Goal: Task Accomplishment & Management: Complete application form

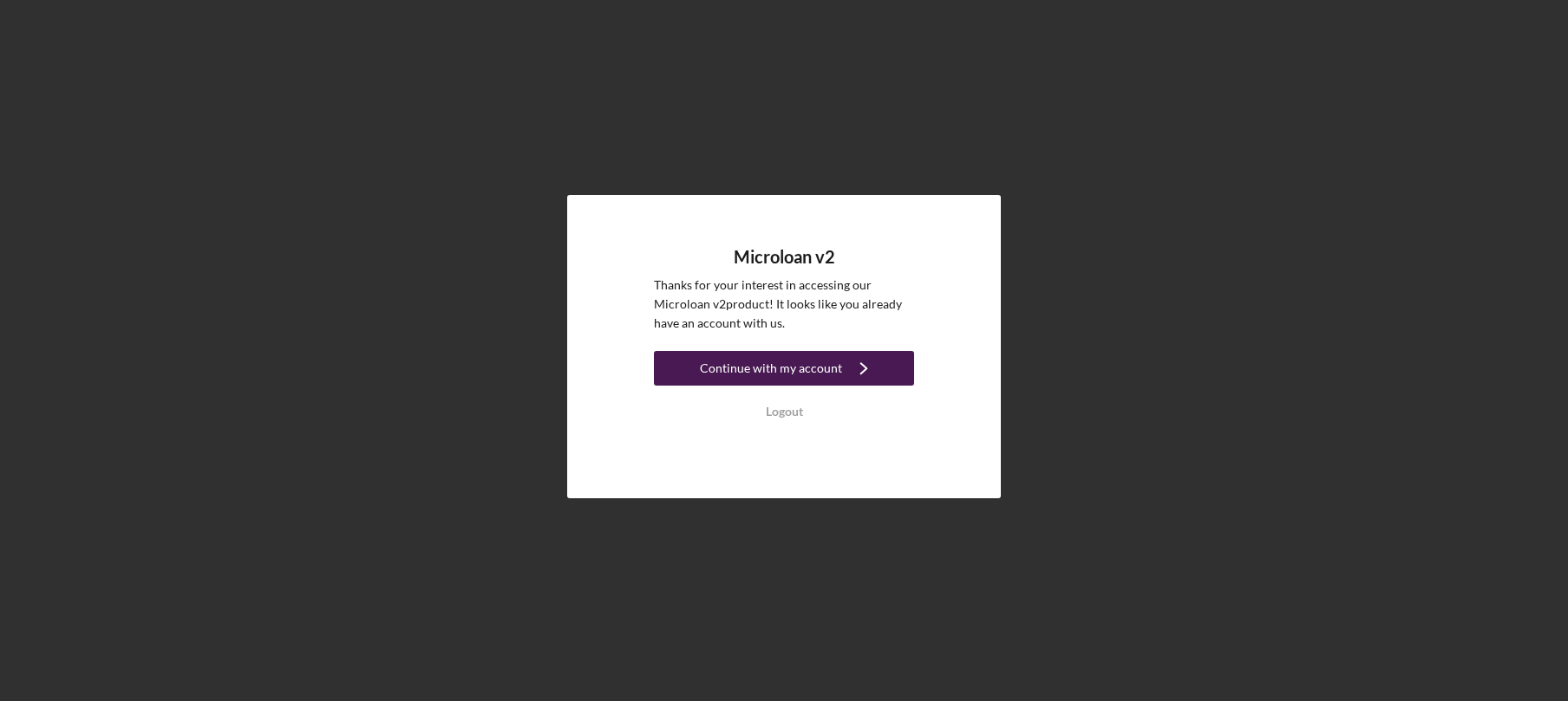
click at [782, 367] on div "Continue with my account" at bounding box center [770, 369] width 142 height 35
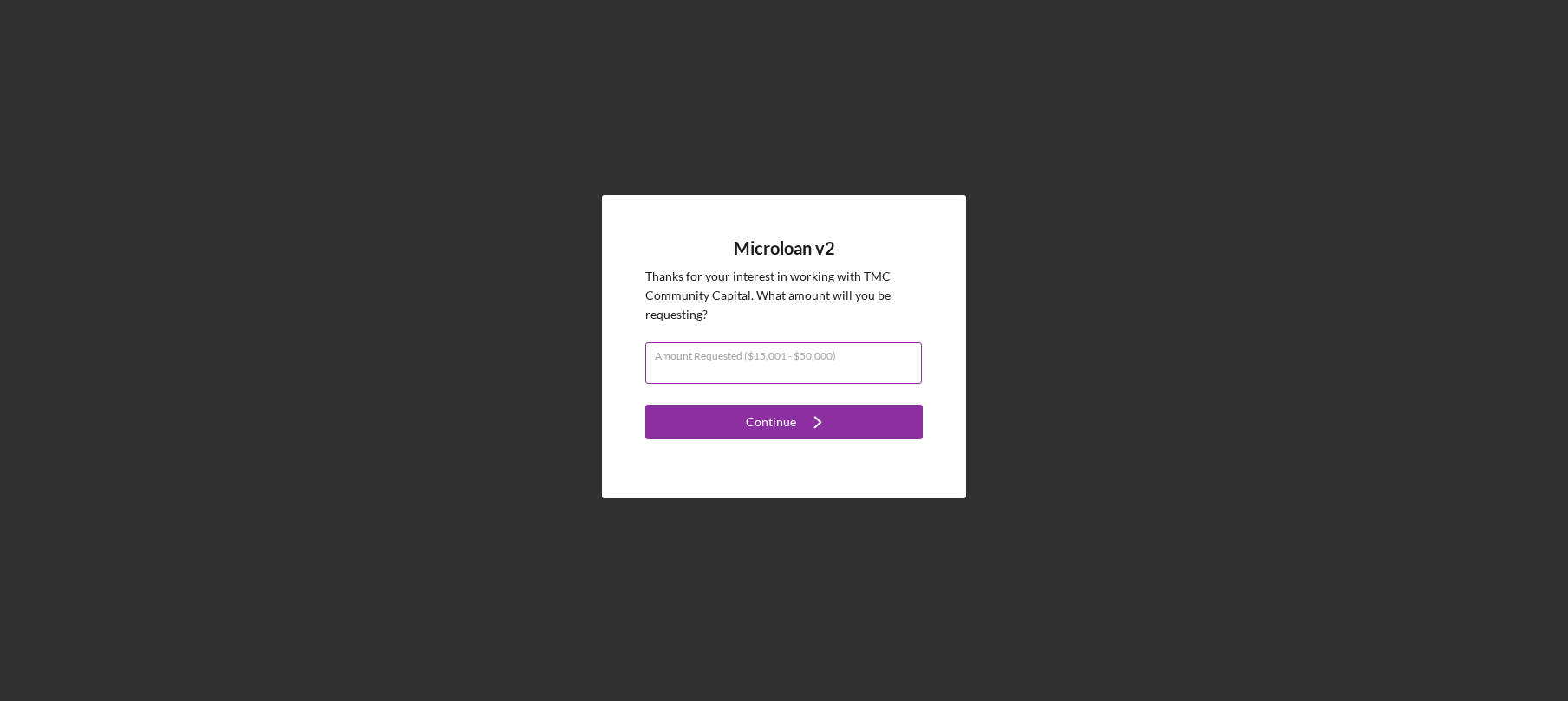
click at [785, 356] on input "Amount Requested ($15,001 - $50,000)" at bounding box center [783, 362] width 276 height 41
type input "$50,000"
click at [790, 424] on div "Continue" at bounding box center [770, 422] width 50 height 35
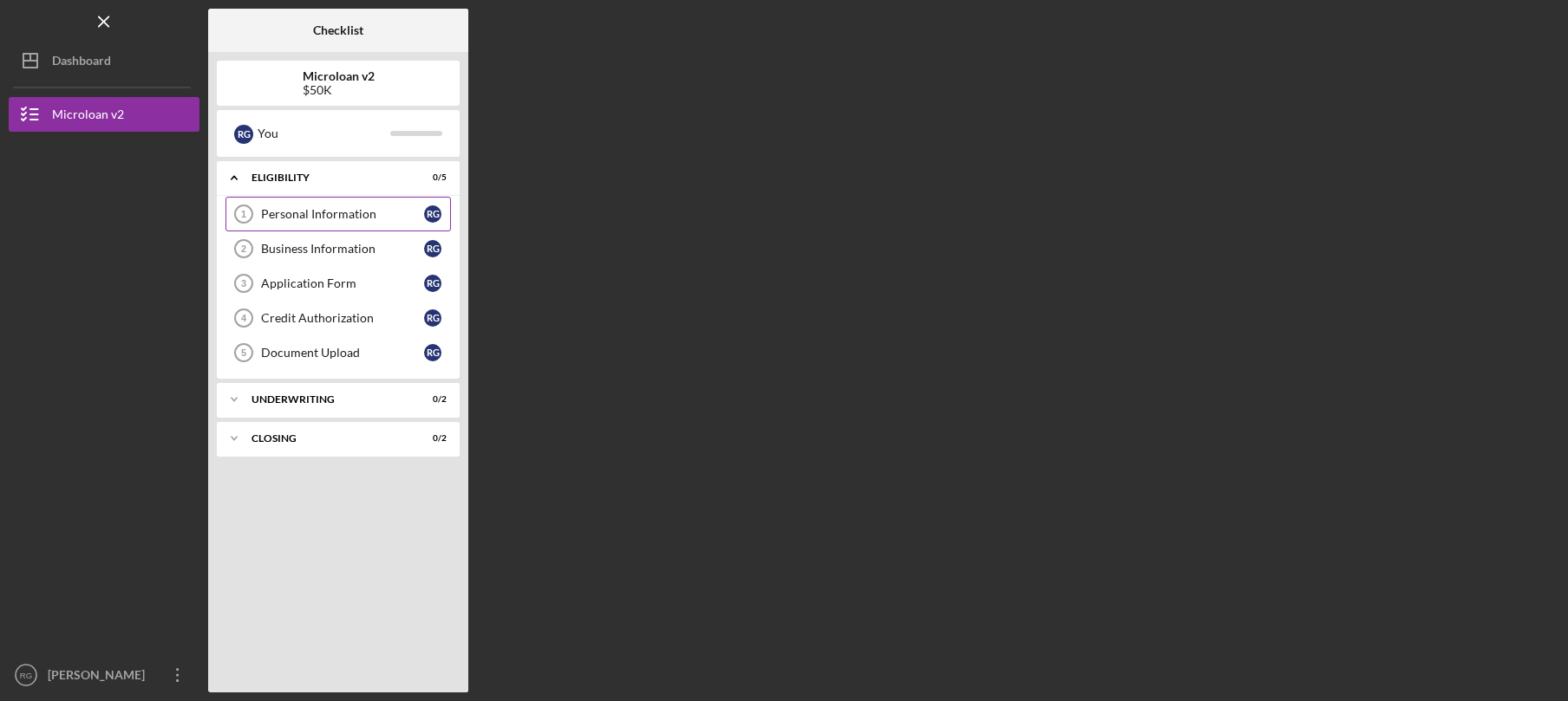
click at [350, 217] on div "Personal Information" at bounding box center [342, 214] width 163 height 14
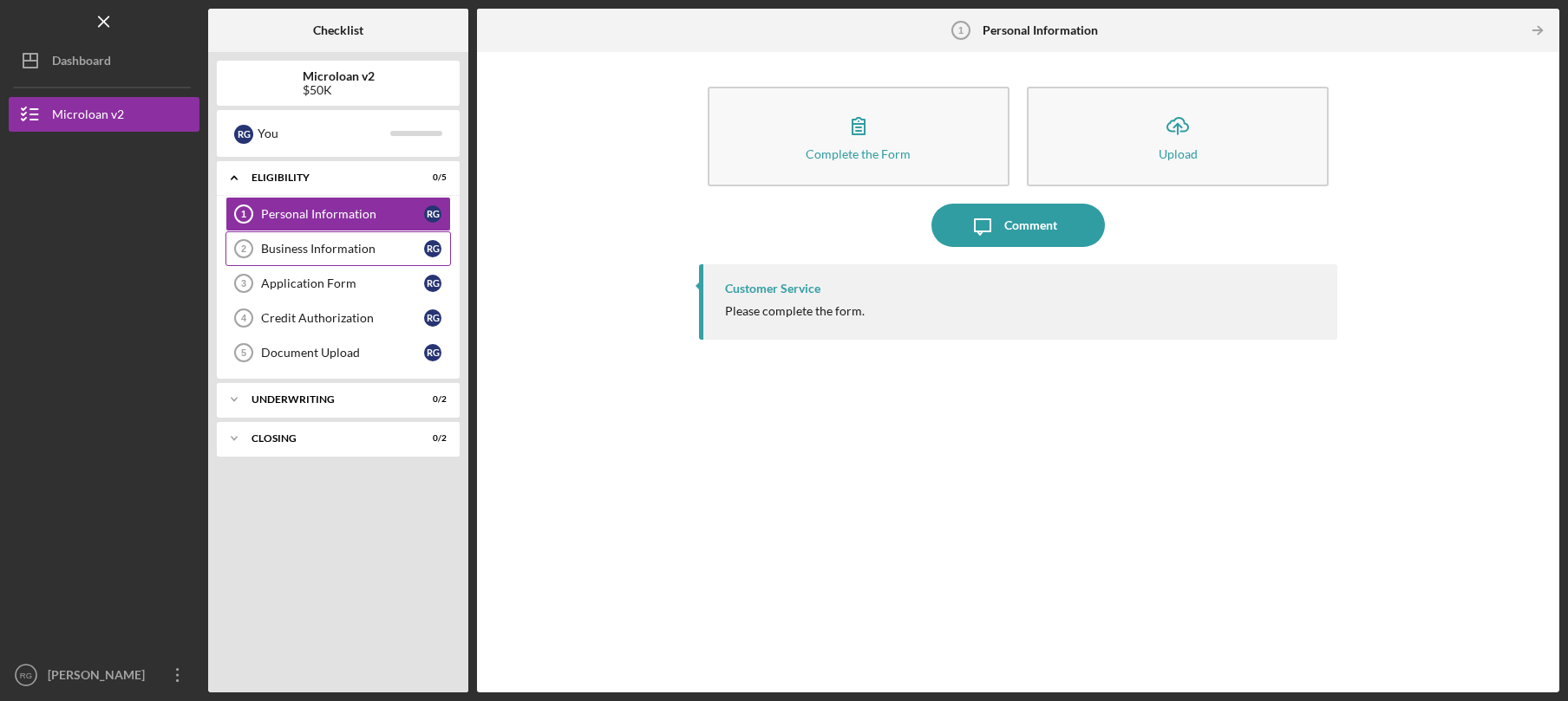
click at [352, 249] on div "Business Information" at bounding box center [342, 249] width 163 height 14
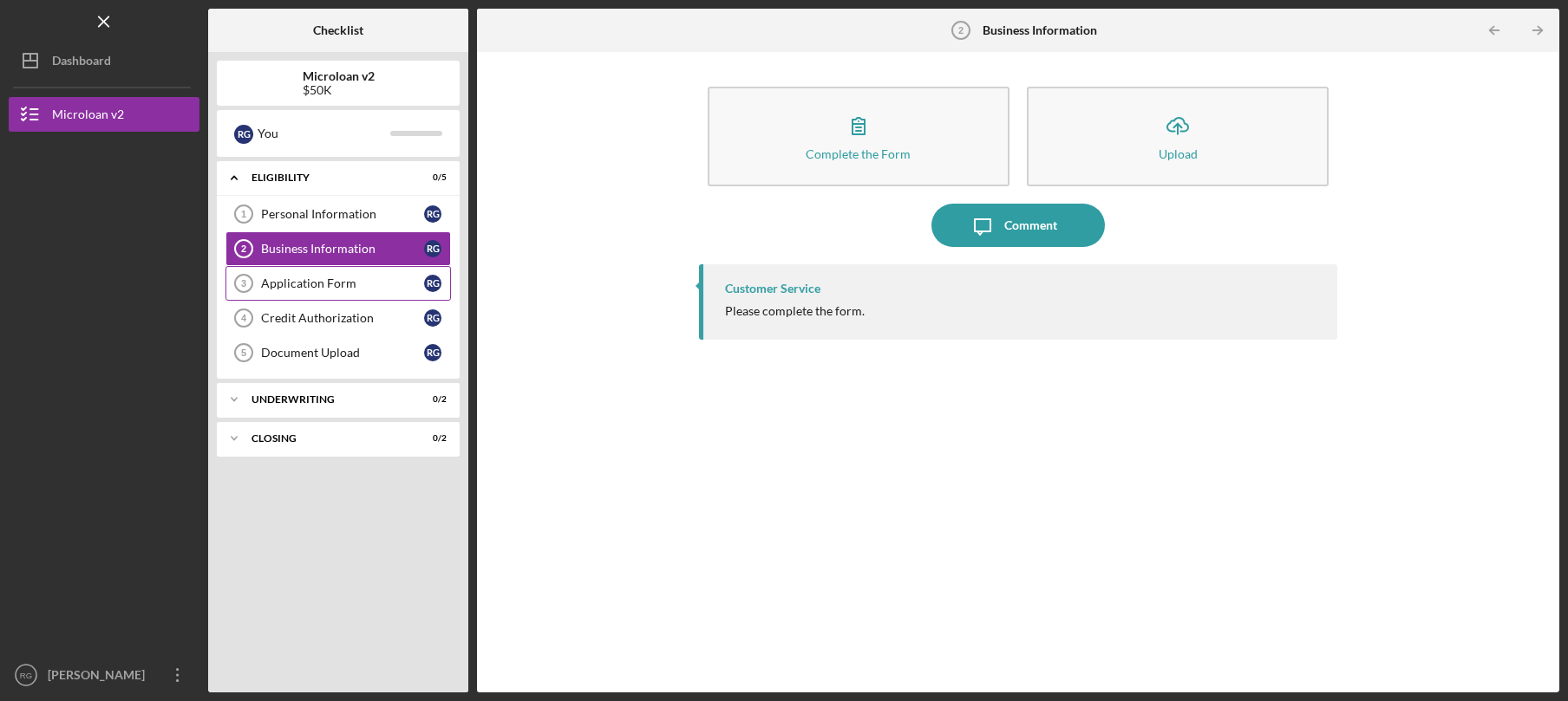
click at [343, 288] on div "Application Form" at bounding box center [342, 283] width 163 height 14
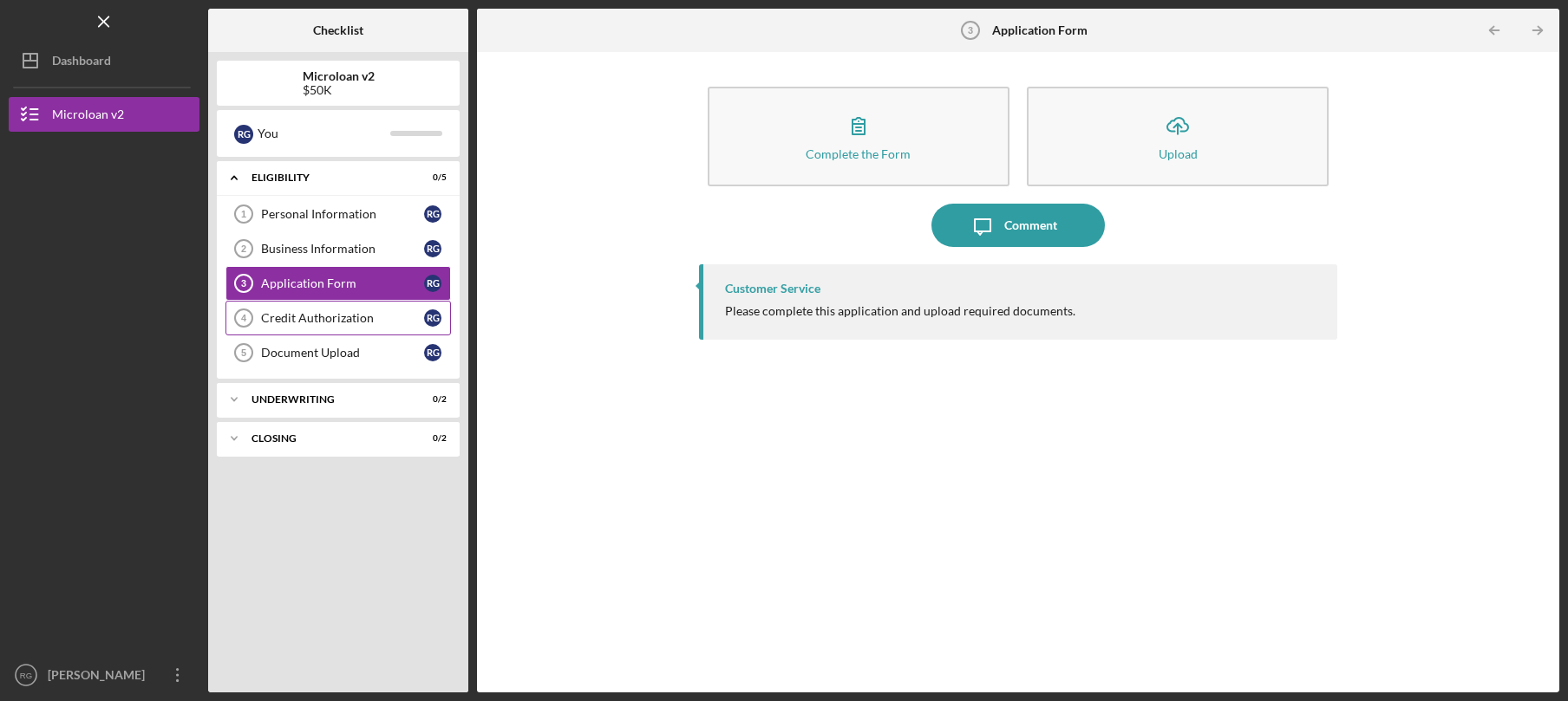
click at [345, 320] on div "Credit Authorization" at bounding box center [342, 317] width 163 height 14
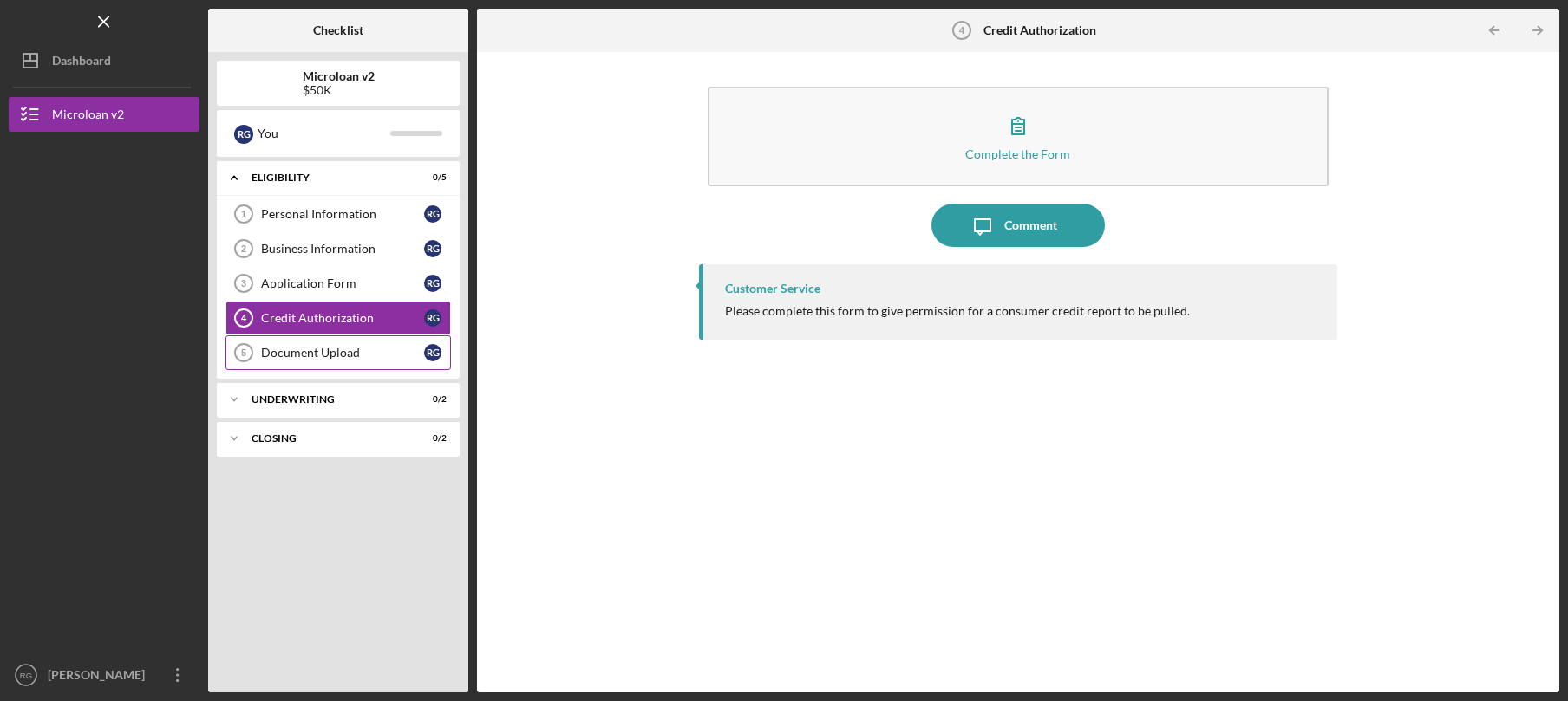
click at [330, 354] on div "Document Upload" at bounding box center [342, 352] width 163 height 14
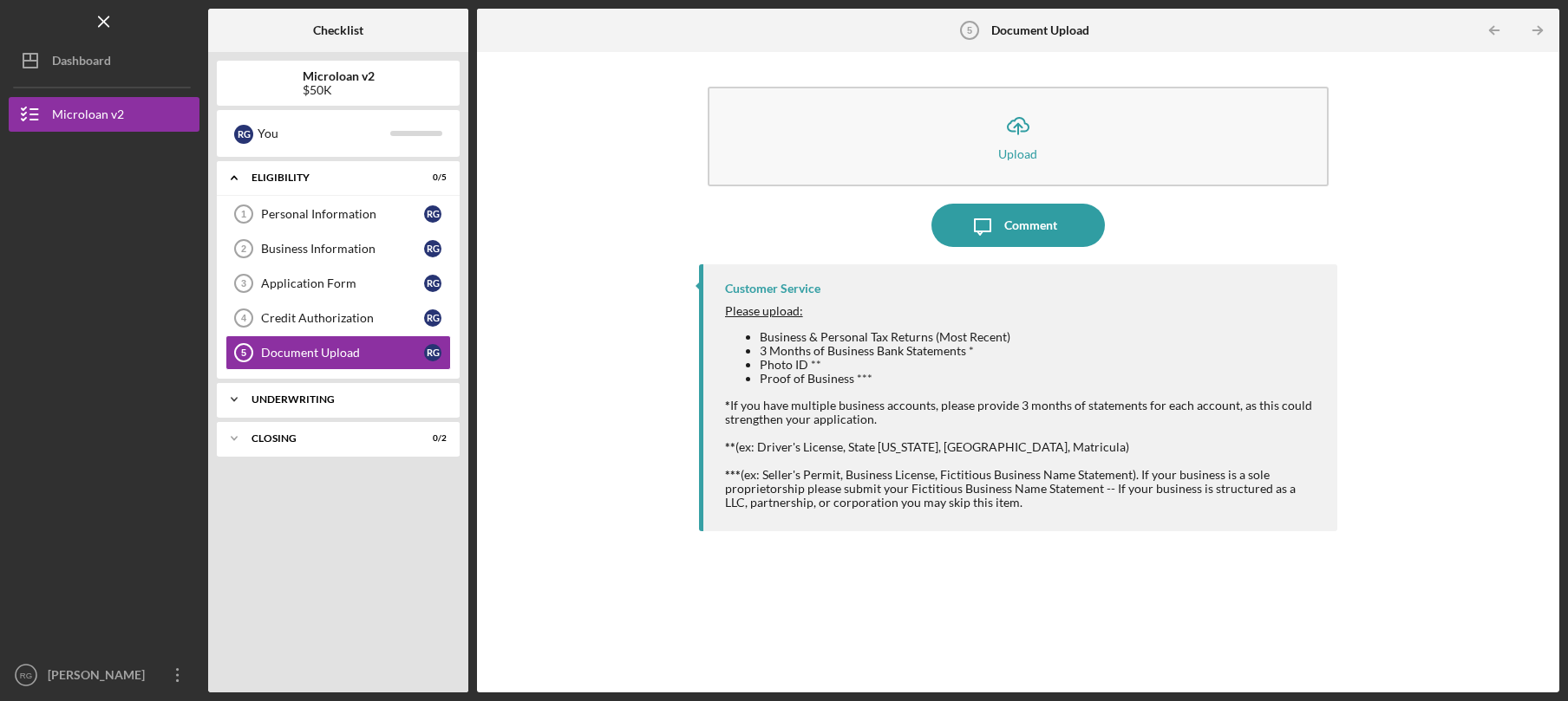
click at [316, 399] on div "Underwriting" at bounding box center [344, 399] width 186 height 10
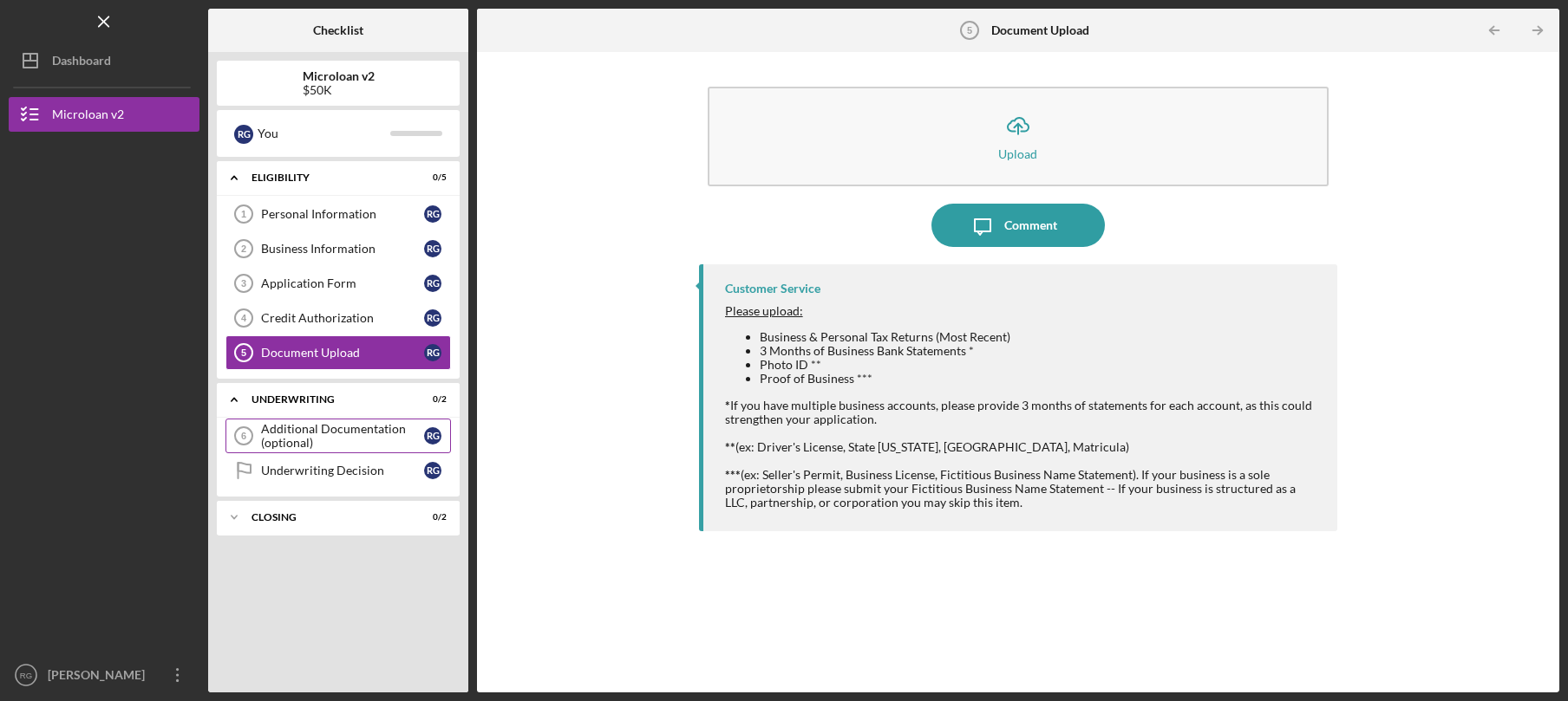
click at [325, 433] on div "Additional Documentation (optional)" at bounding box center [342, 436] width 163 height 28
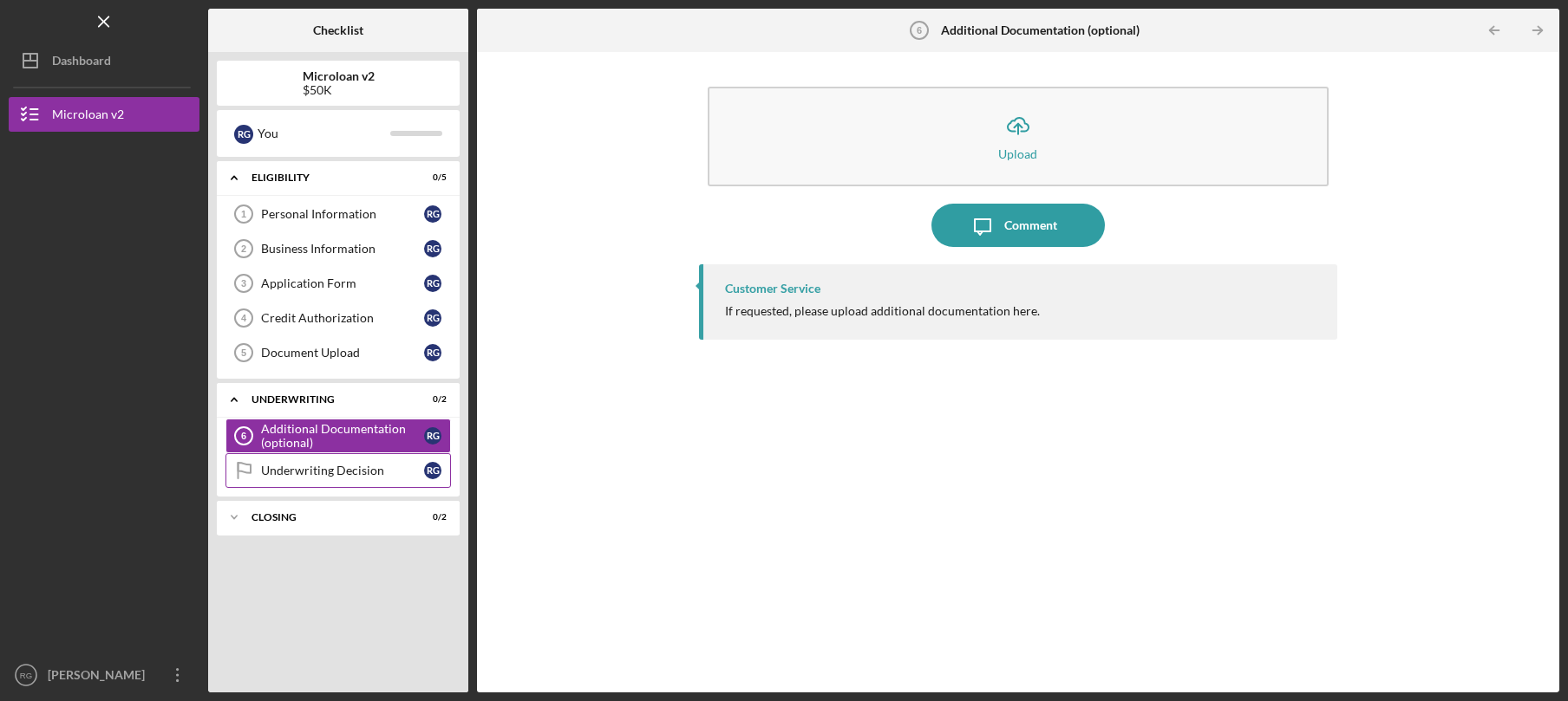
click at [345, 478] on link "Underwriting Decision Underwriting Decision R G" at bounding box center [339, 471] width 226 height 35
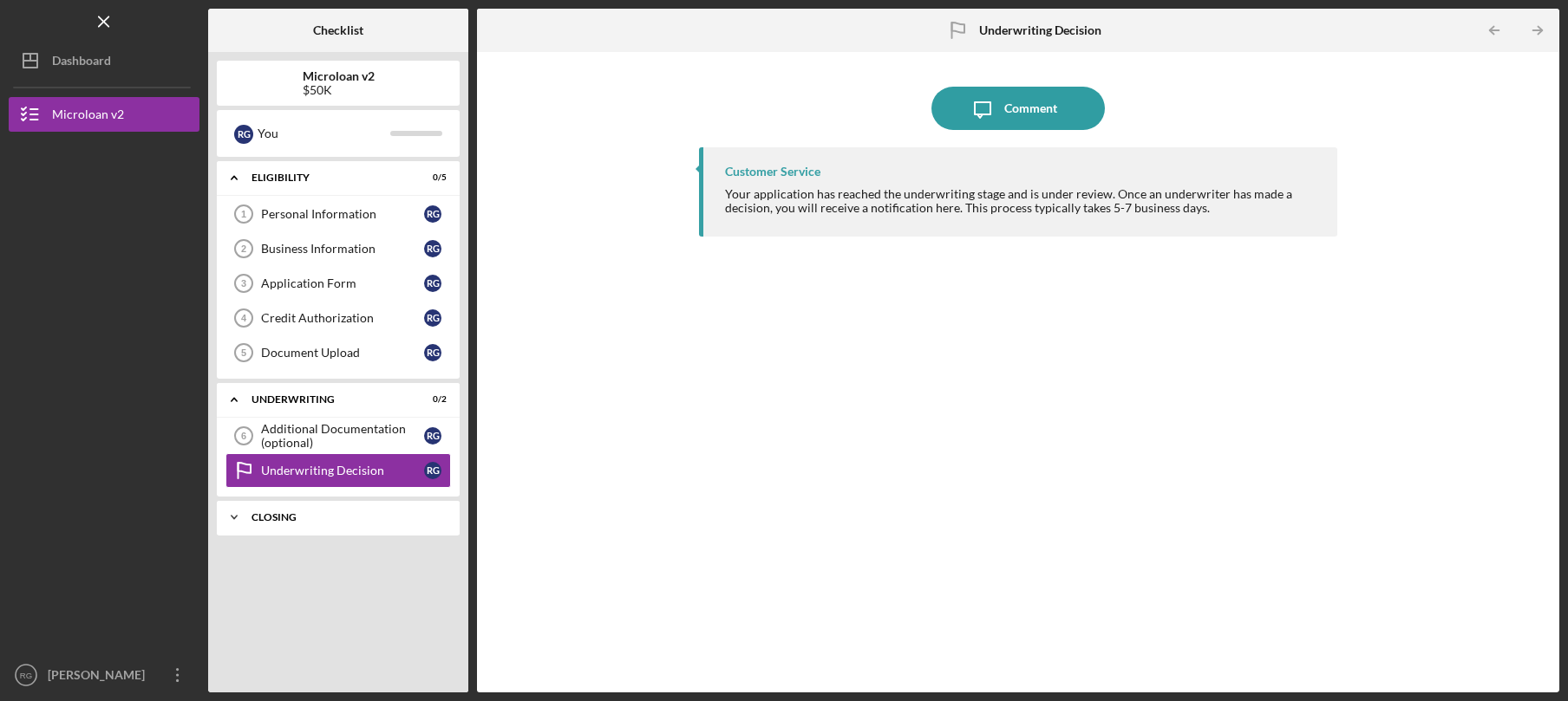
click at [332, 521] on div "Closing" at bounding box center [344, 517] width 186 height 10
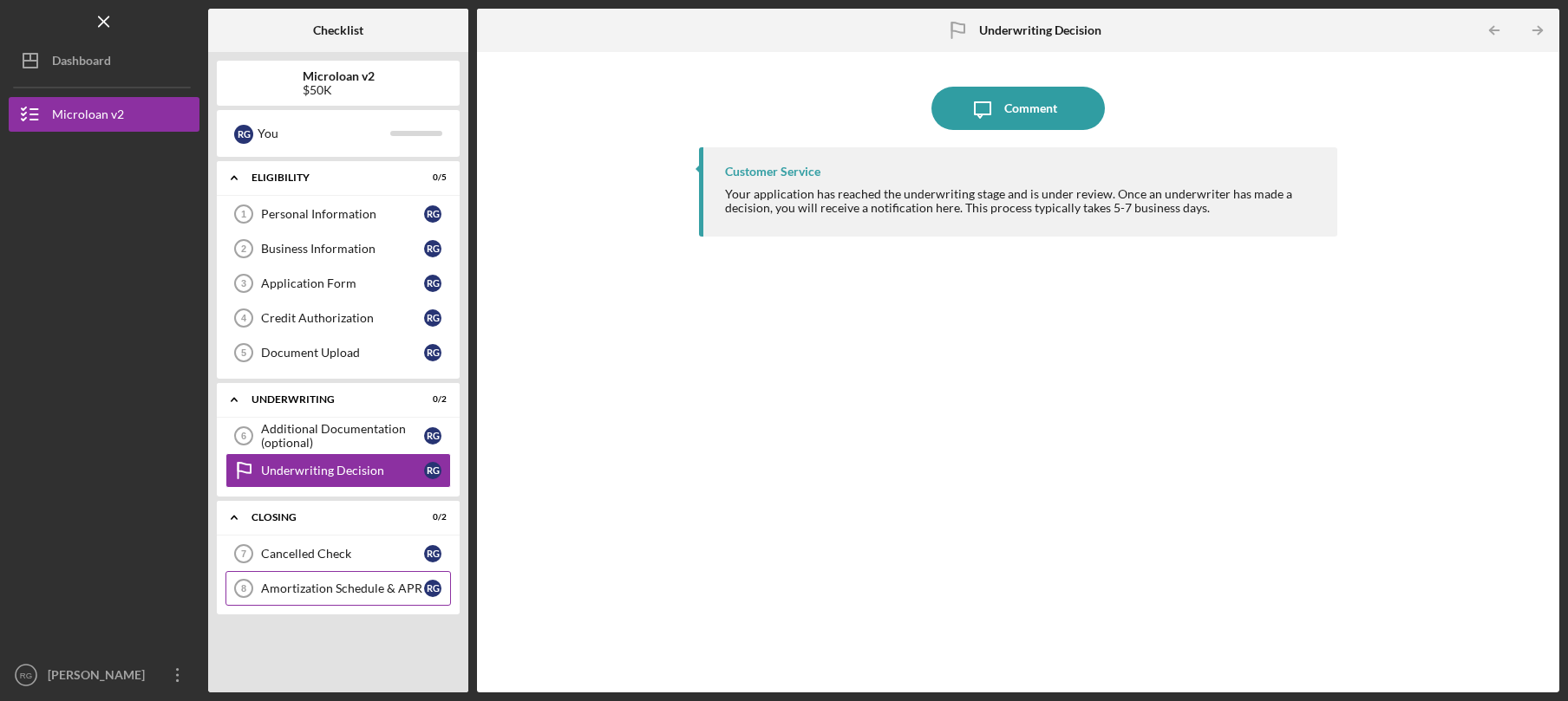
click at [353, 589] on div "Amortization Schedule & APR" at bounding box center [342, 588] width 163 height 14
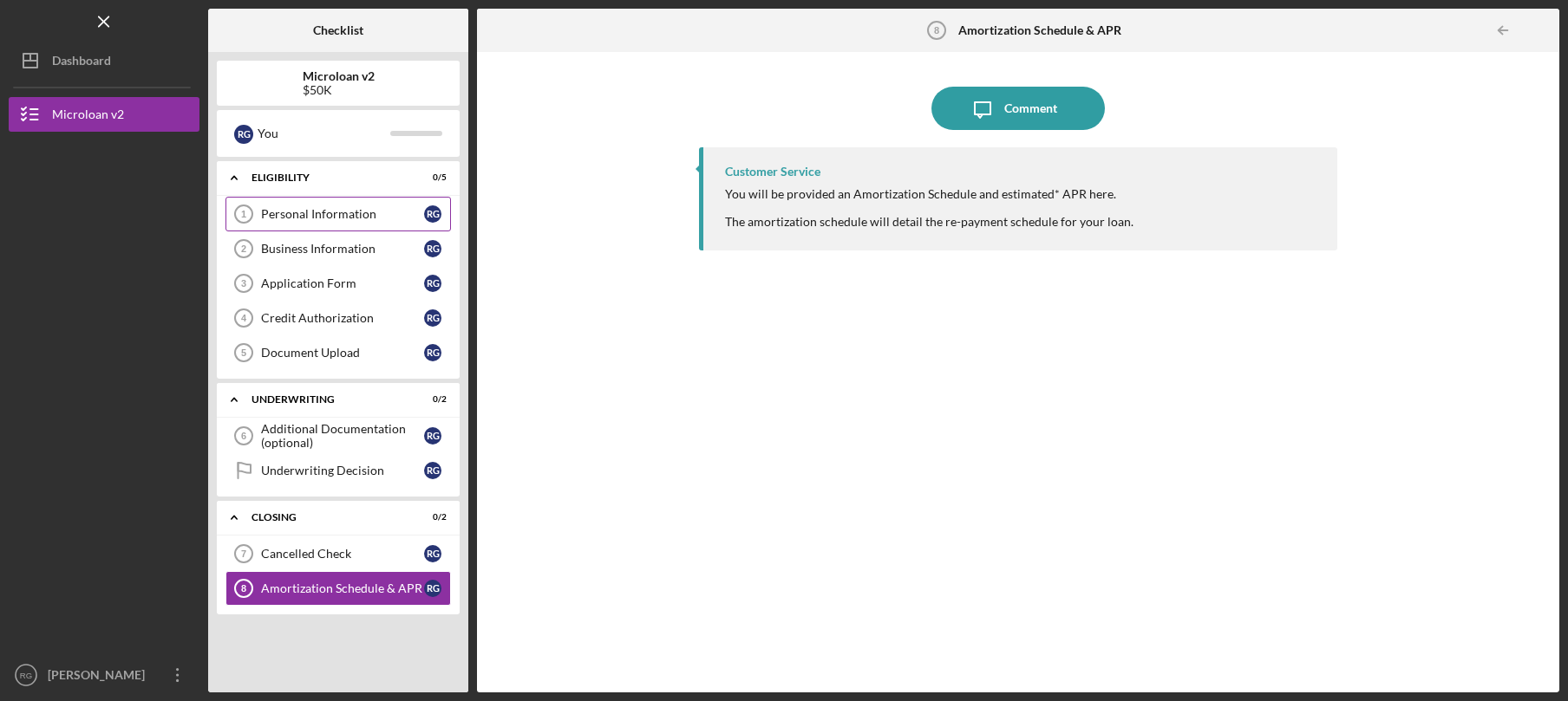
click at [367, 212] on div "Personal Information" at bounding box center [342, 214] width 163 height 14
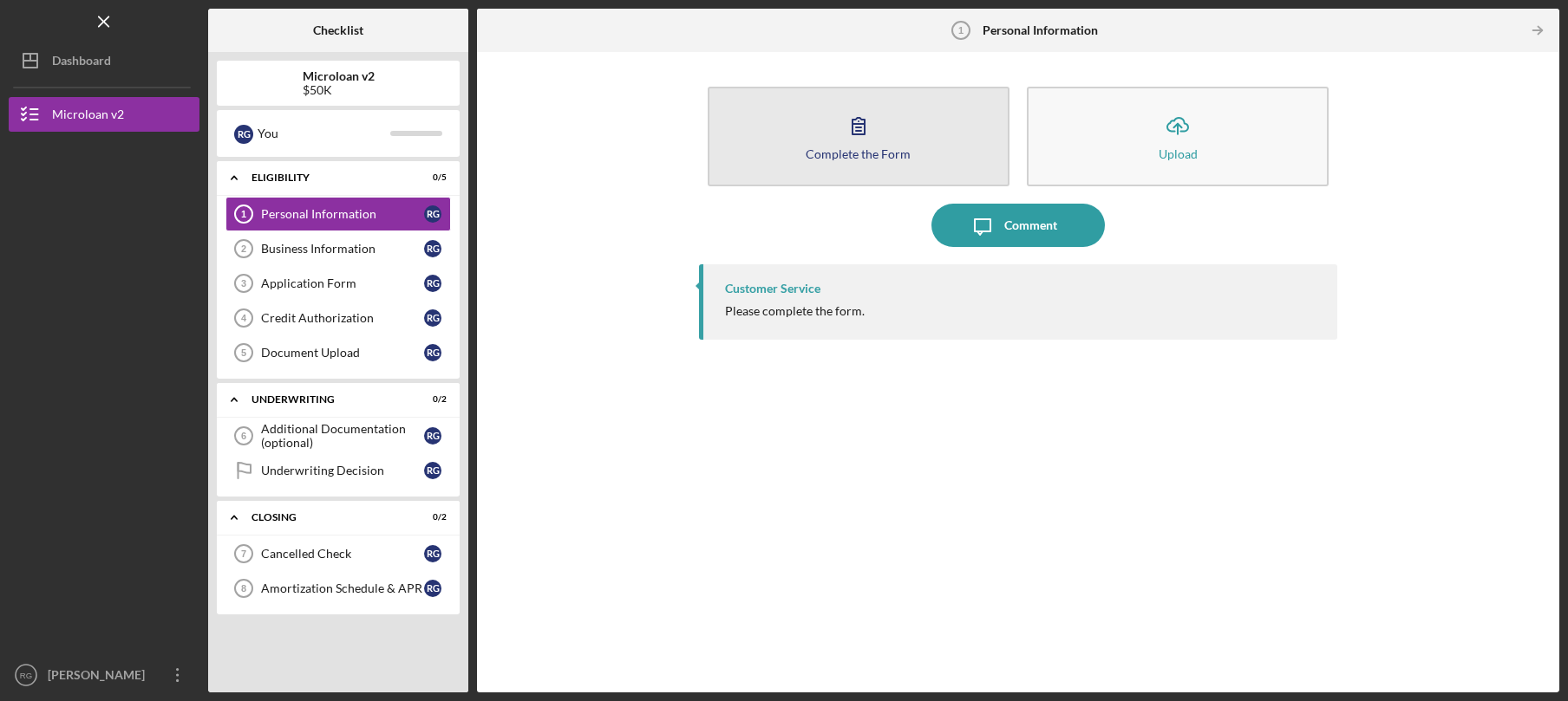
click at [859, 169] on button "Complete the Form Form" at bounding box center [858, 136] width 302 height 100
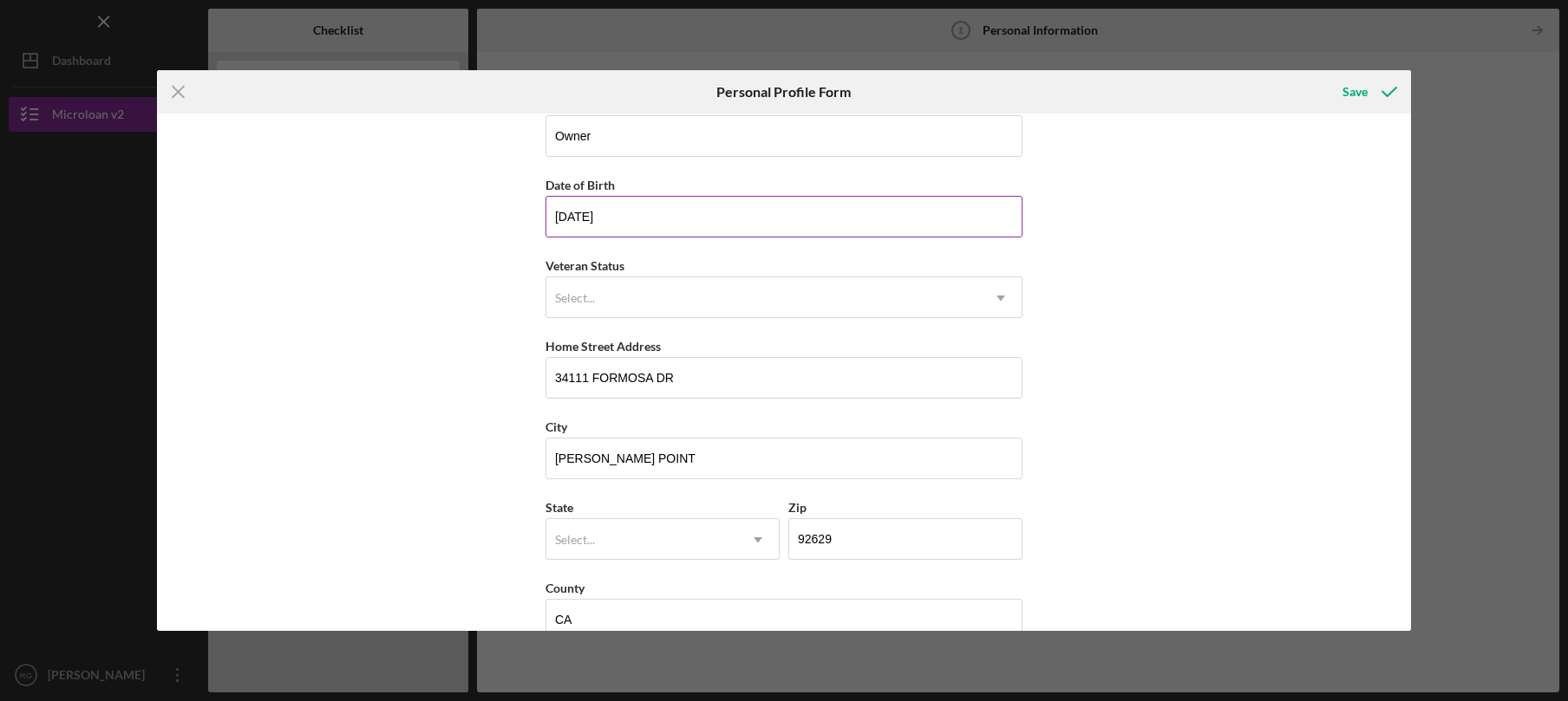
scroll to position [146, 0]
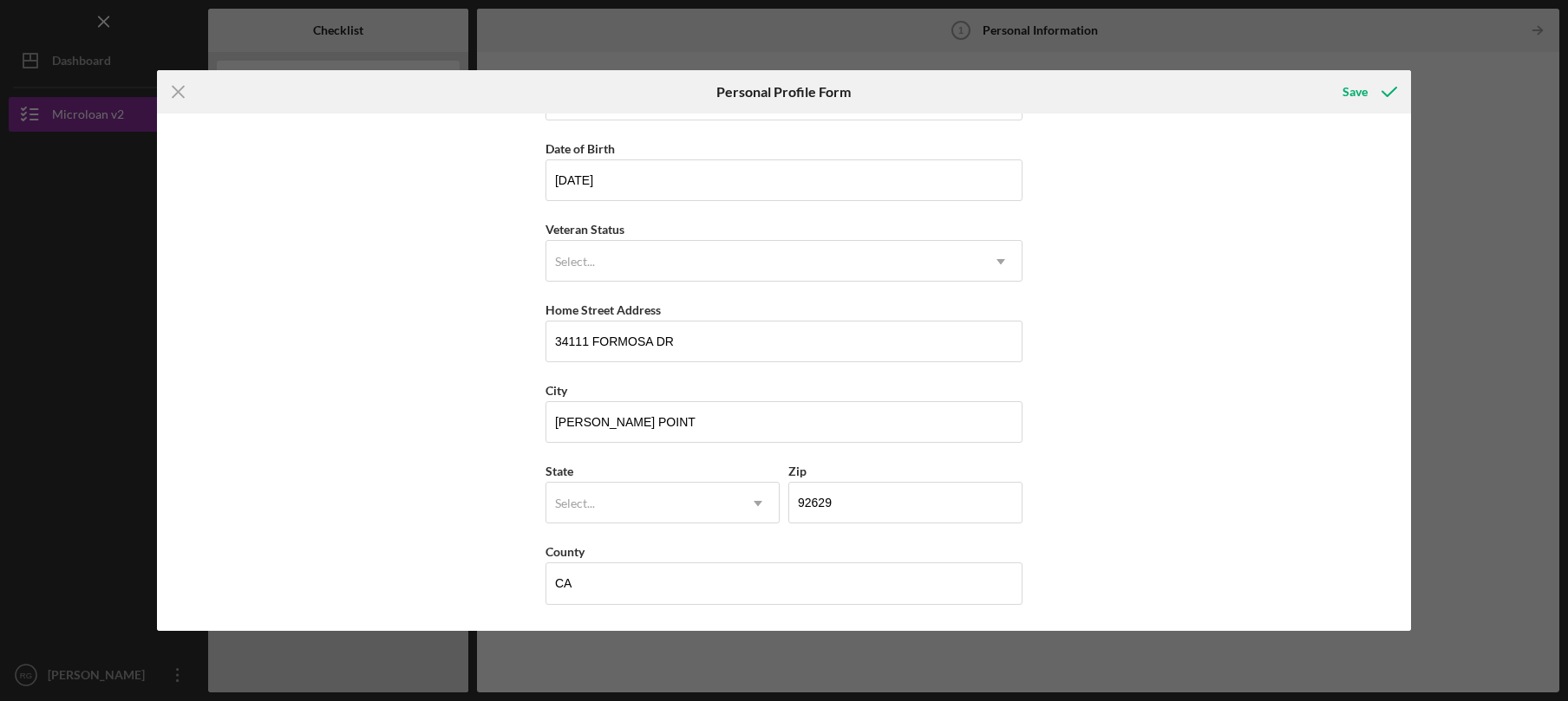
click at [98, 66] on div "Icon/Menu Close Personal Profile Form Save First Name [PERSON_NAME] Middle Name…" at bounding box center [784, 350] width 1568 height 701
click at [680, 501] on div "Select..." at bounding box center [642, 503] width 191 height 39
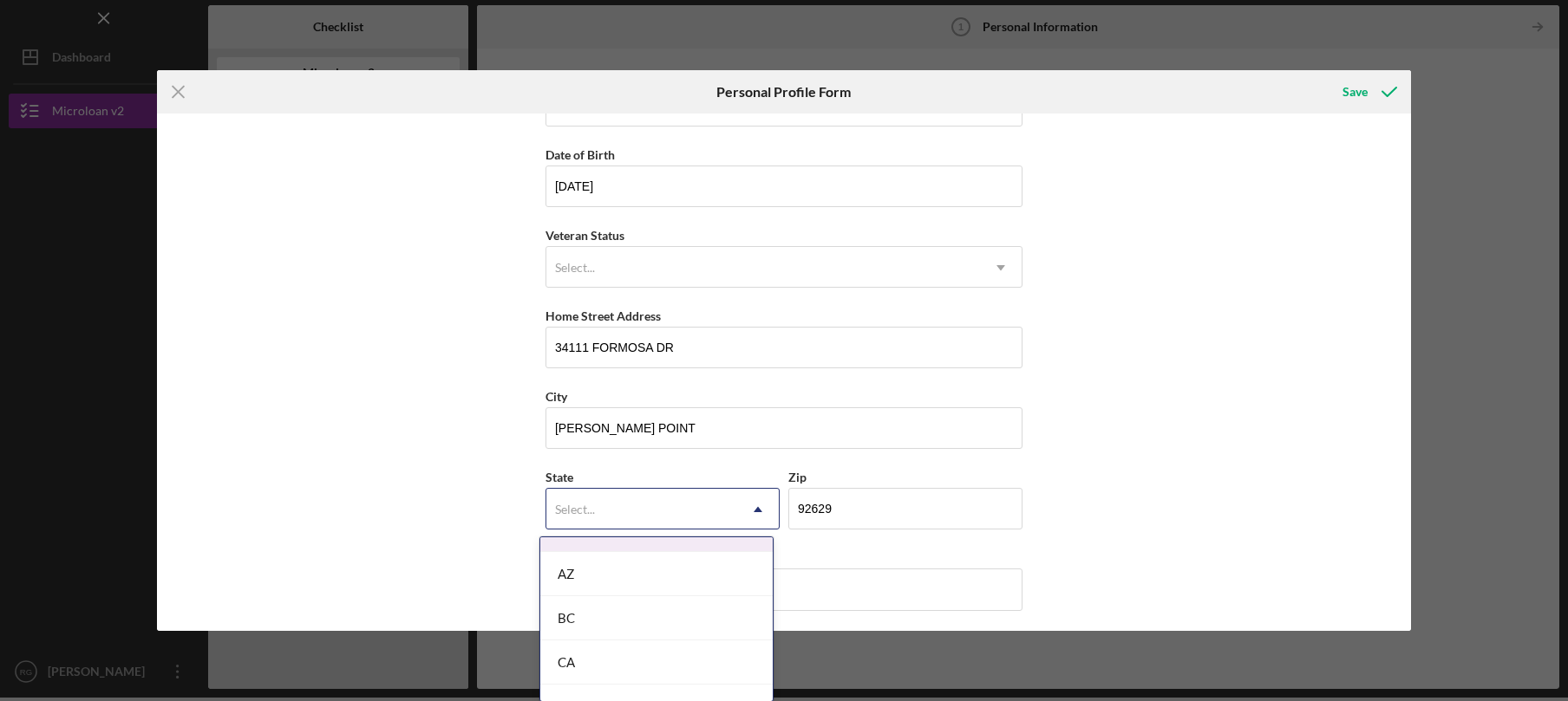
scroll to position [491, 0]
click at [618, 560] on div "CA" at bounding box center [655, 555] width 232 height 44
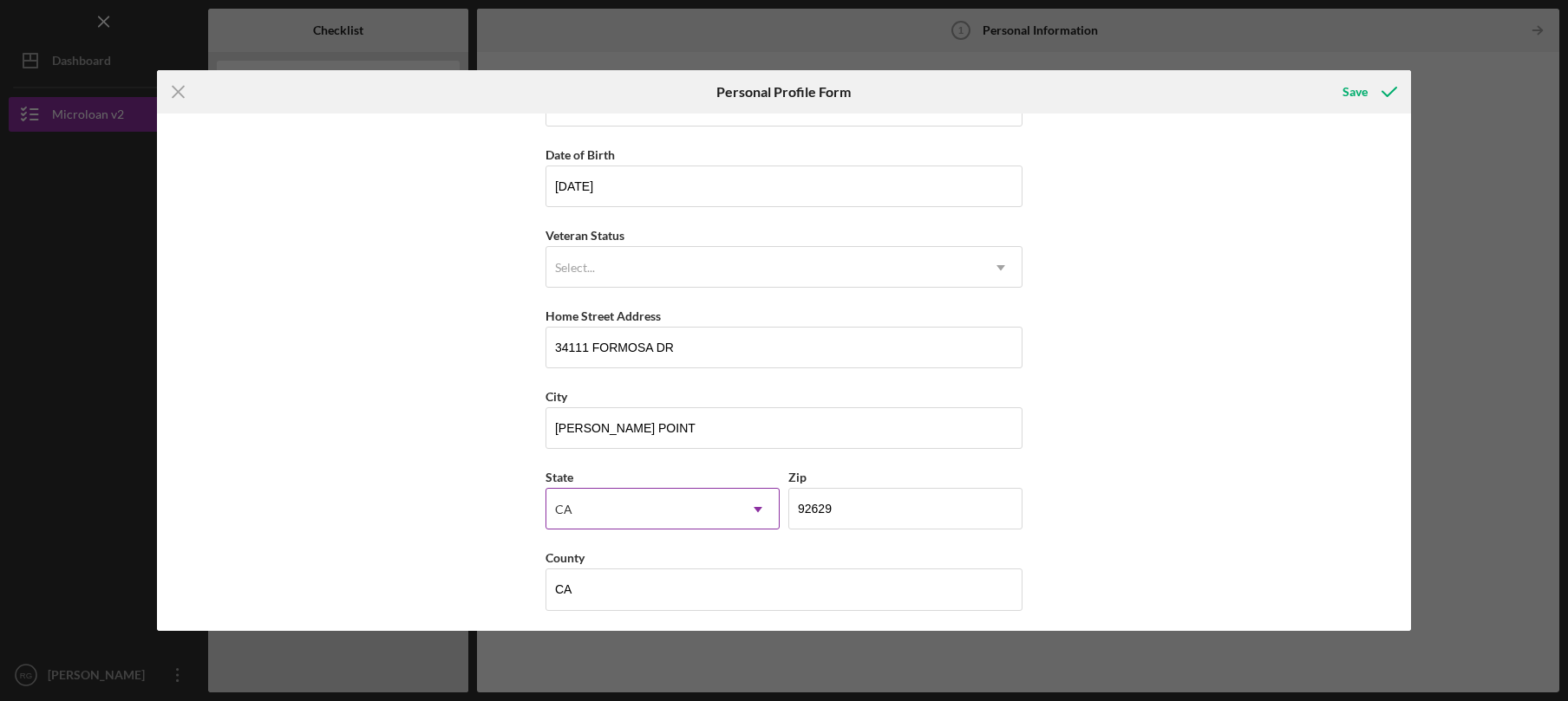
scroll to position [146, 0]
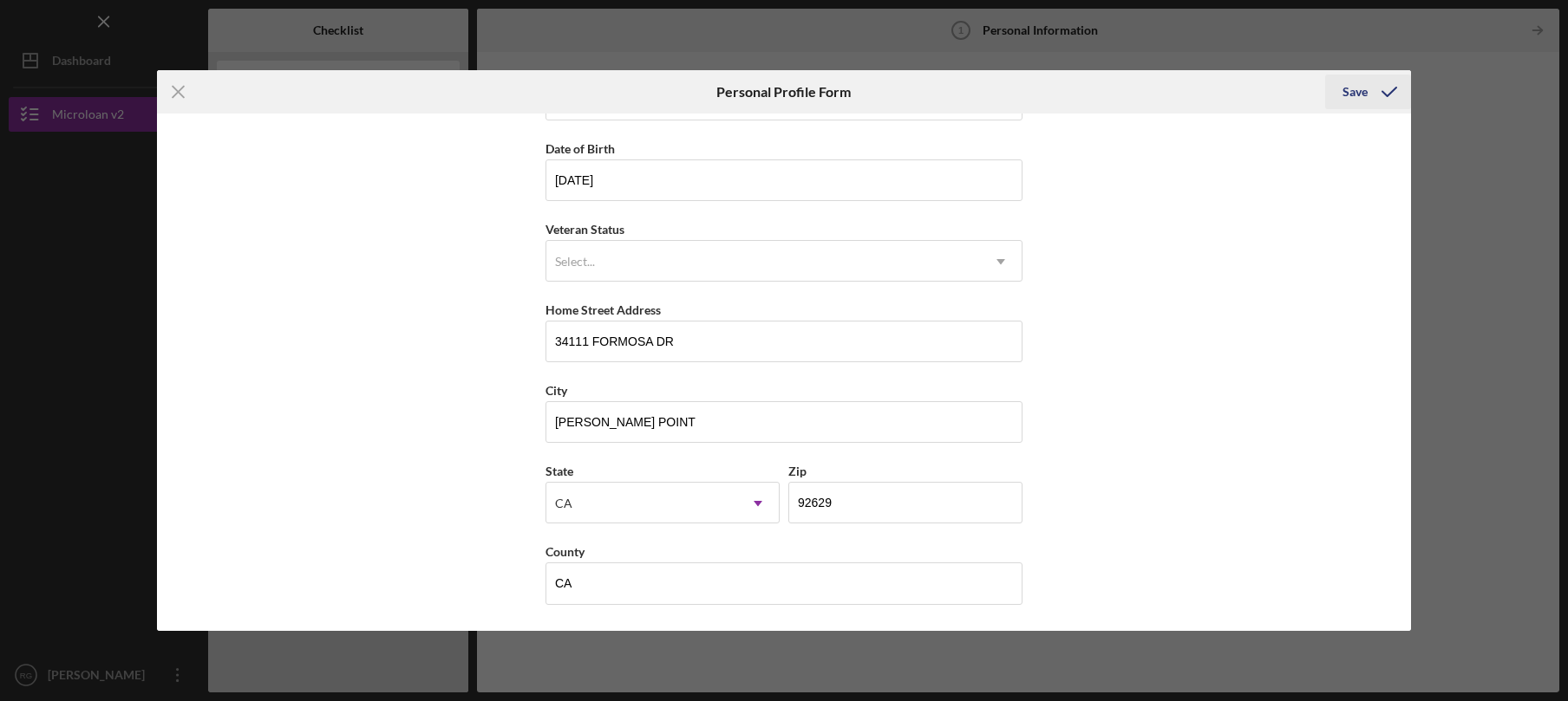
click at [1360, 93] on div "Save" at bounding box center [1354, 92] width 25 height 35
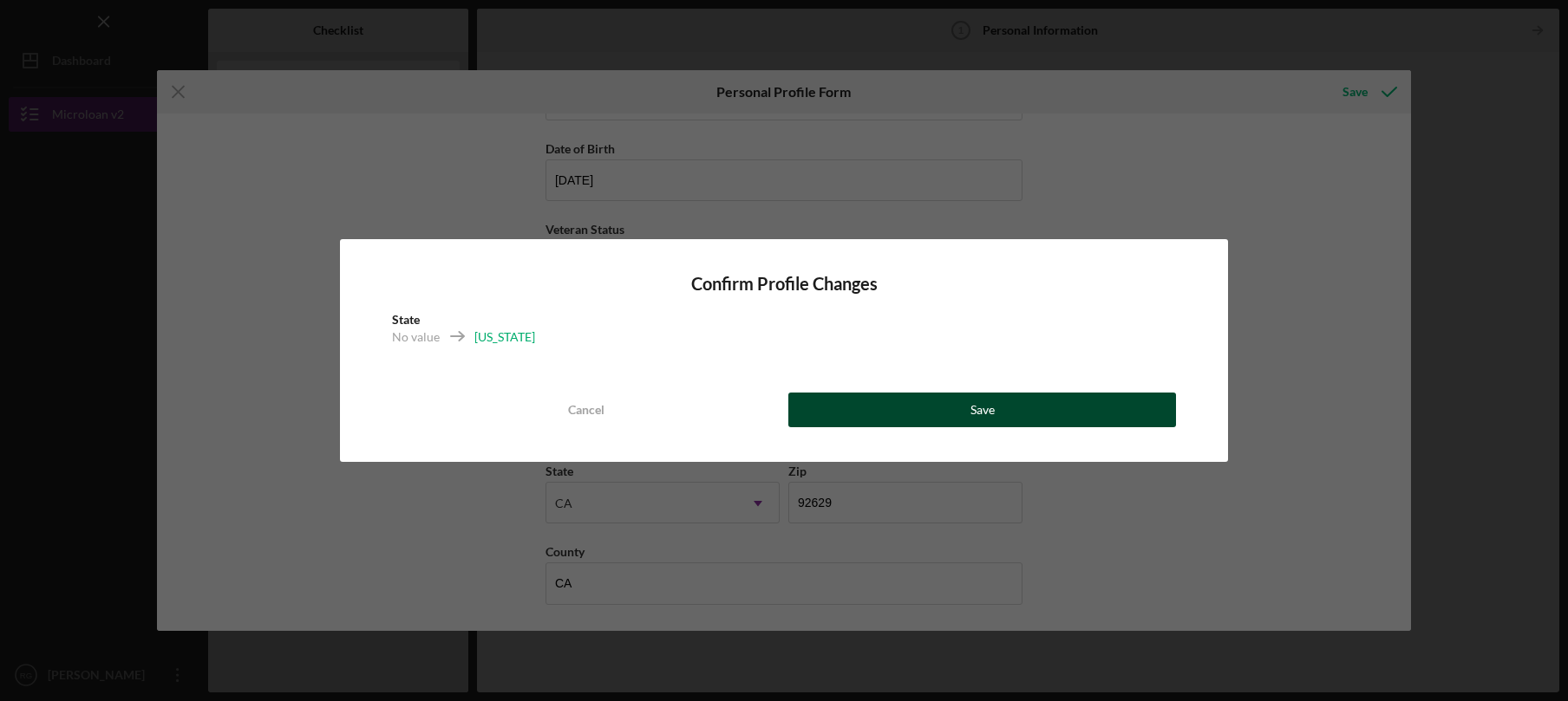
click at [963, 410] on button "Save" at bounding box center [982, 410] width 387 height 35
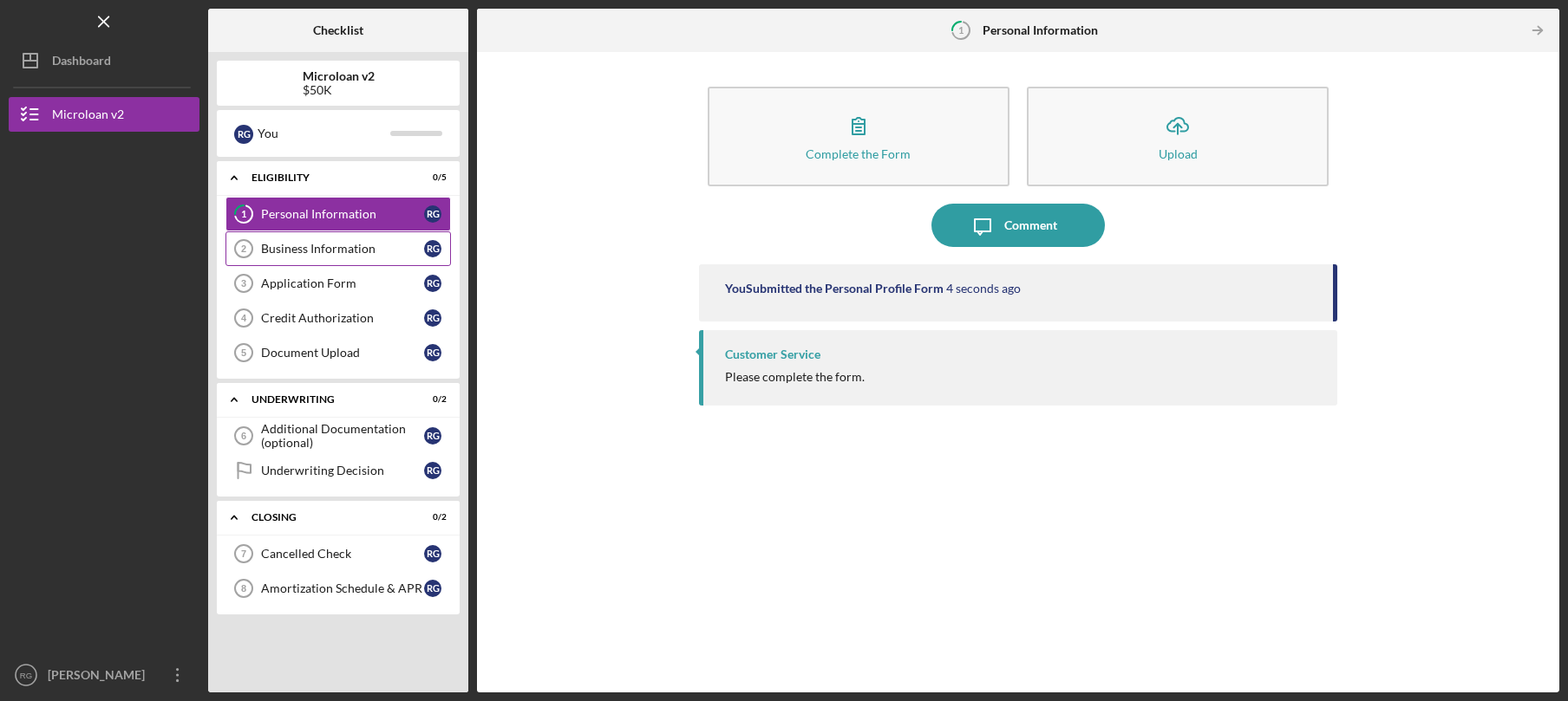
click at [352, 255] on div "Business Information" at bounding box center [342, 249] width 163 height 14
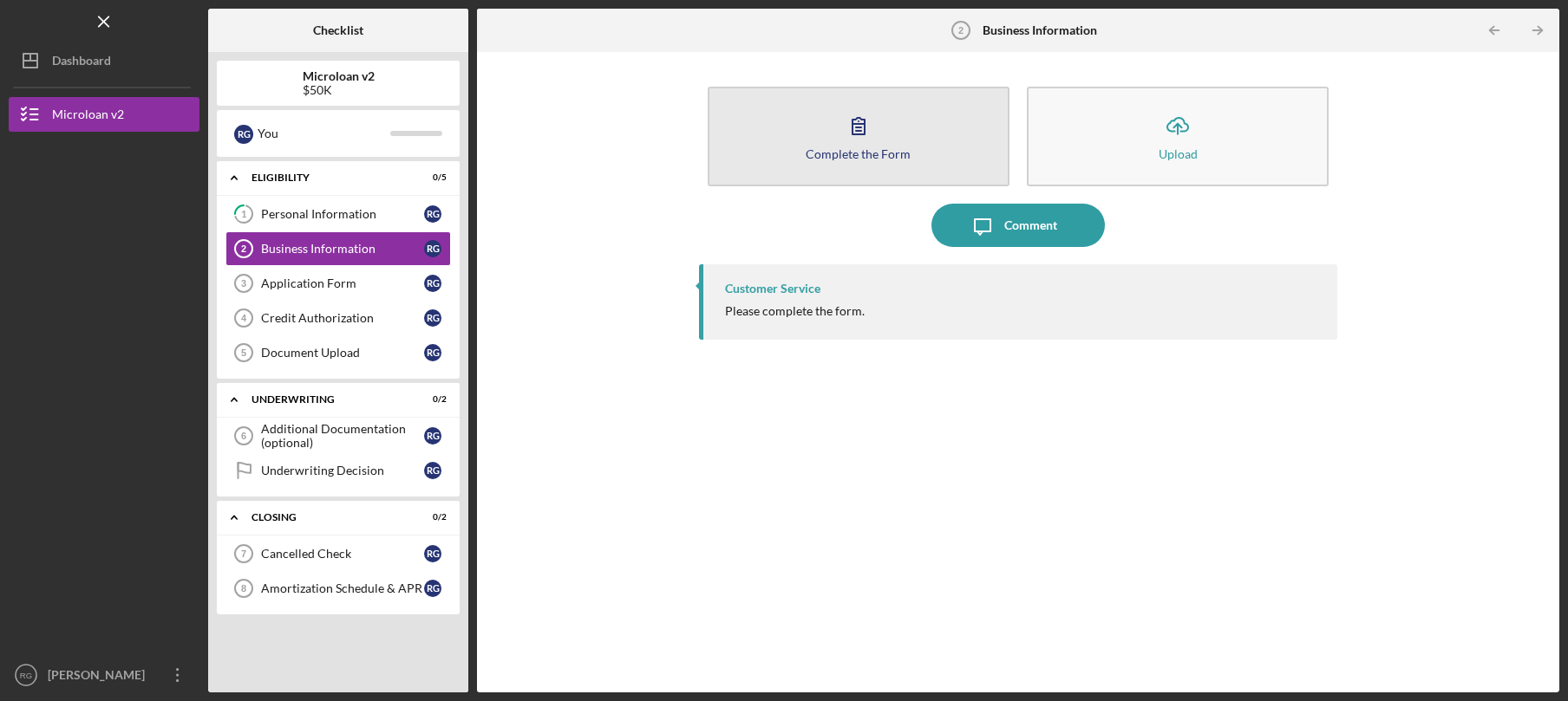
click at [847, 150] on div "Complete the Form" at bounding box center [858, 154] width 105 height 13
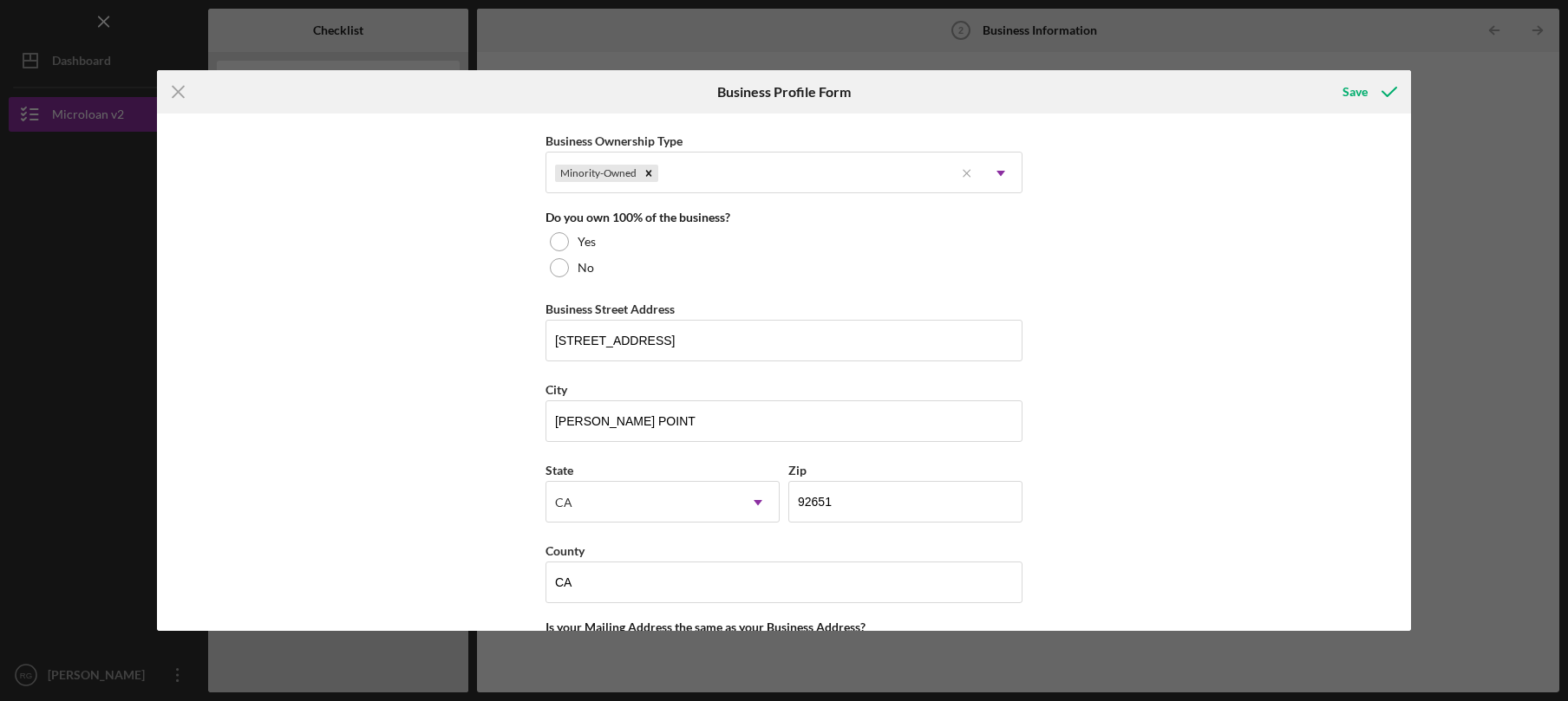
scroll to position [855, 0]
click at [556, 231] on div at bounding box center [559, 239] width 19 height 19
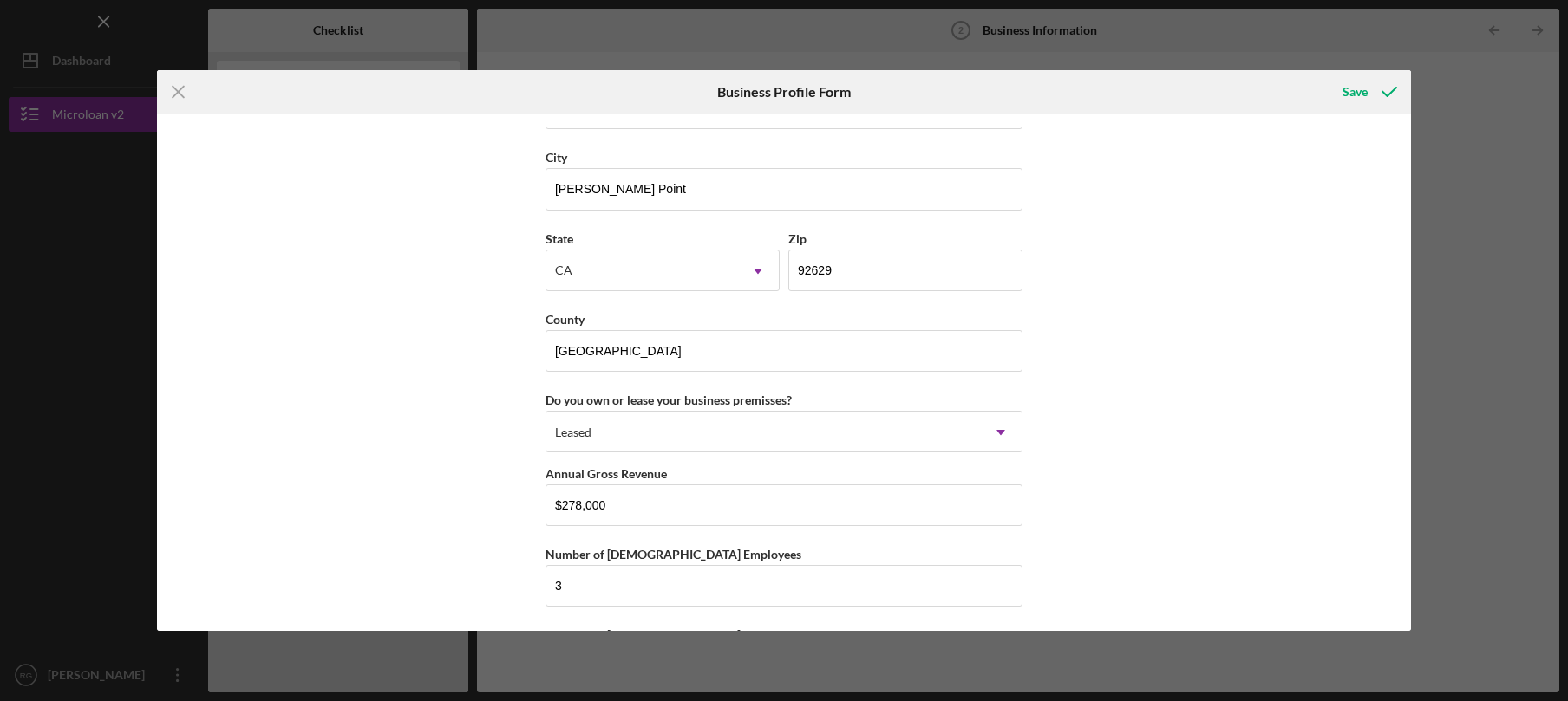
scroll to position [1577, 0]
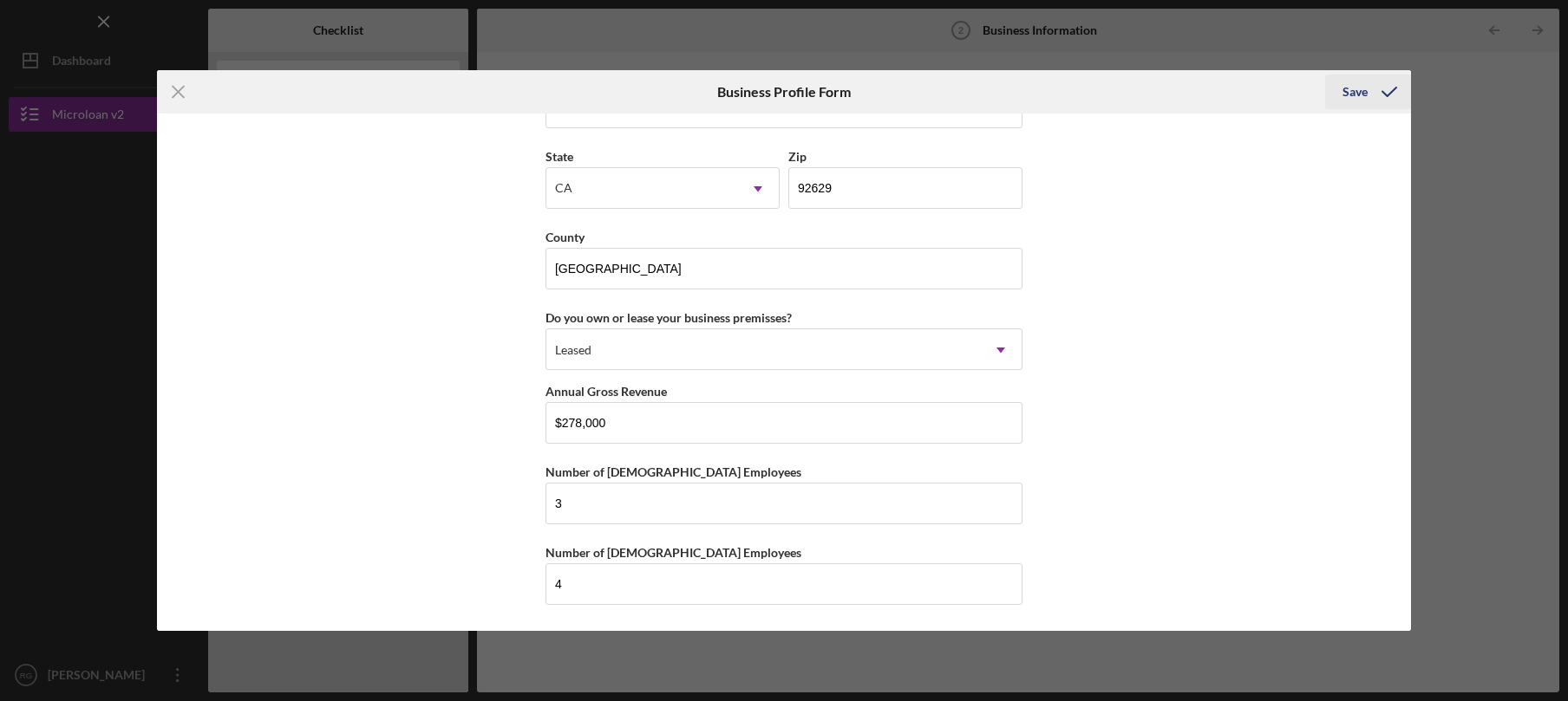
click at [1350, 95] on div "Save" at bounding box center [1354, 92] width 25 height 35
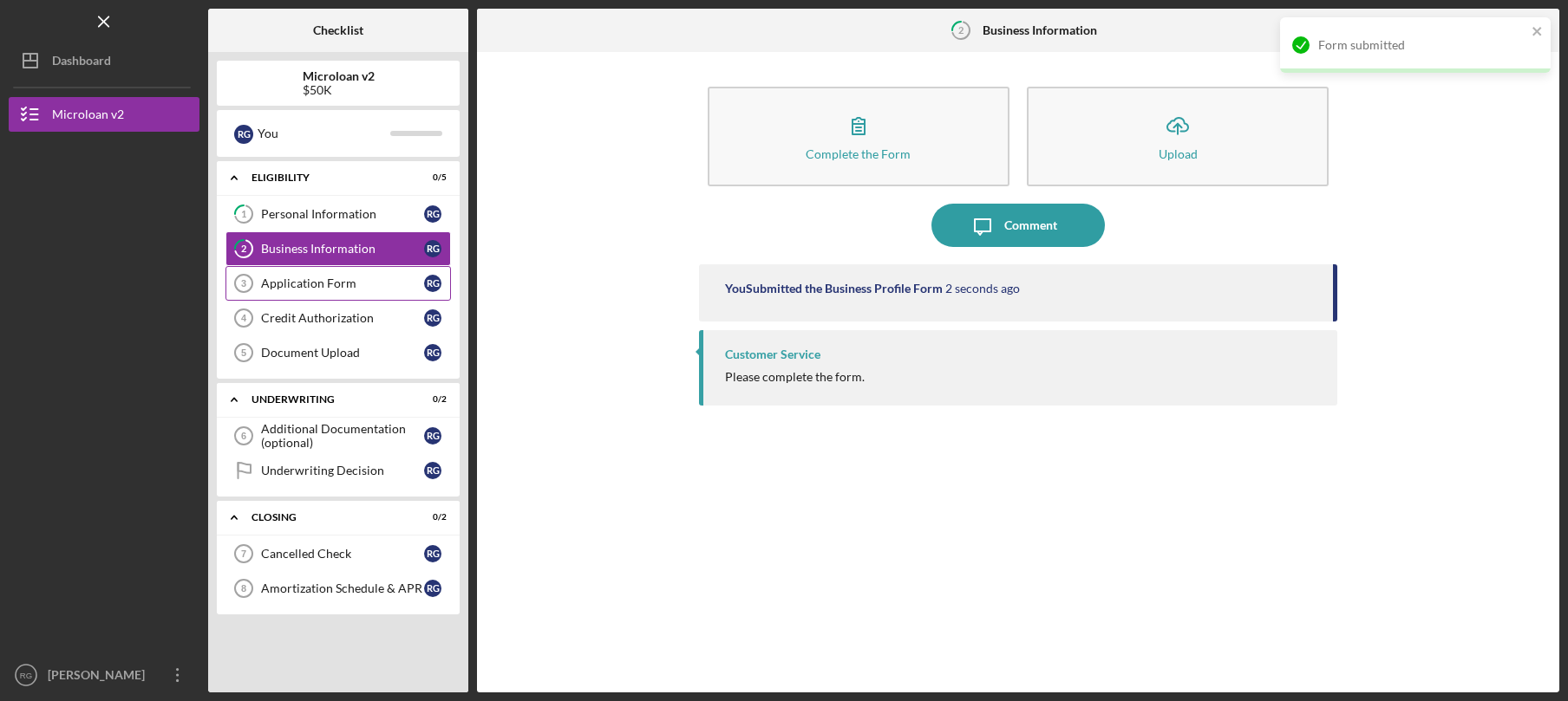
click at [355, 283] on div "Application Form" at bounding box center [342, 283] width 163 height 14
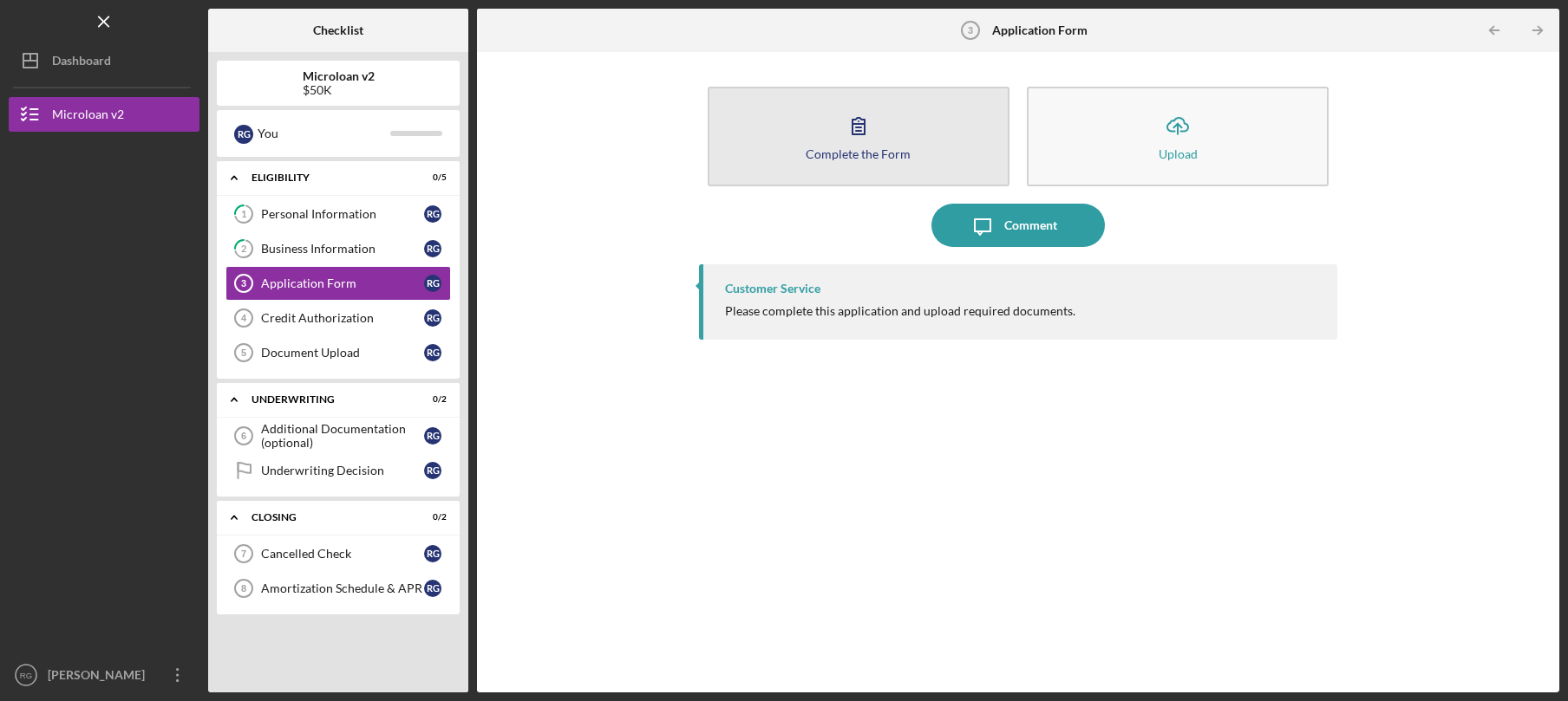
click at [846, 144] on icon "button" at bounding box center [858, 125] width 43 height 43
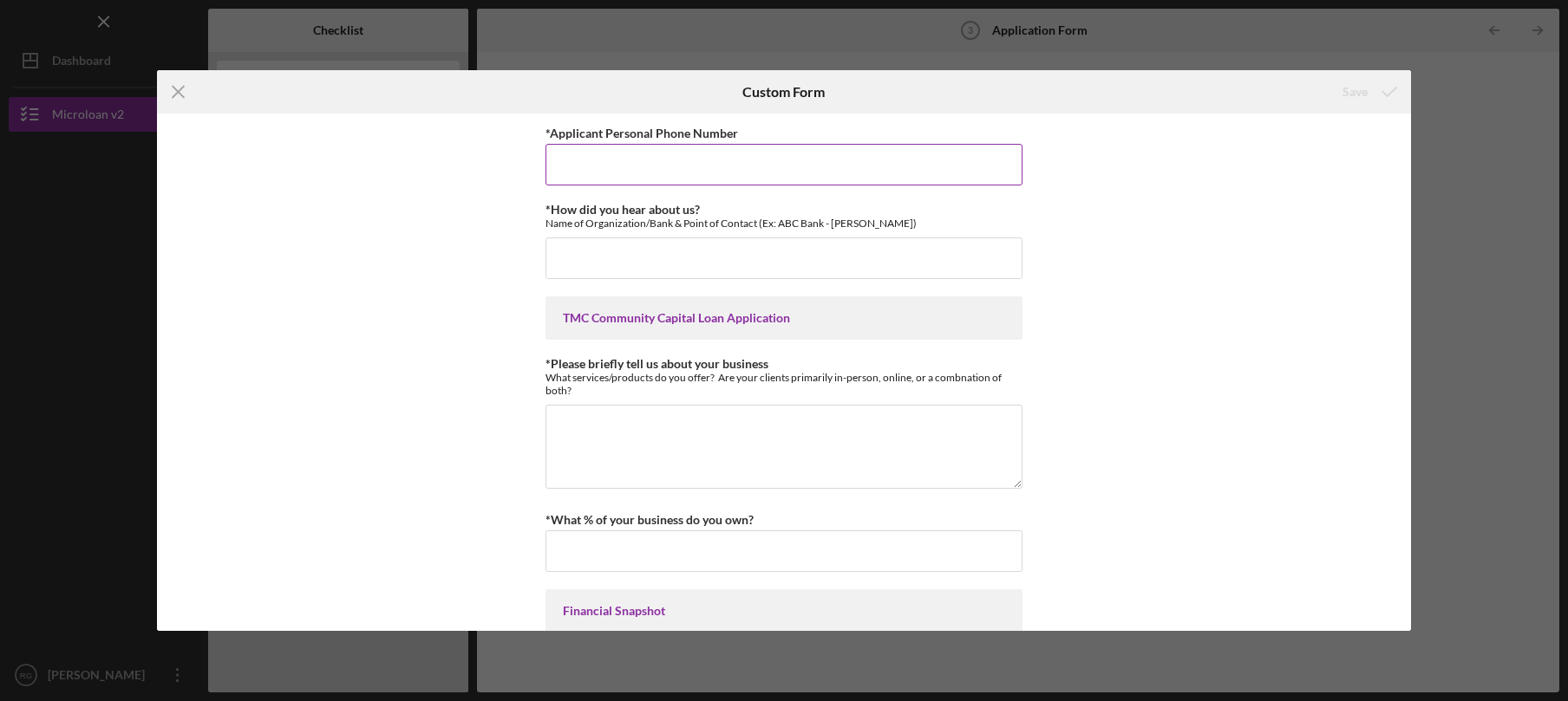
click at [618, 159] on input "*Applicant Personal Phone Number" at bounding box center [784, 164] width 477 height 41
type input "9513035535"
click at [740, 259] on input "*How did you hear about us?" at bounding box center [784, 258] width 477 height 41
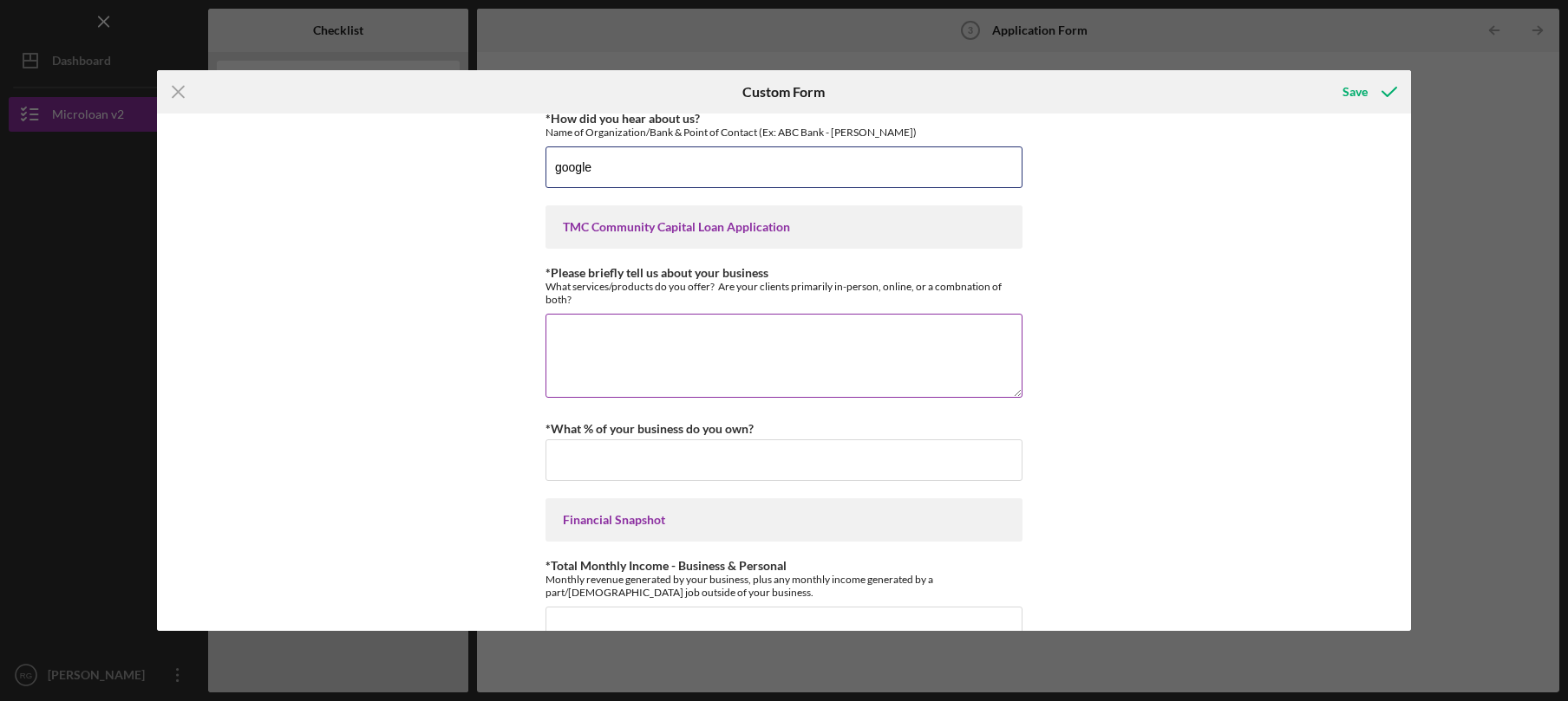
scroll to position [92, 0]
type input "google"
click at [777, 336] on textarea "*Please briefly tell us about your business" at bounding box center [784, 354] width 477 height 83
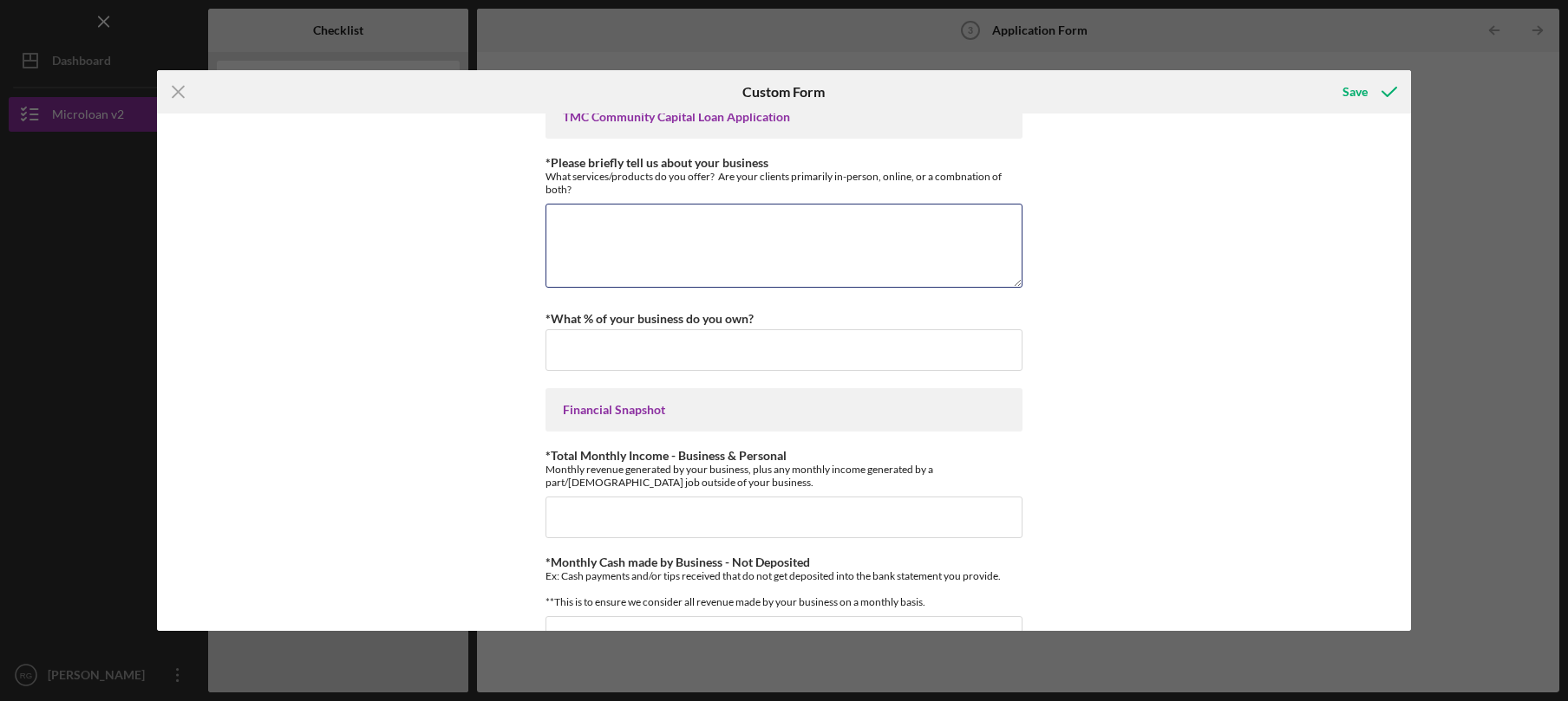
scroll to position [200, 0]
type textarea "Window and Door Sales And Installation"
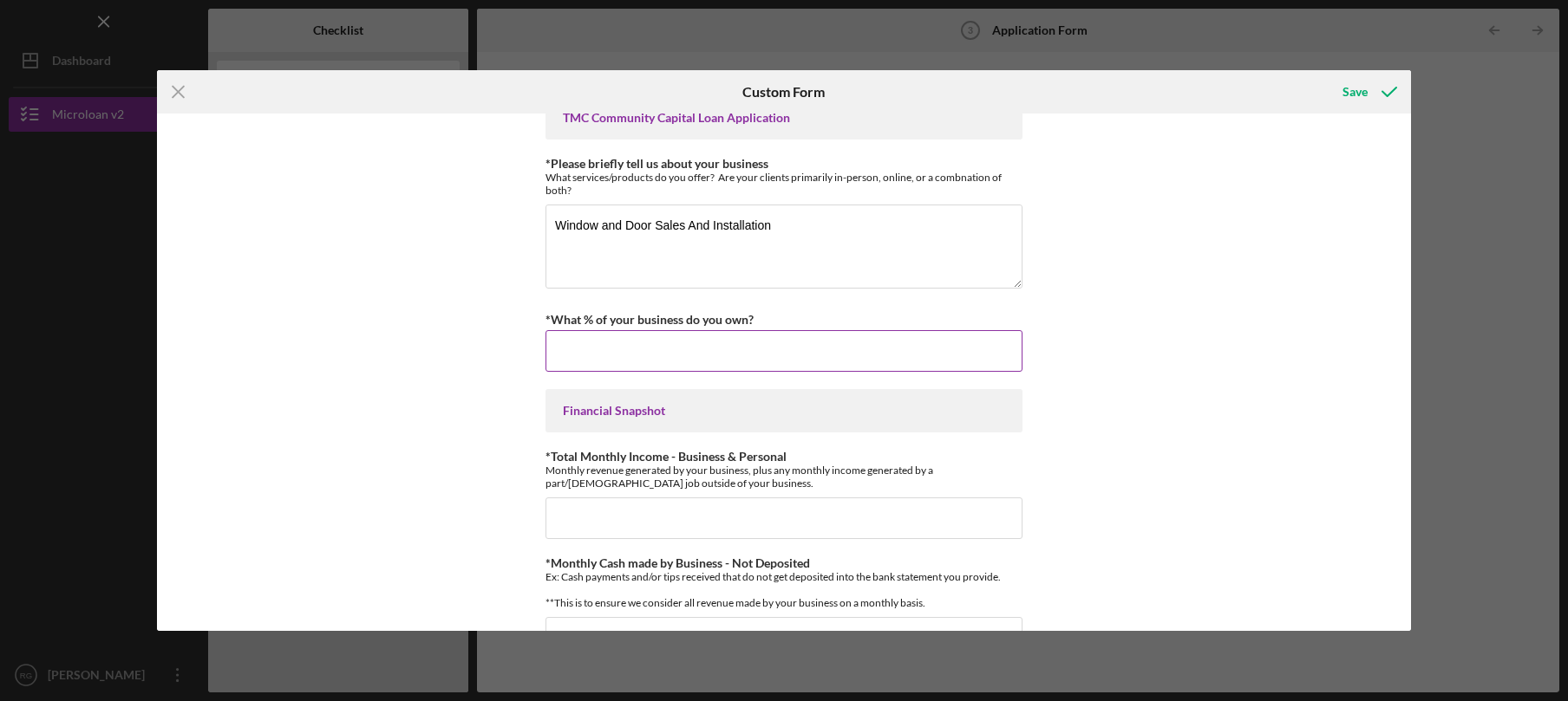
click at [805, 348] on input "*What % of your business do you own?" at bounding box center [784, 350] width 477 height 41
type input "100.00000%"
click at [874, 235] on textarea "Window and Door Sales And Installation" at bounding box center [784, 246] width 477 height 83
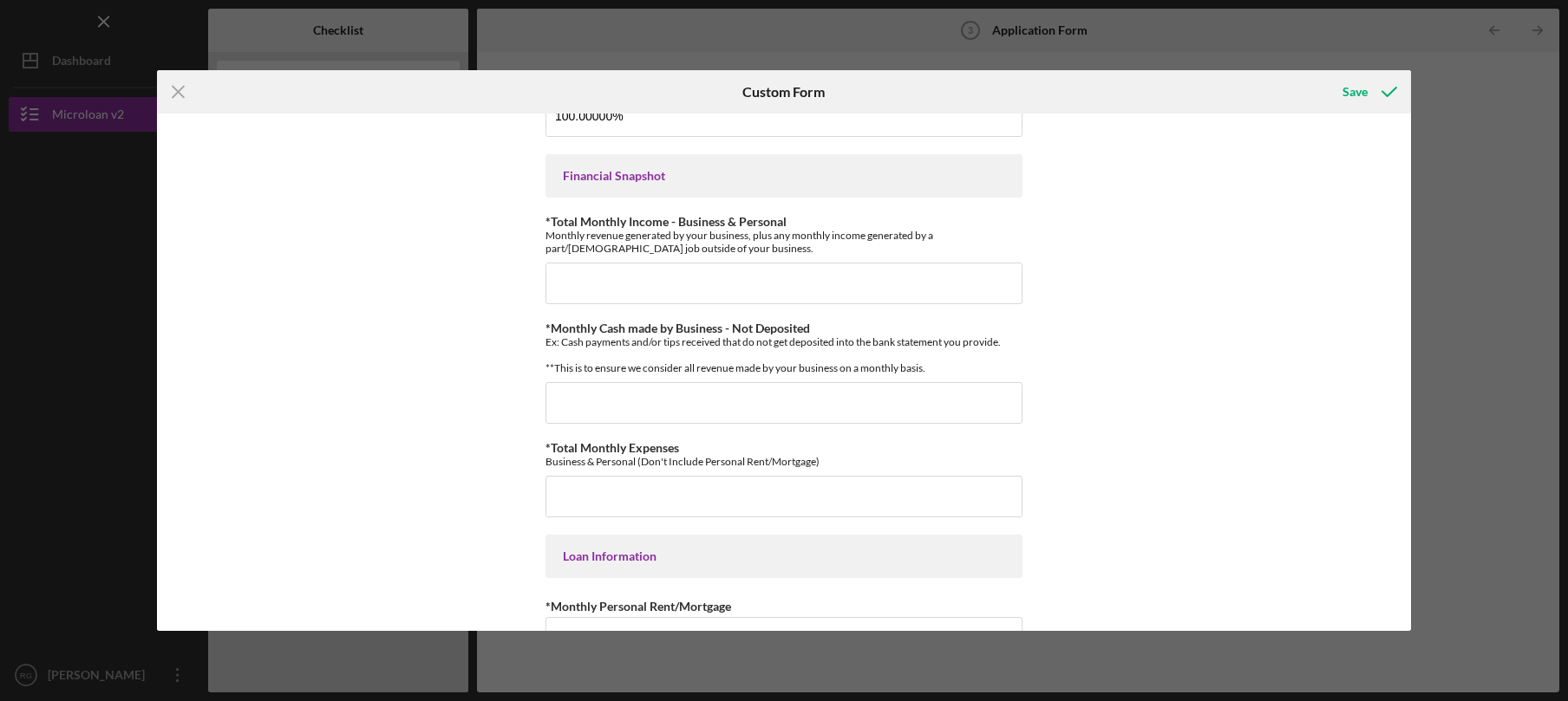
scroll to position [437, 0]
type textarea "Window and Door Sales And Installation. Residential Remodeling in-person"
click at [595, 280] on input "*Total Monthly Income - Business & Personal" at bounding box center [784, 284] width 477 height 41
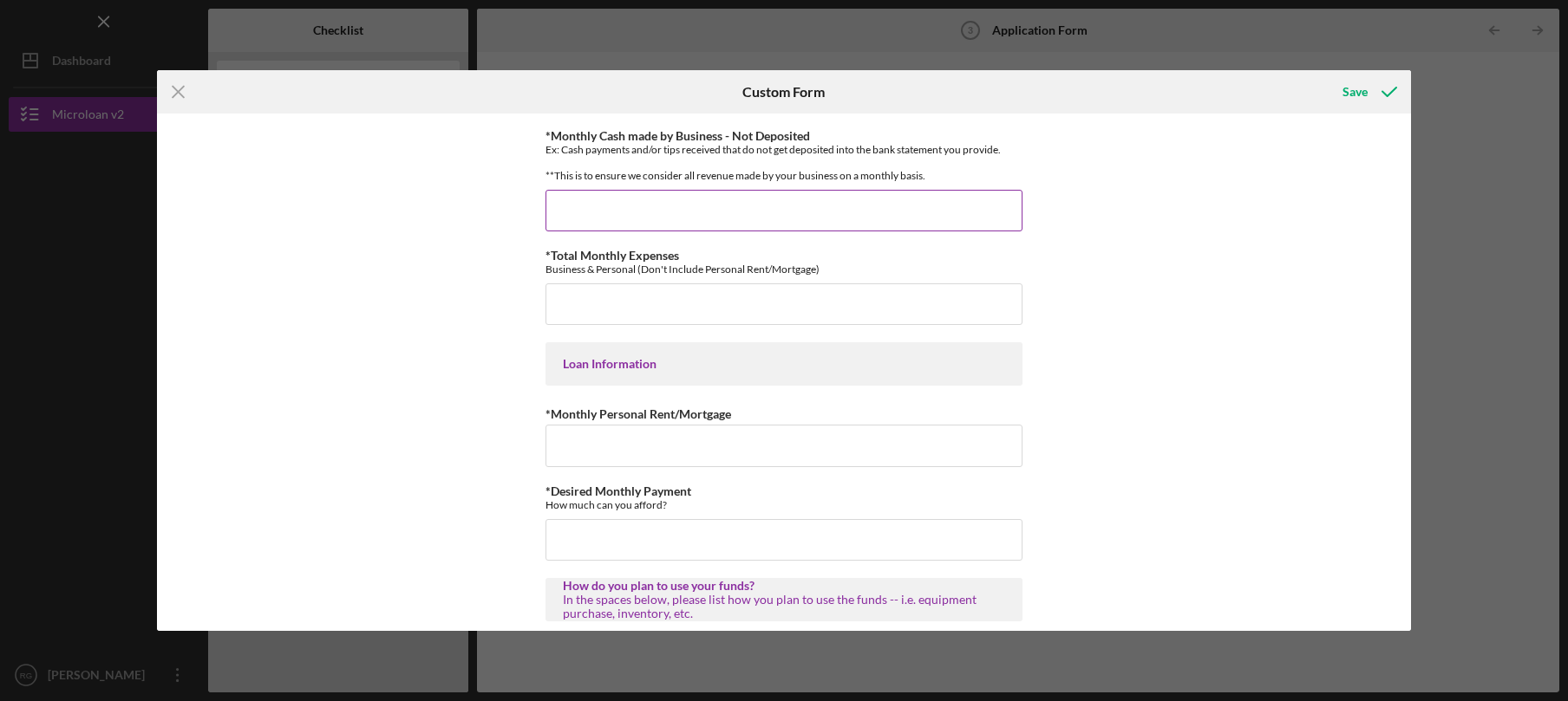
scroll to position [634, 0]
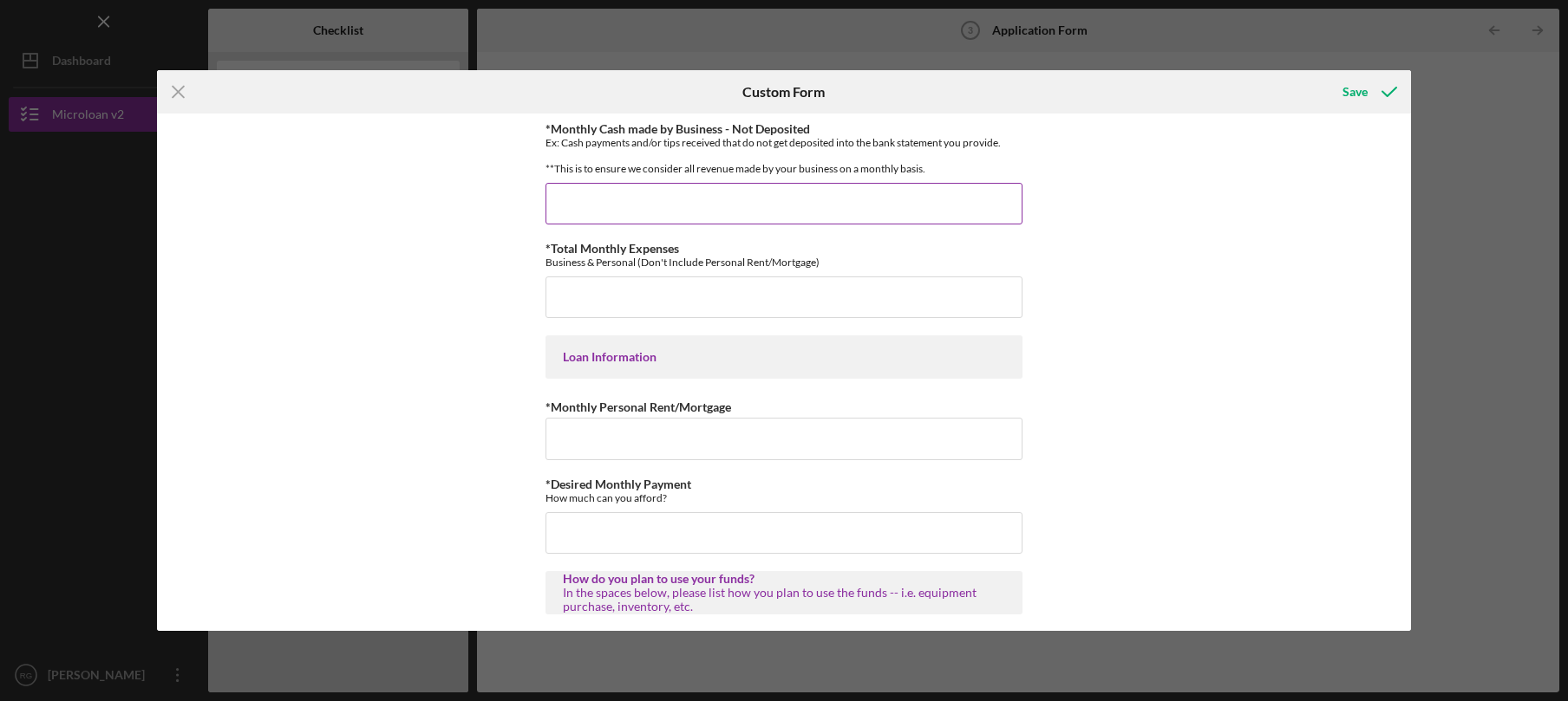
type input "$40,000"
click at [594, 219] on input "*Monthly Cash made by Business - Not Deposited" at bounding box center [784, 203] width 477 height 41
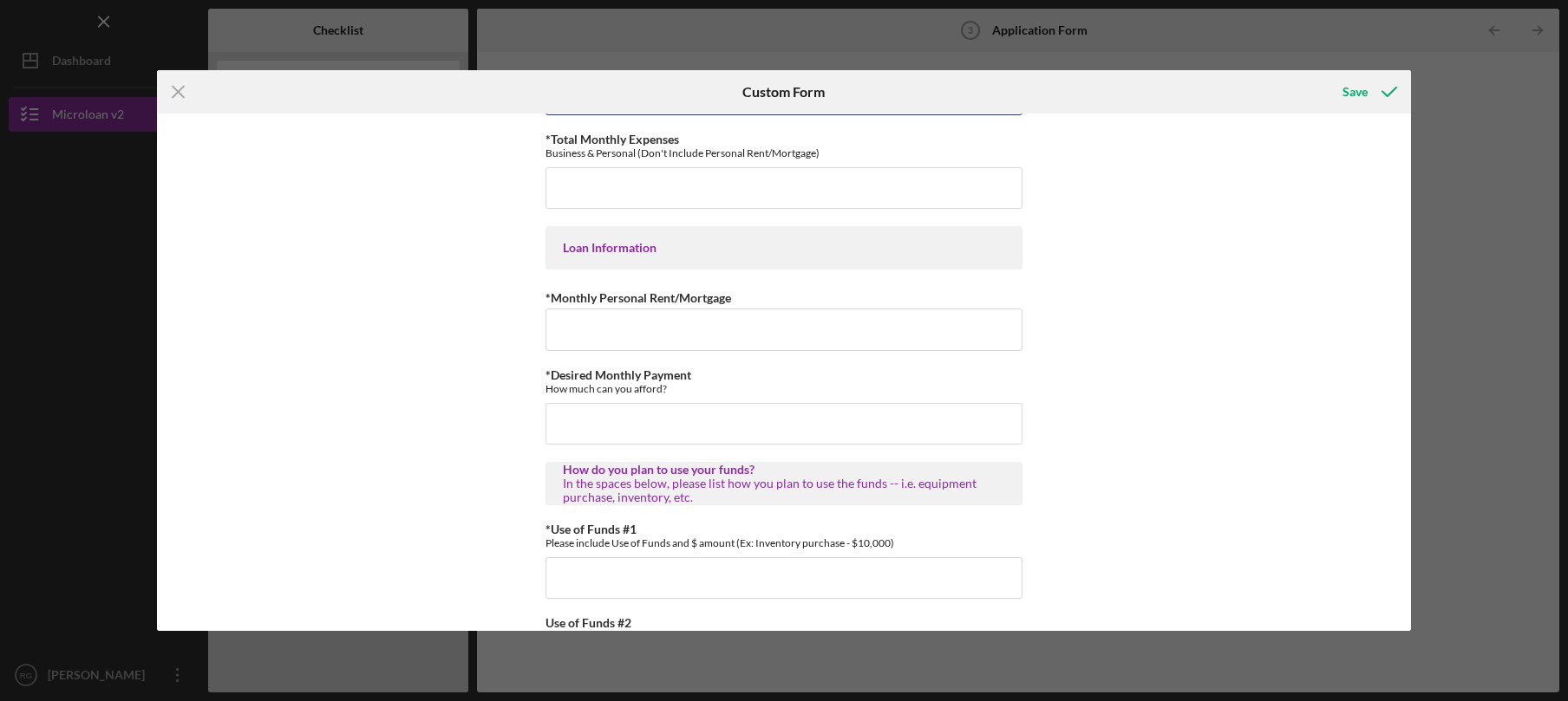
scroll to position [695, 0]
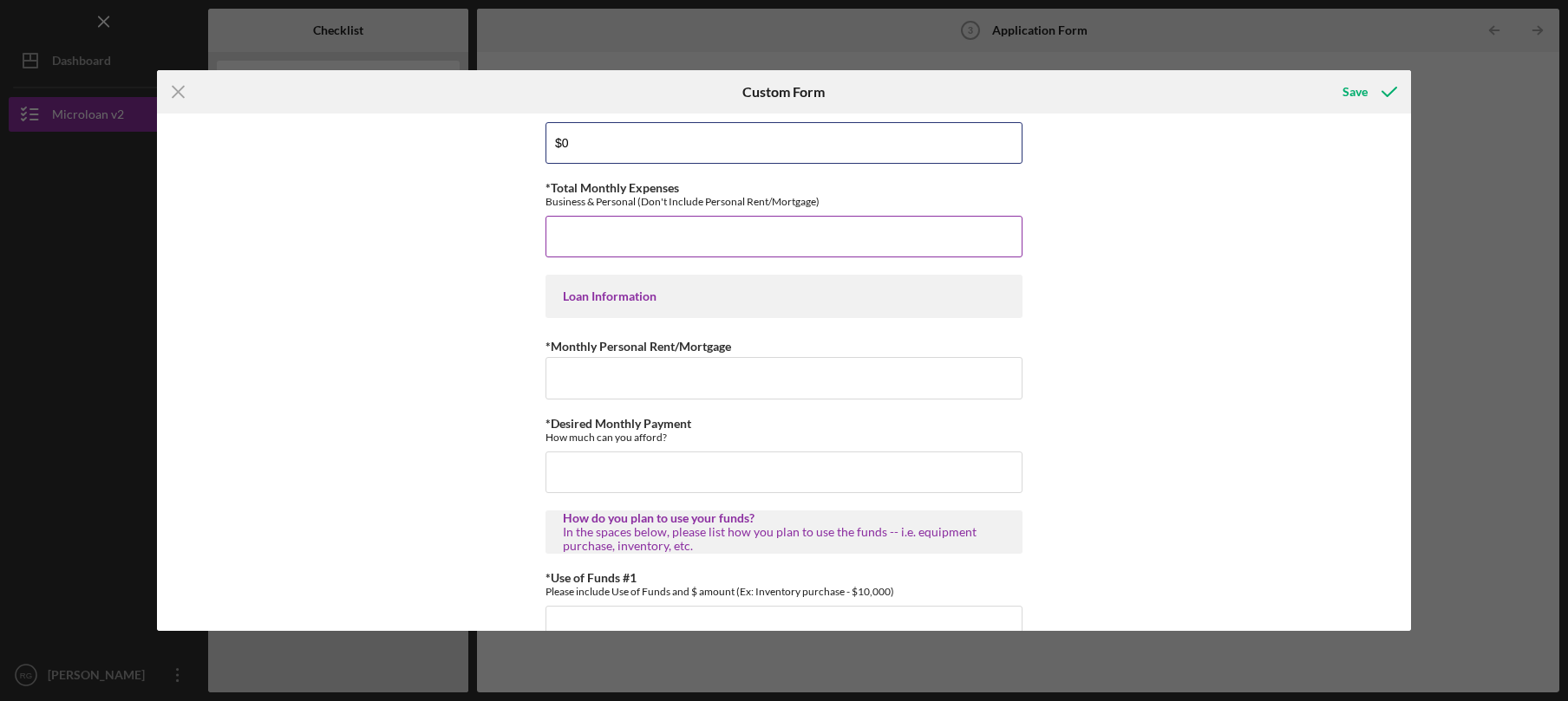
type input "$0"
click at [613, 249] on input "*Total Monthly Expenses" at bounding box center [784, 236] width 477 height 41
drag, startPoint x: 568, startPoint y: 247, endPoint x: 558, endPoint y: 249, distance: 10.2
click at [558, 249] on input "$20,000" at bounding box center [784, 237] width 477 height 41
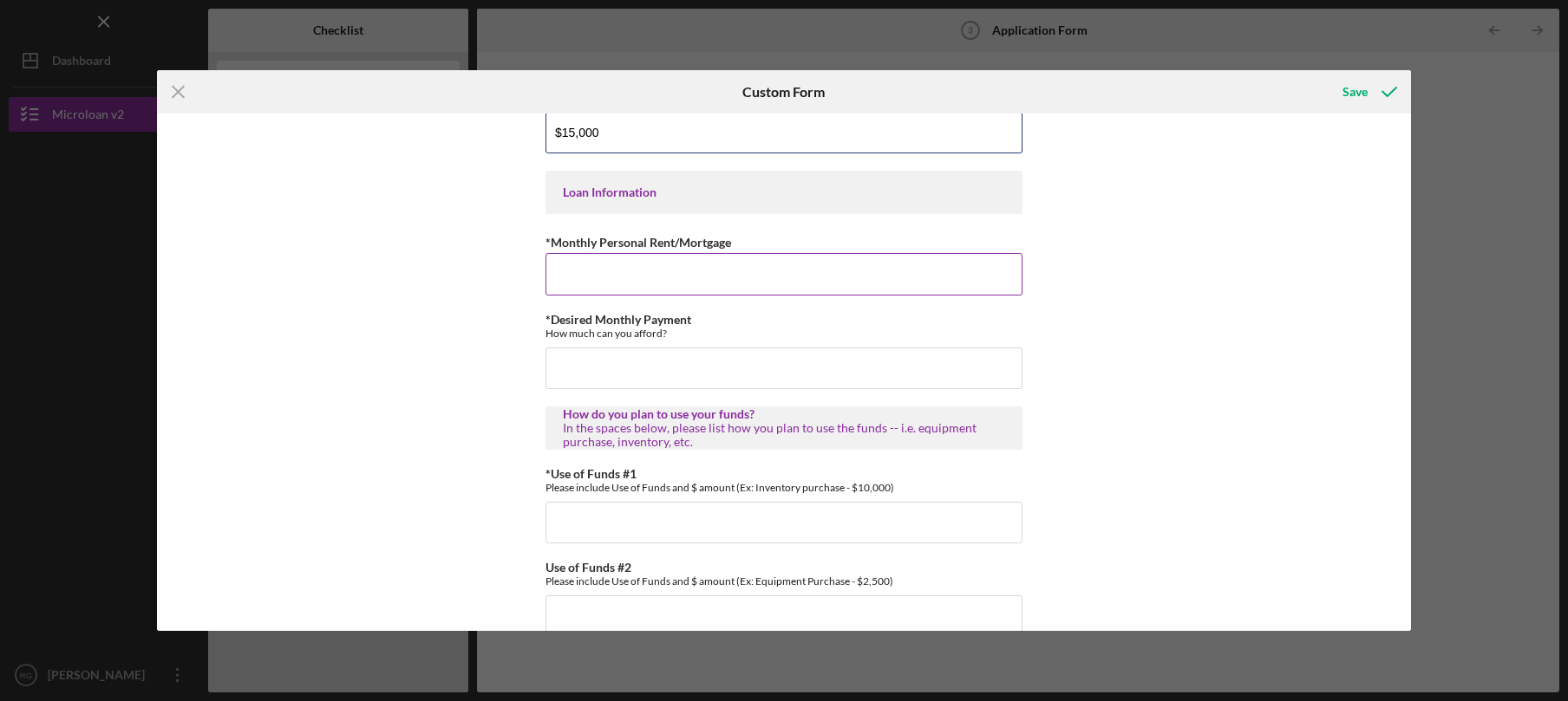
type input "$15,000"
click at [598, 276] on input "*Monthly Personal Rent/Mortgage" at bounding box center [784, 273] width 477 height 41
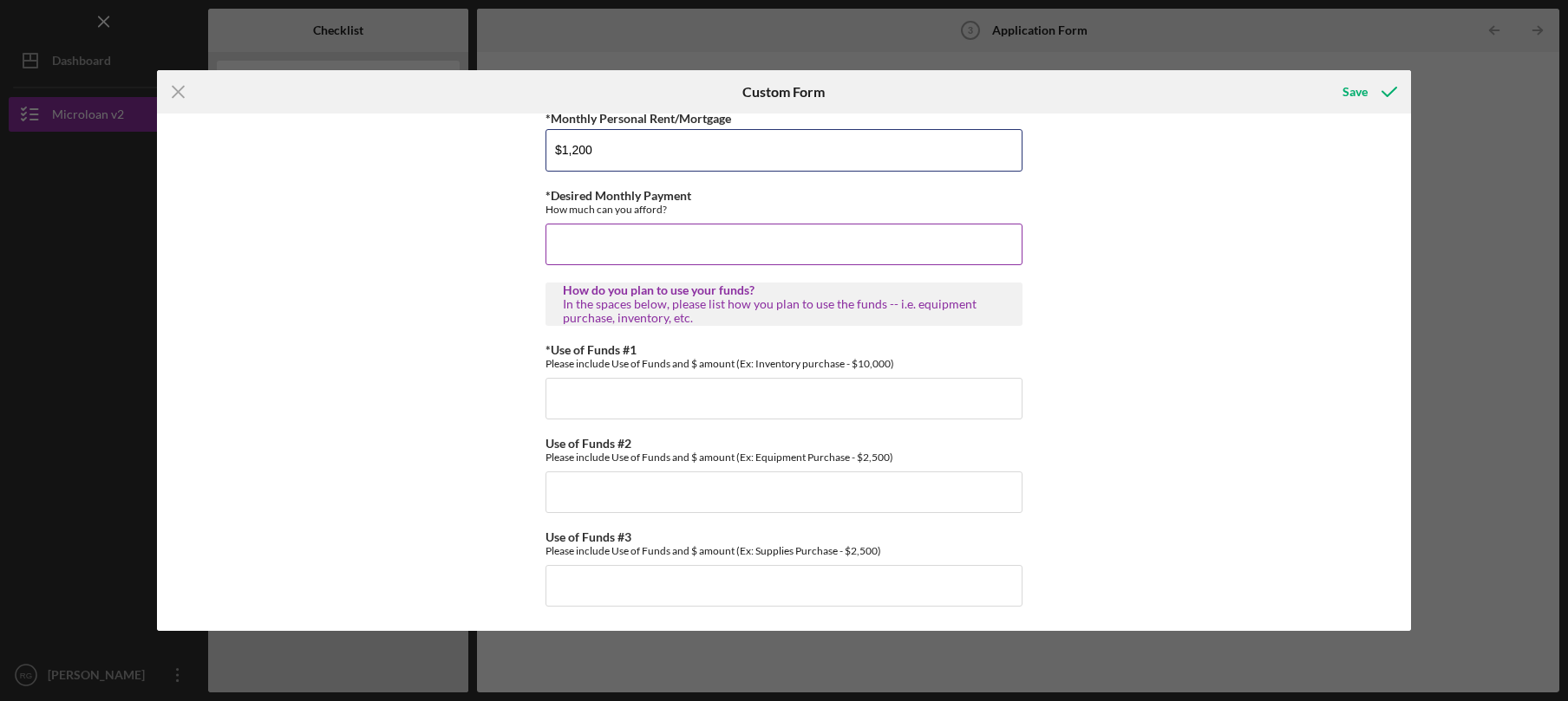
scroll to position [925, 0]
type input "$1,200"
click at [630, 258] on input "*Desired Monthly Payment" at bounding box center [784, 242] width 477 height 41
click at [688, 391] on input "*Use of Funds #1" at bounding box center [784, 396] width 477 height 41
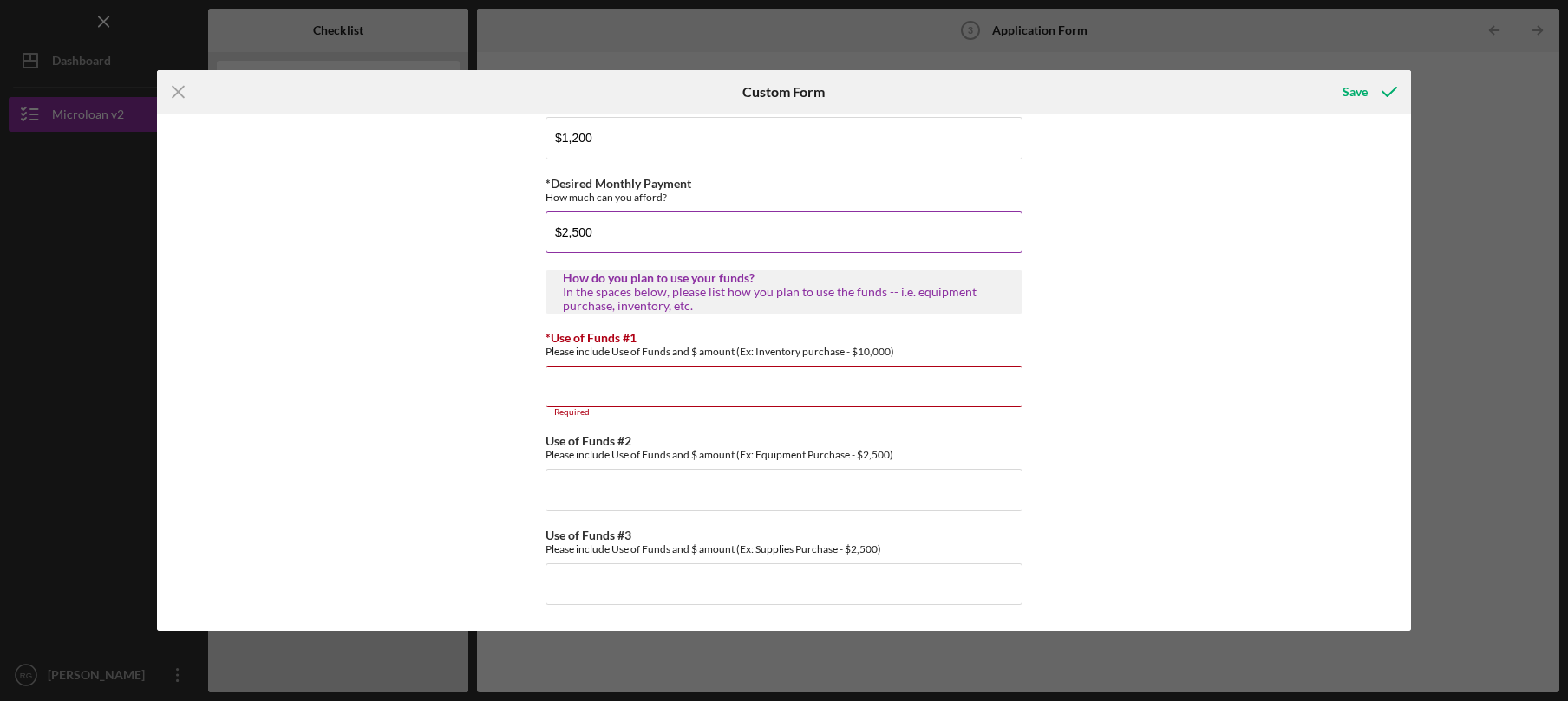
drag, startPoint x: 628, startPoint y: 243, endPoint x: 505, endPoint y: 241, distance: 123.0
click at [545, 241] on input "$2,500" at bounding box center [784, 231] width 477 height 41
type input "$1,500"
click at [476, 296] on div "*Applicant Personal Phone Number [PHONE_NUMBER] *How did you hear about us? Nam…" at bounding box center [784, 373] width 1254 height 517
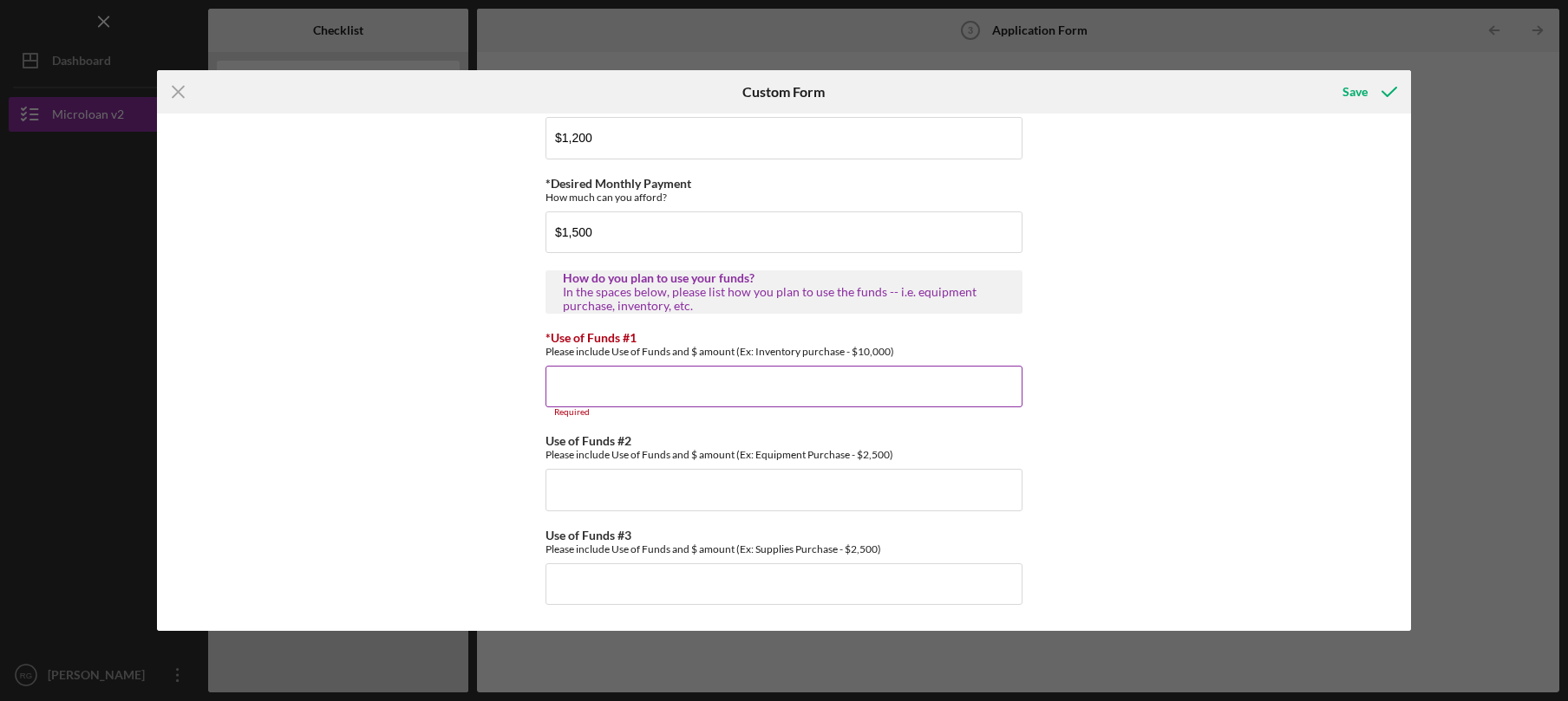
click at [700, 388] on input "*Use of Funds #1" at bounding box center [784, 386] width 477 height 41
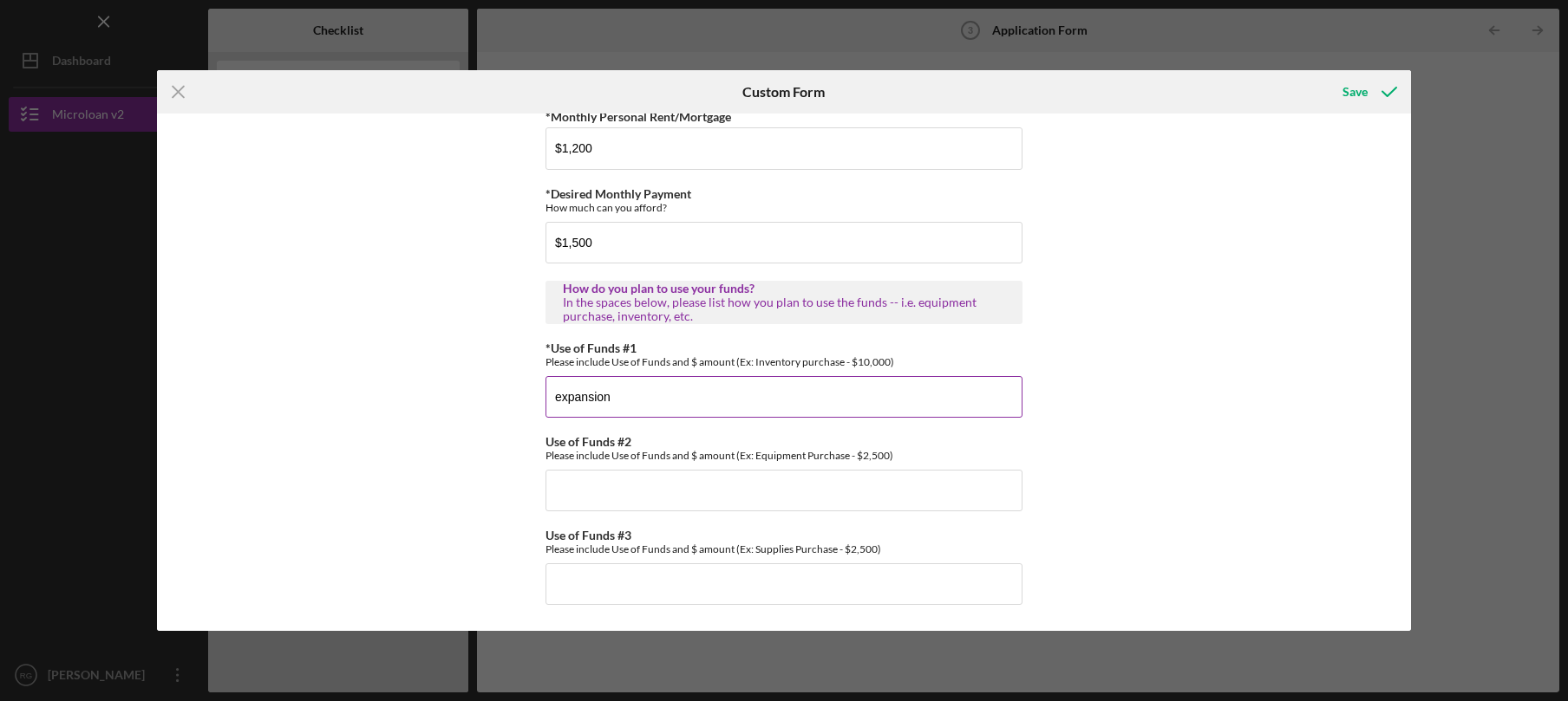
type input "expansion"
type input "working capital"
type input "hiring"
click at [669, 406] on input "expansion" at bounding box center [784, 396] width 477 height 41
type input "expansion 20000"
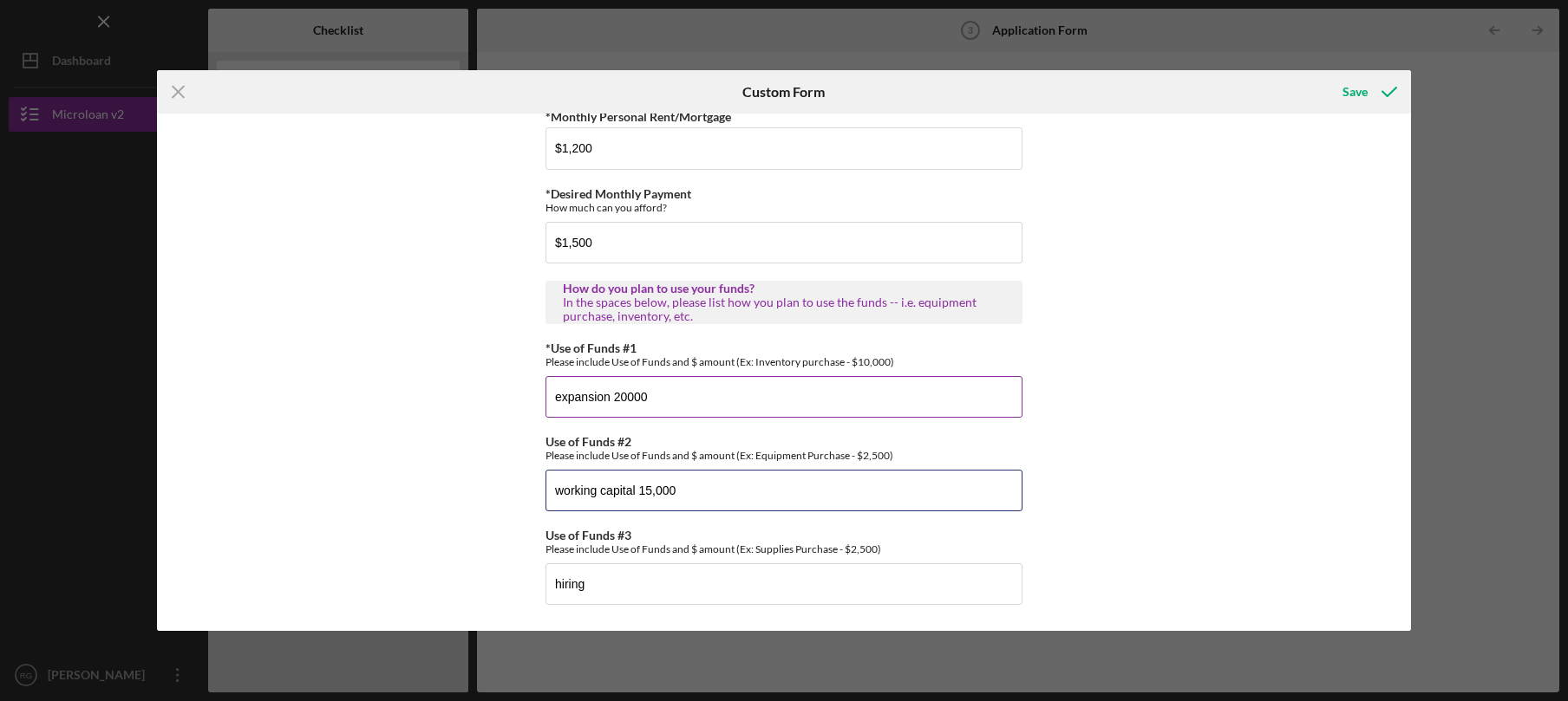
type input "working capital 15,000"
click at [622, 400] on input "expansion 20000" at bounding box center [784, 396] width 477 height 41
type input "expansion 20,000"
click at [677, 577] on input "hiring" at bounding box center [784, 584] width 477 height 41
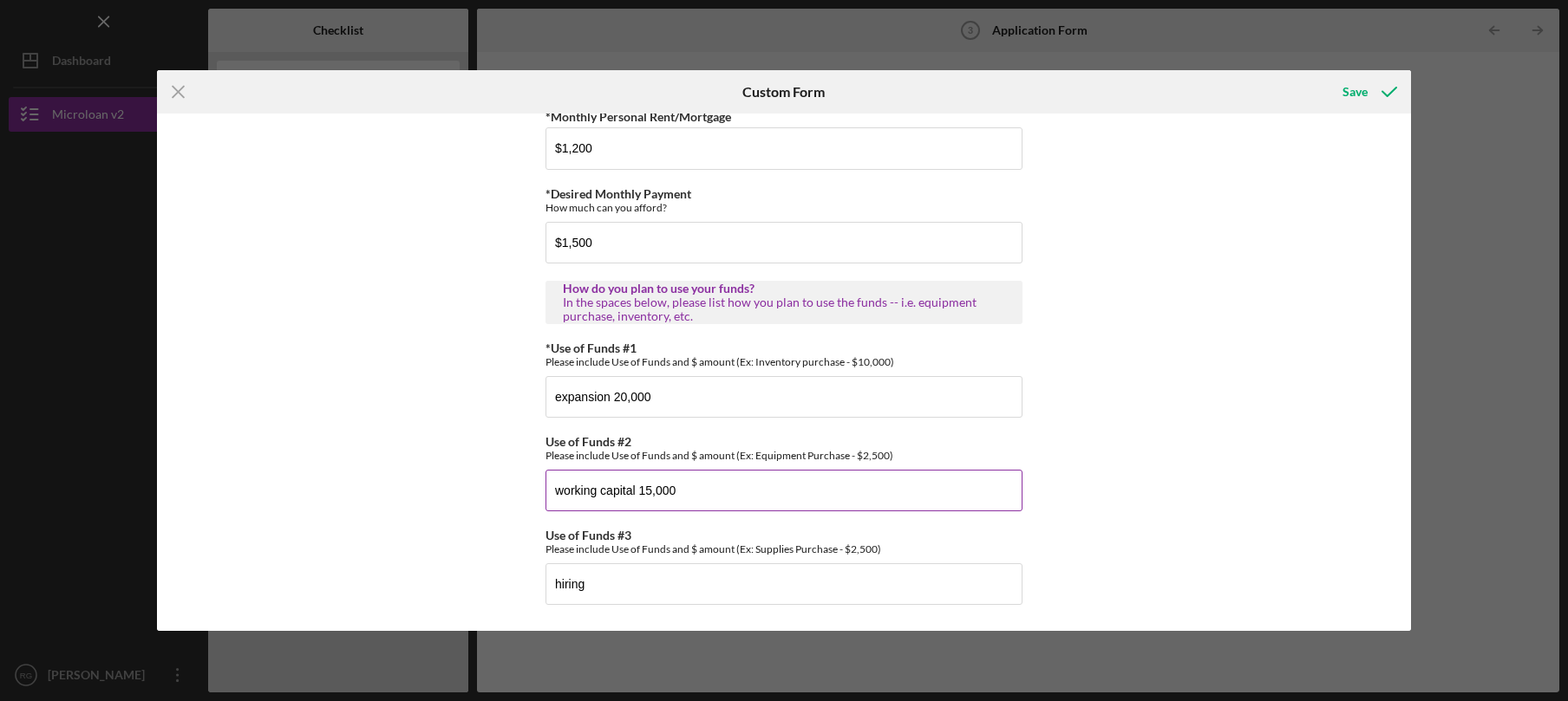
click at [641, 489] on input "working capital 15,000" at bounding box center [784, 490] width 477 height 41
click at [632, 493] on input "working capital 15,000" at bounding box center [784, 490] width 477 height 41
type input "working capital $15,000"
click at [609, 396] on input "expansion 20,000" at bounding box center [784, 396] width 477 height 41
type input "expansion $20,000"
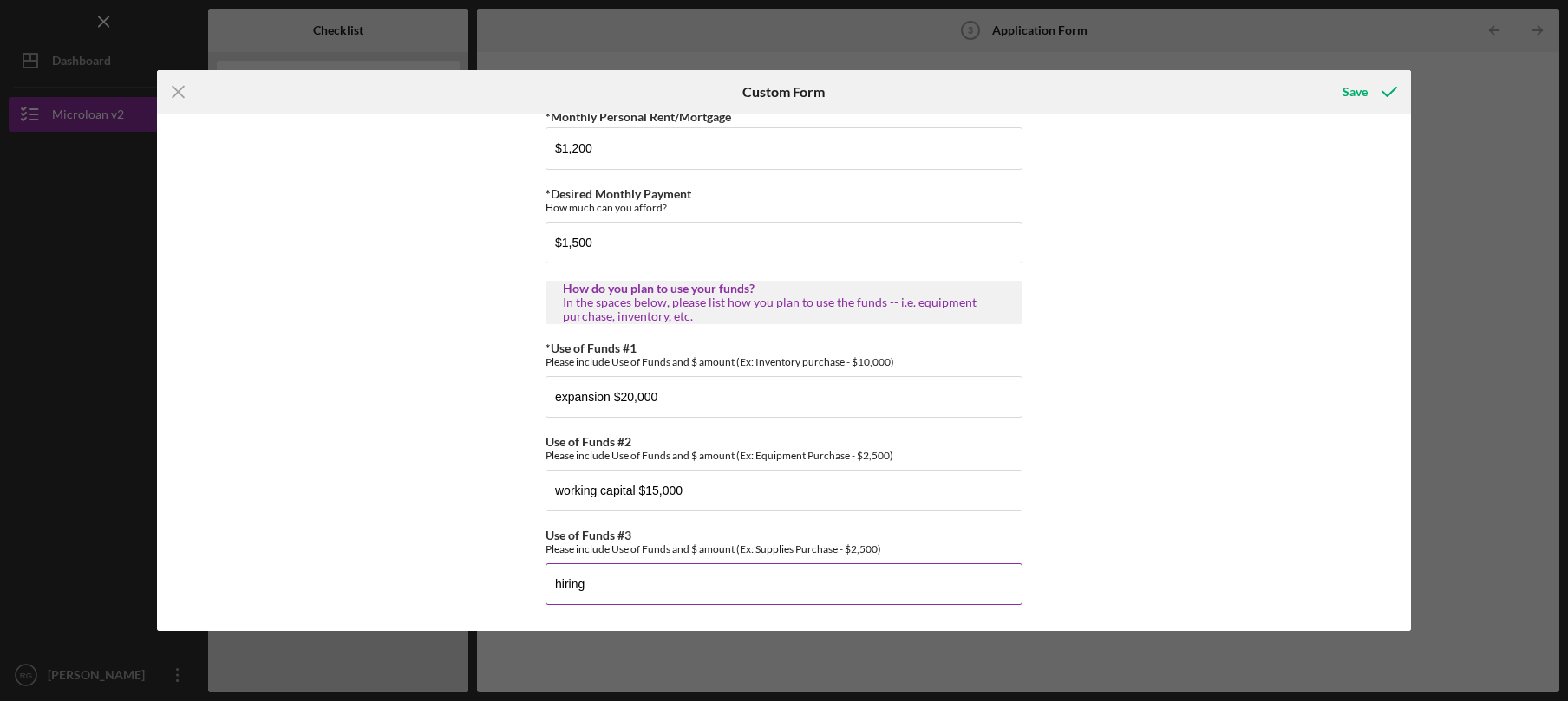
click at [700, 566] on input "hiring" at bounding box center [784, 584] width 477 height 41
click at [668, 579] on input "hiring" at bounding box center [784, 584] width 477 height 41
type input "hiring $15000"
click at [1353, 96] on div "Save" at bounding box center [1354, 92] width 25 height 35
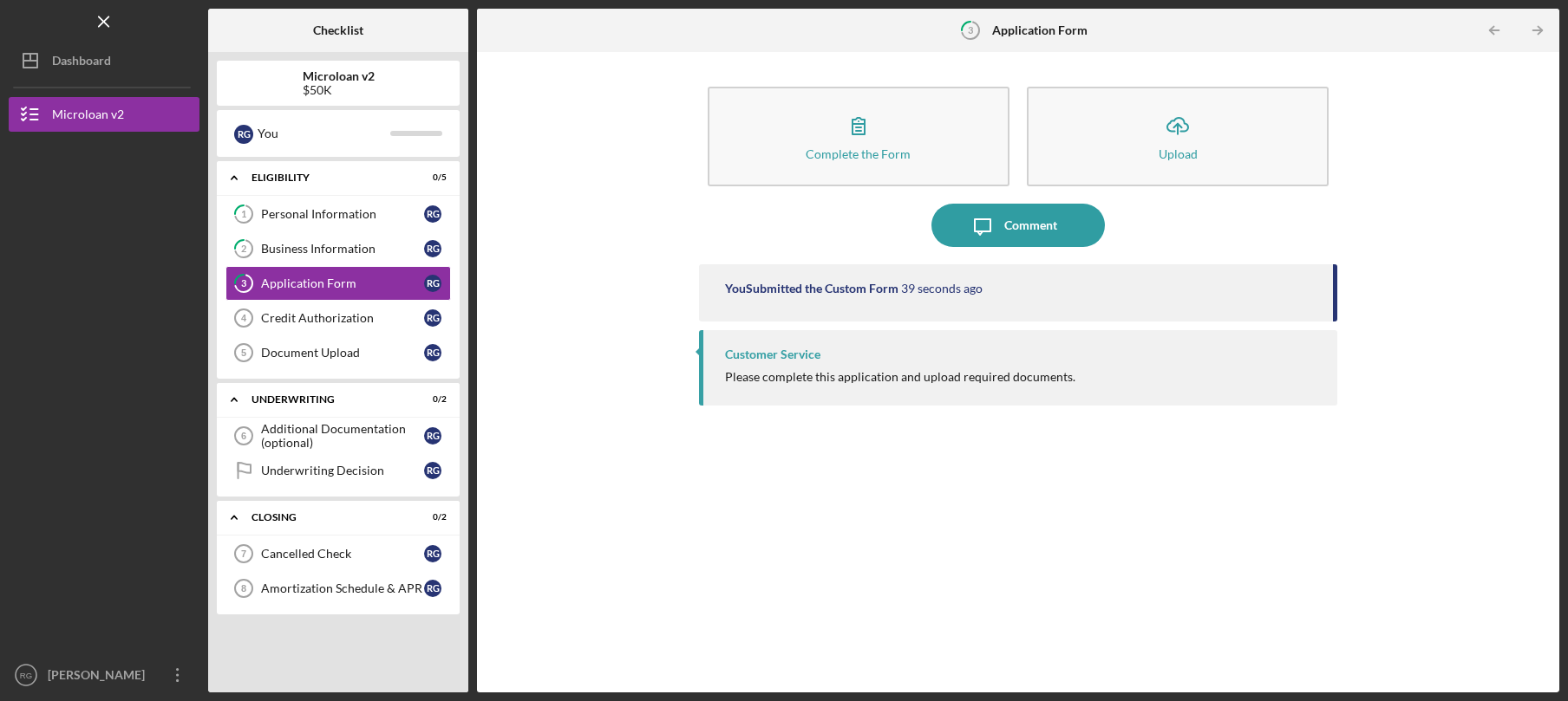
click at [358, 320] on div "Credit Authorization" at bounding box center [342, 317] width 163 height 14
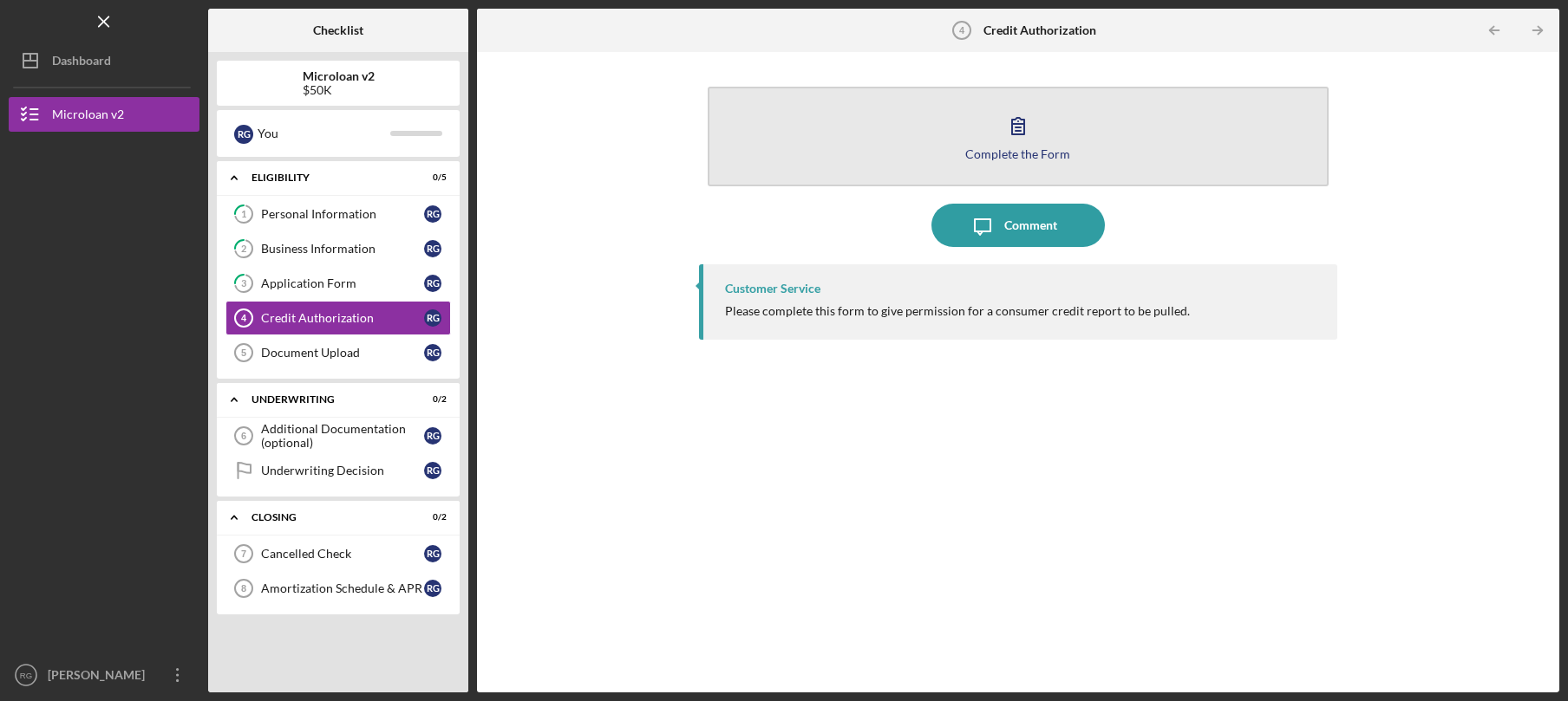
click at [992, 149] on div "Complete the Form" at bounding box center [1017, 154] width 105 height 13
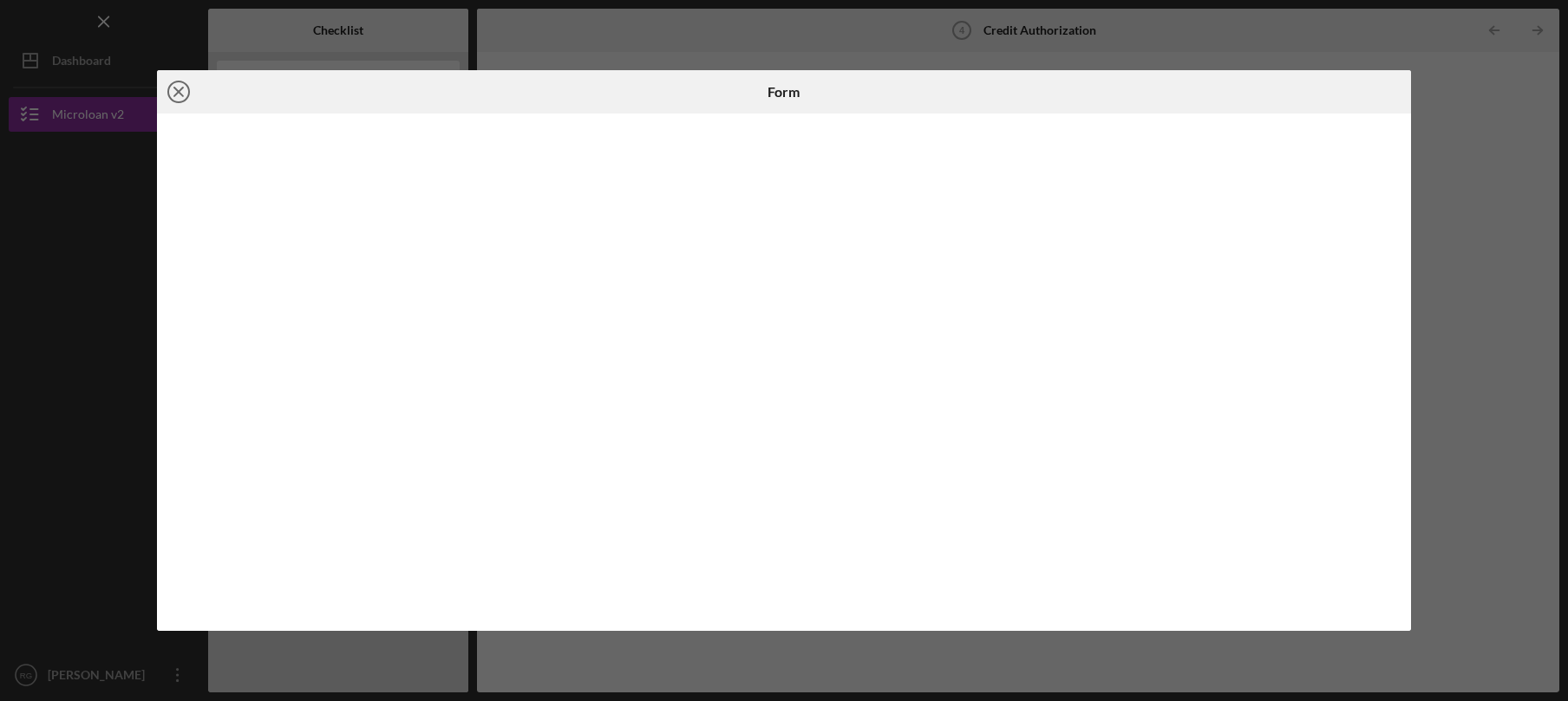
click at [181, 91] on icon "Icon/Close" at bounding box center [178, 92] width 43 height 43
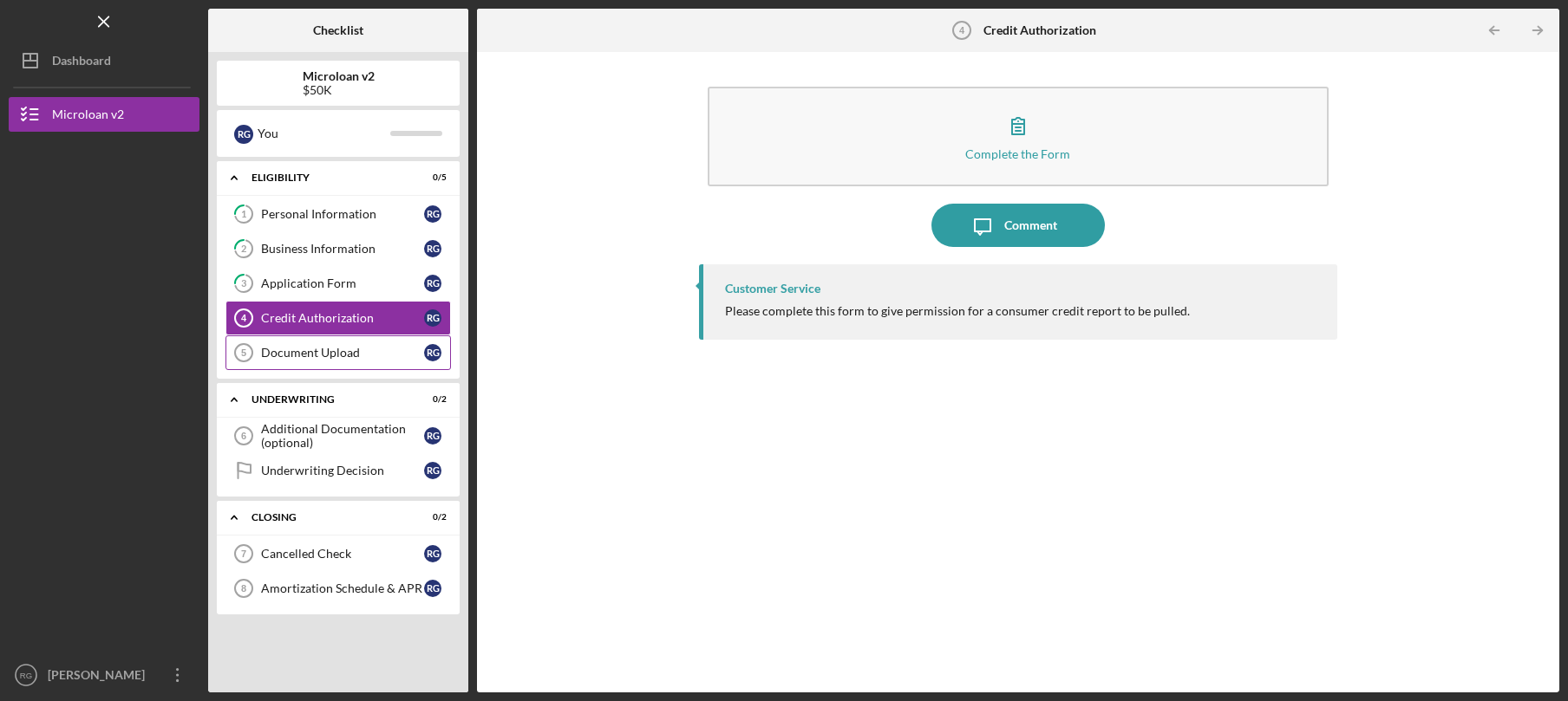
click at [329, 347] on div "Document Upload" at bounding box center [342, 352] width 163 height 14
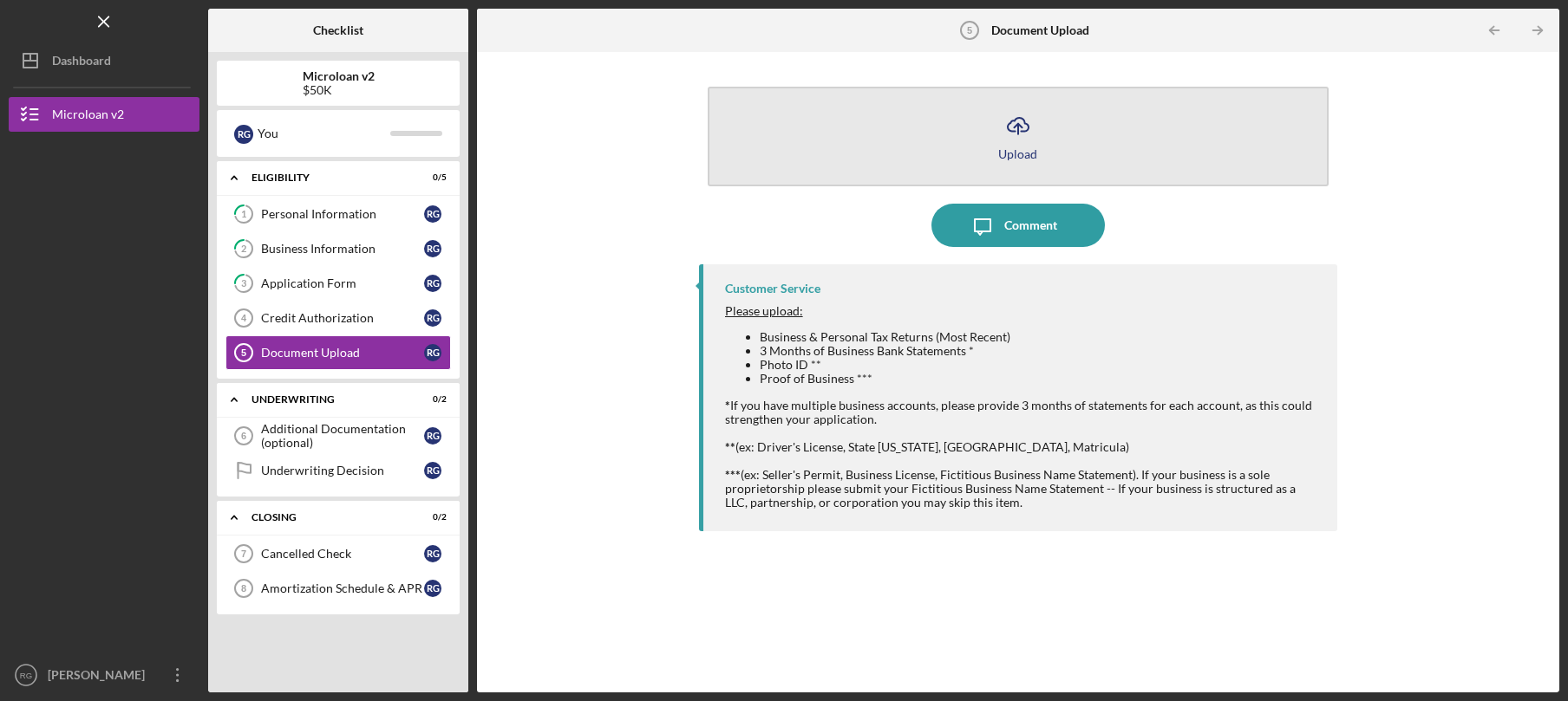
click at [1017, 156] on div "Upload" at bounding box center [1017, 154] width 39 height 13
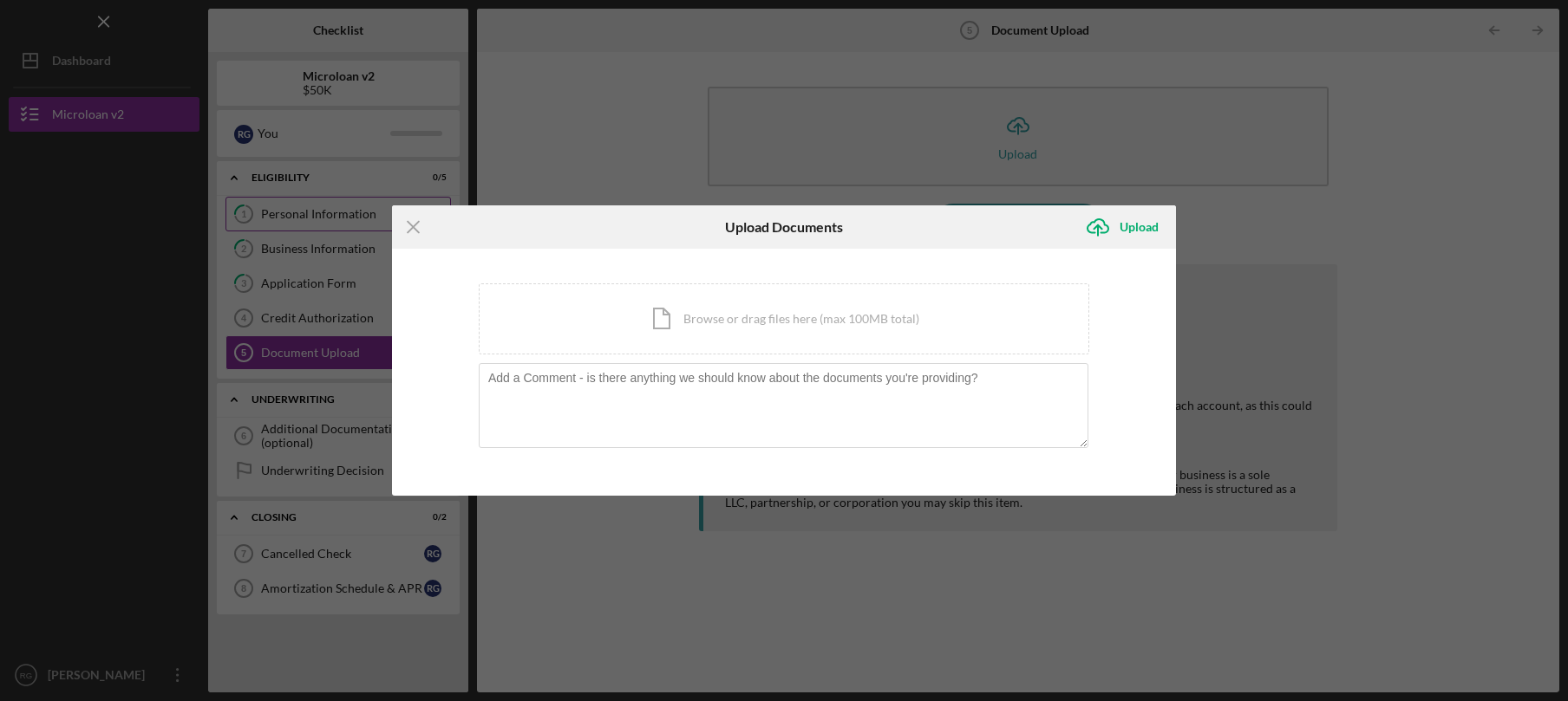
click at [404, 221] on icon "Icon/Menu Close" at bounding box center [413, 227] width 43 height 43
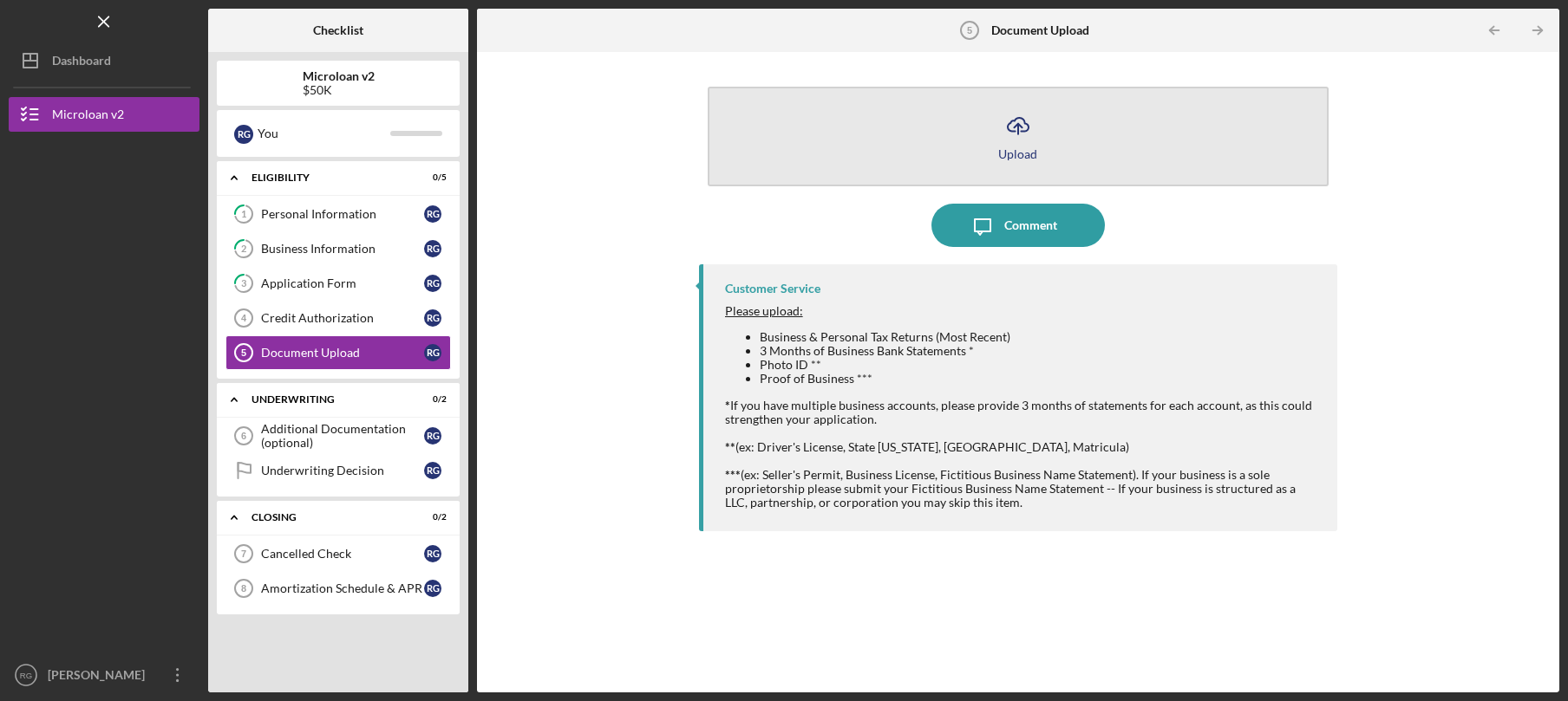
click at [1003, 162] on button "Icon/Upload Upload" at bounding box center [1018, 136] width 622 height 100
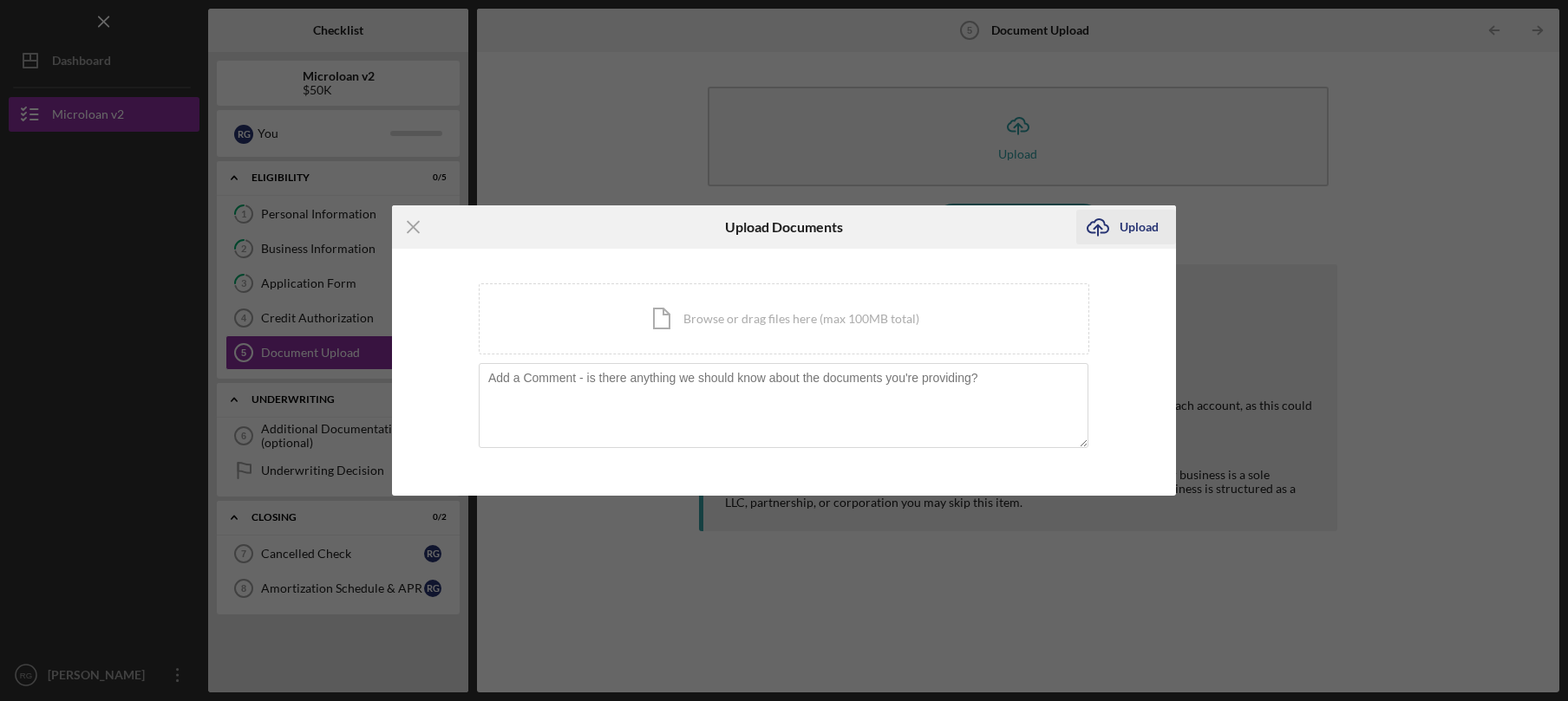
click at [1154, 222] on div "Upload" at bounding box center [1138, 228] width 39 height 35
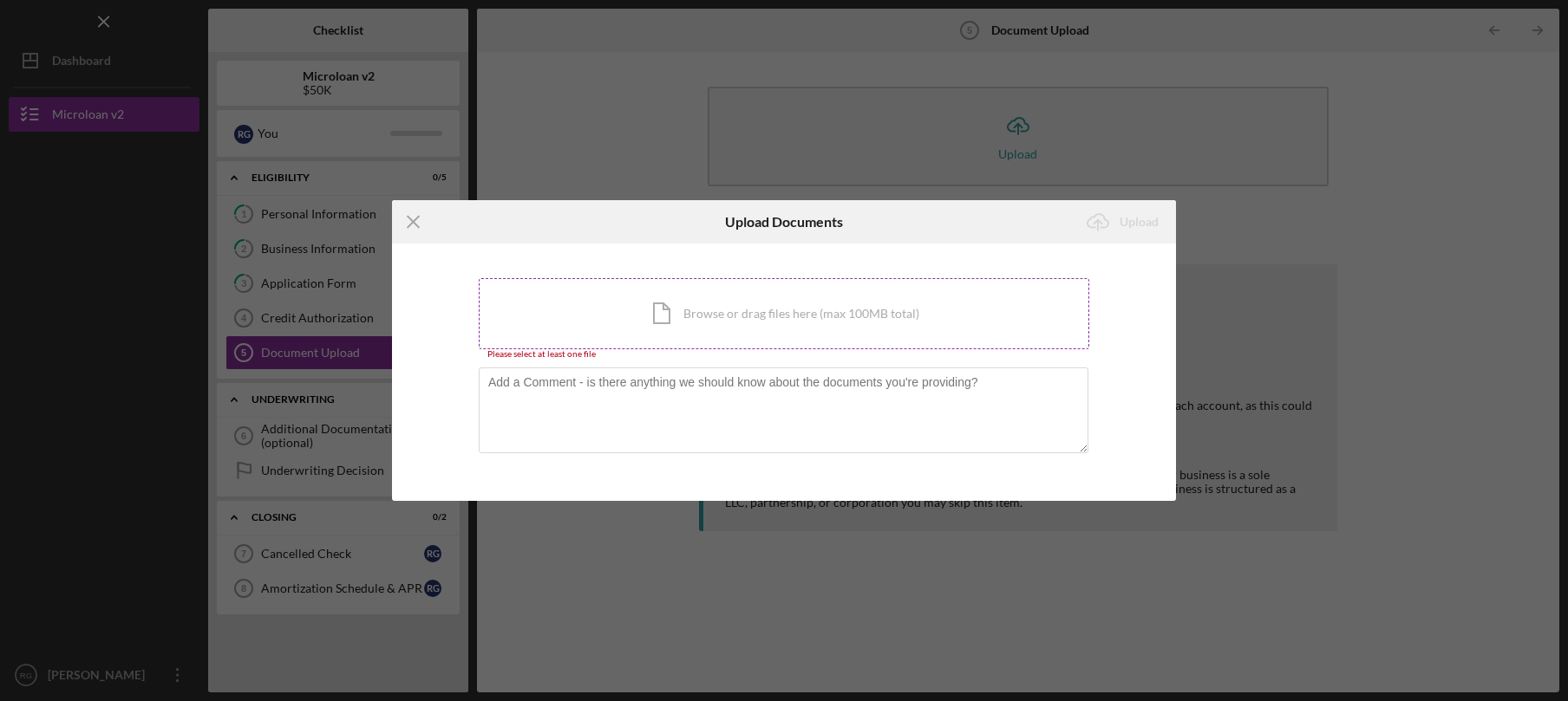
click at [792, 309] on div "Icon/Document Browse or drag files here (max 100MB total) Tap to choose files o…" at bounding box center [783, 313] width 610 height 71
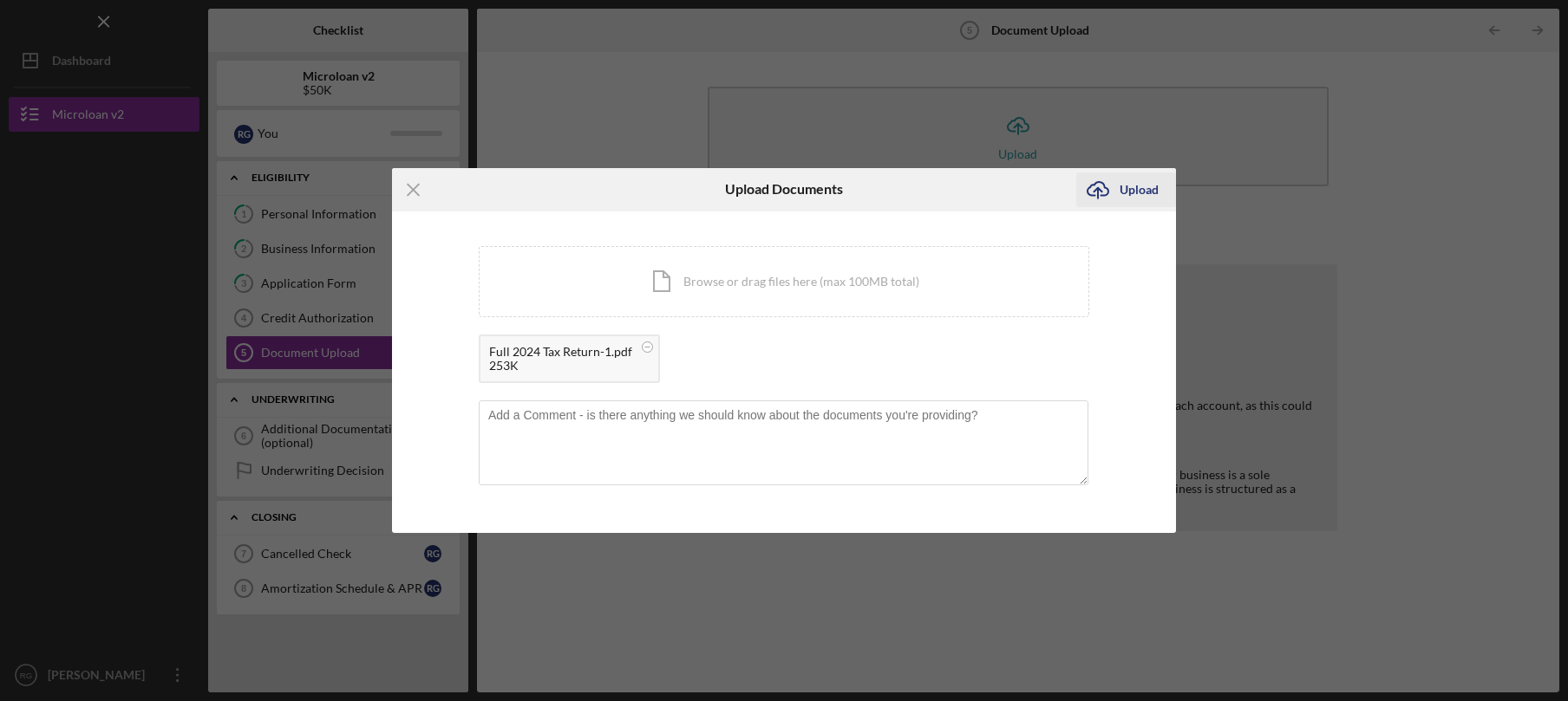
click at [1138, 195] on div "Upload" at bounding box center [1138, 190] width 39 height 35
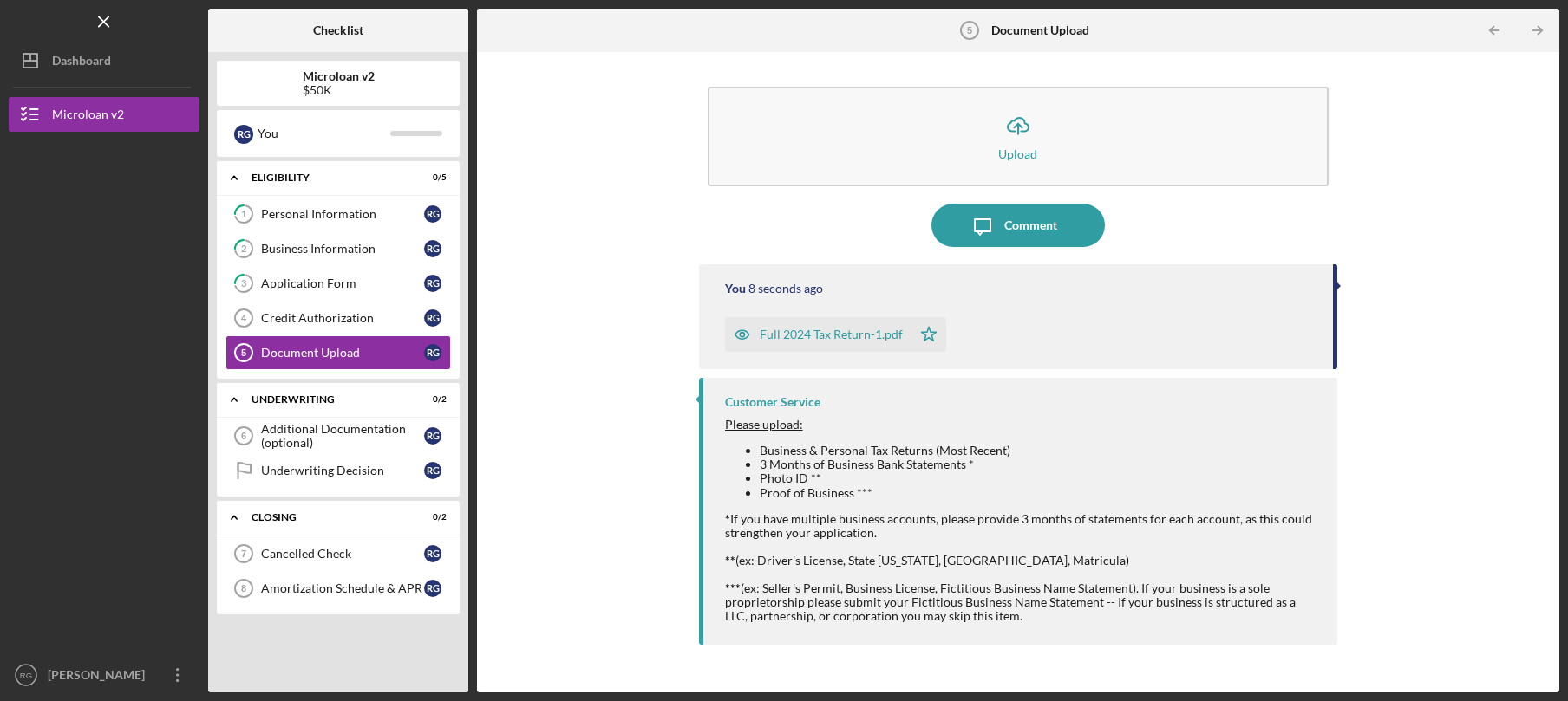
click at [752, 428] on span "Please upload:" at bounding box center [764, 424] width 78 height 15
click at [339, 432] on div "Additional Documentation (optional)" at bounding box center [342, 436] width 163 height 28
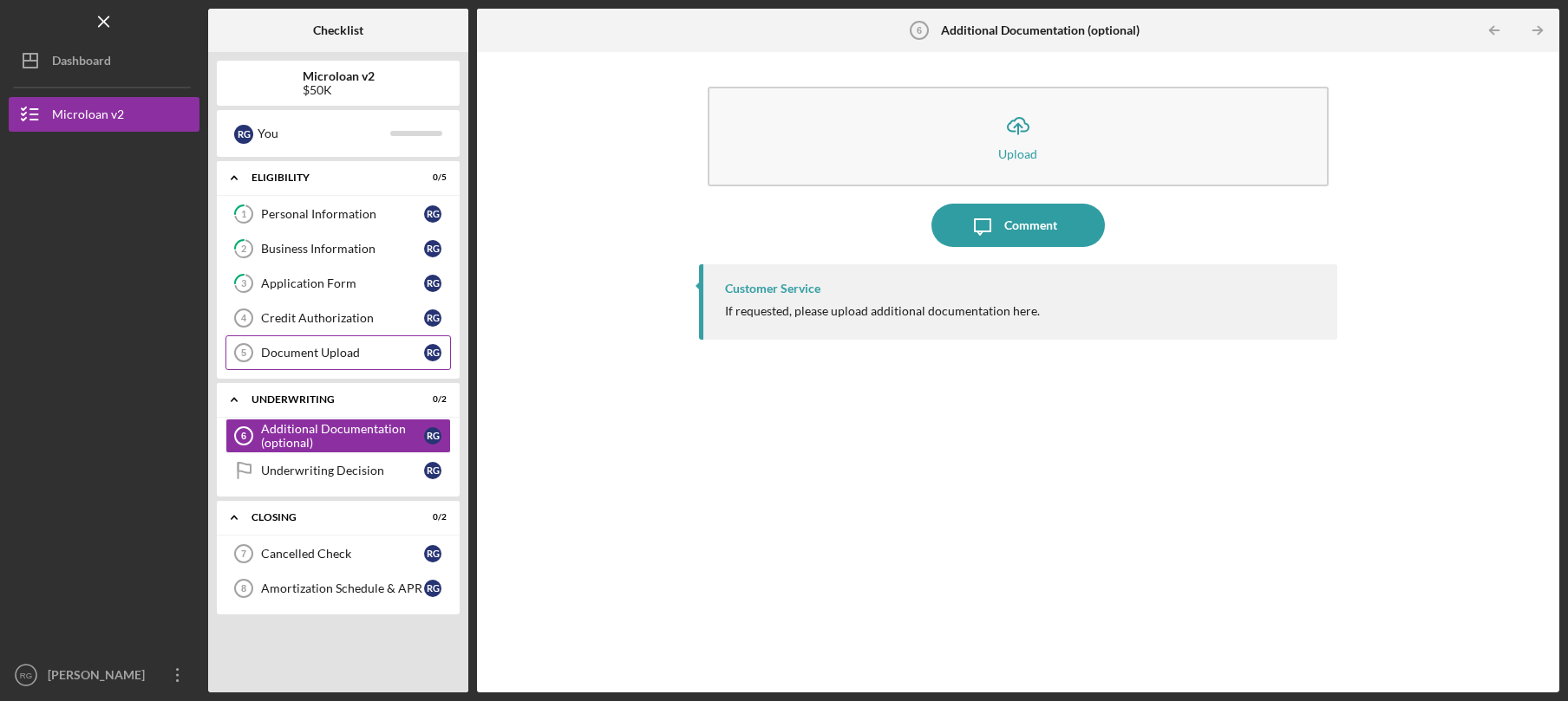
click at [354, 356] on div "Document Upload" at bounding box center [342, 352] width 163 height 14
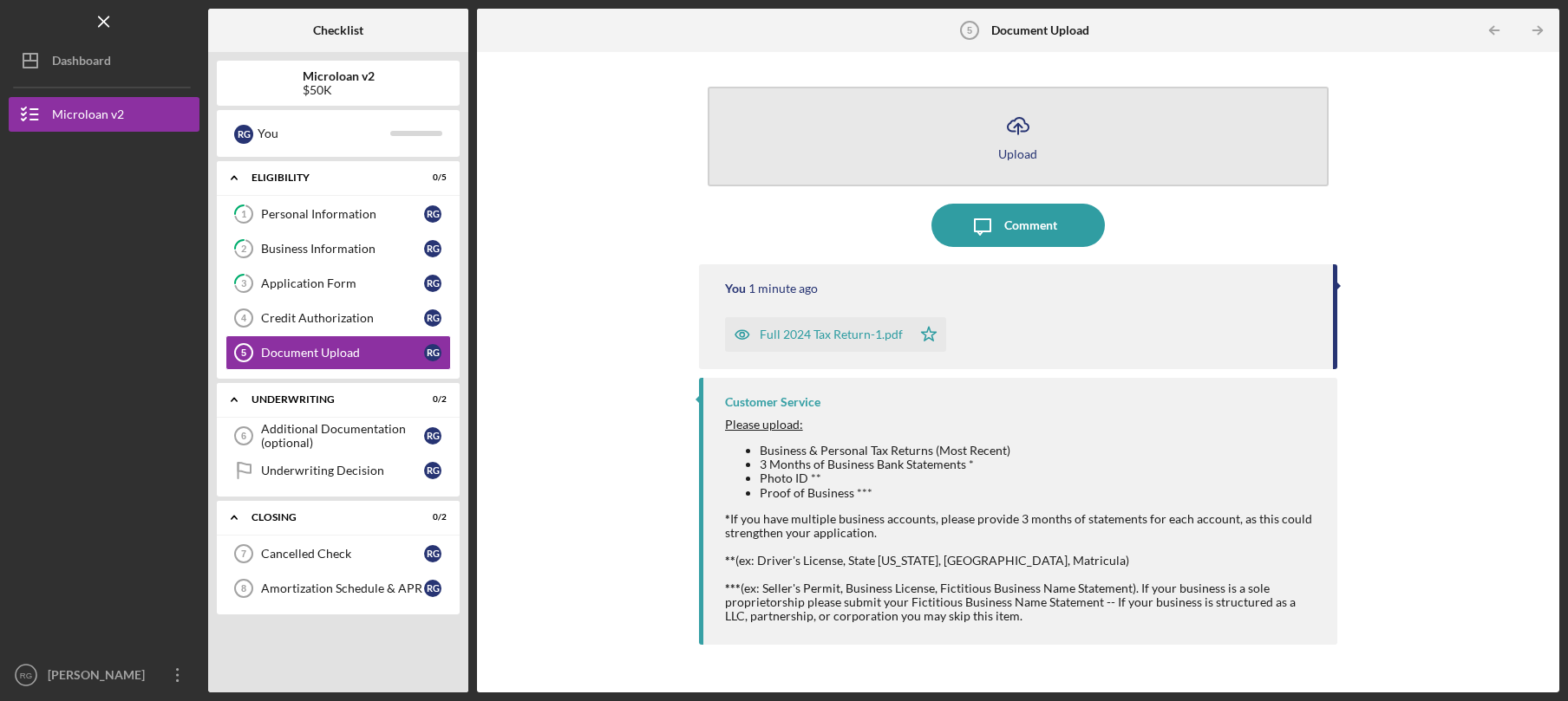
click at [1015, 153] on div "Upload" at bounding box center [1017, 154] width 39 height 13
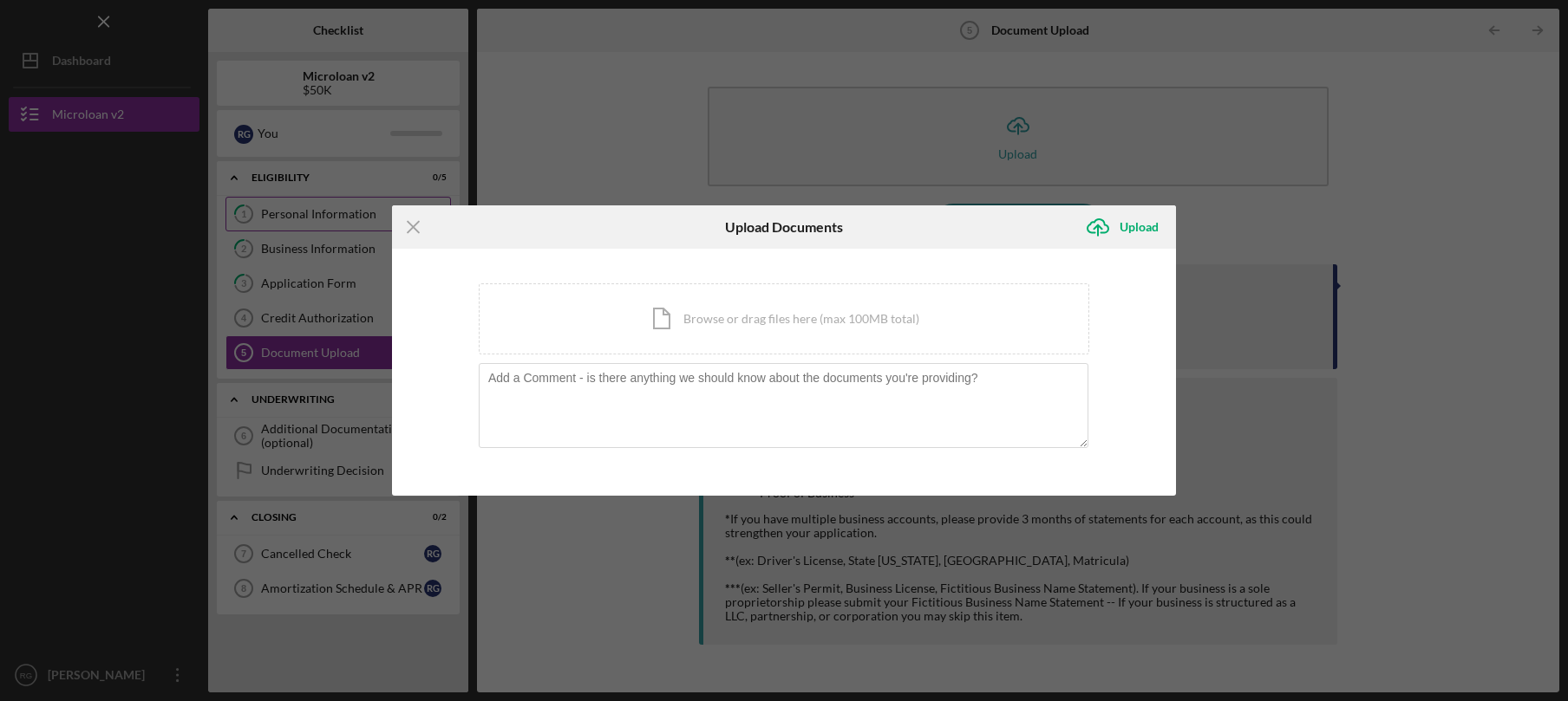
click at [408, 218] on icon "Icon/Menu Close" at bounding box center [413, 227] width 43 height 43
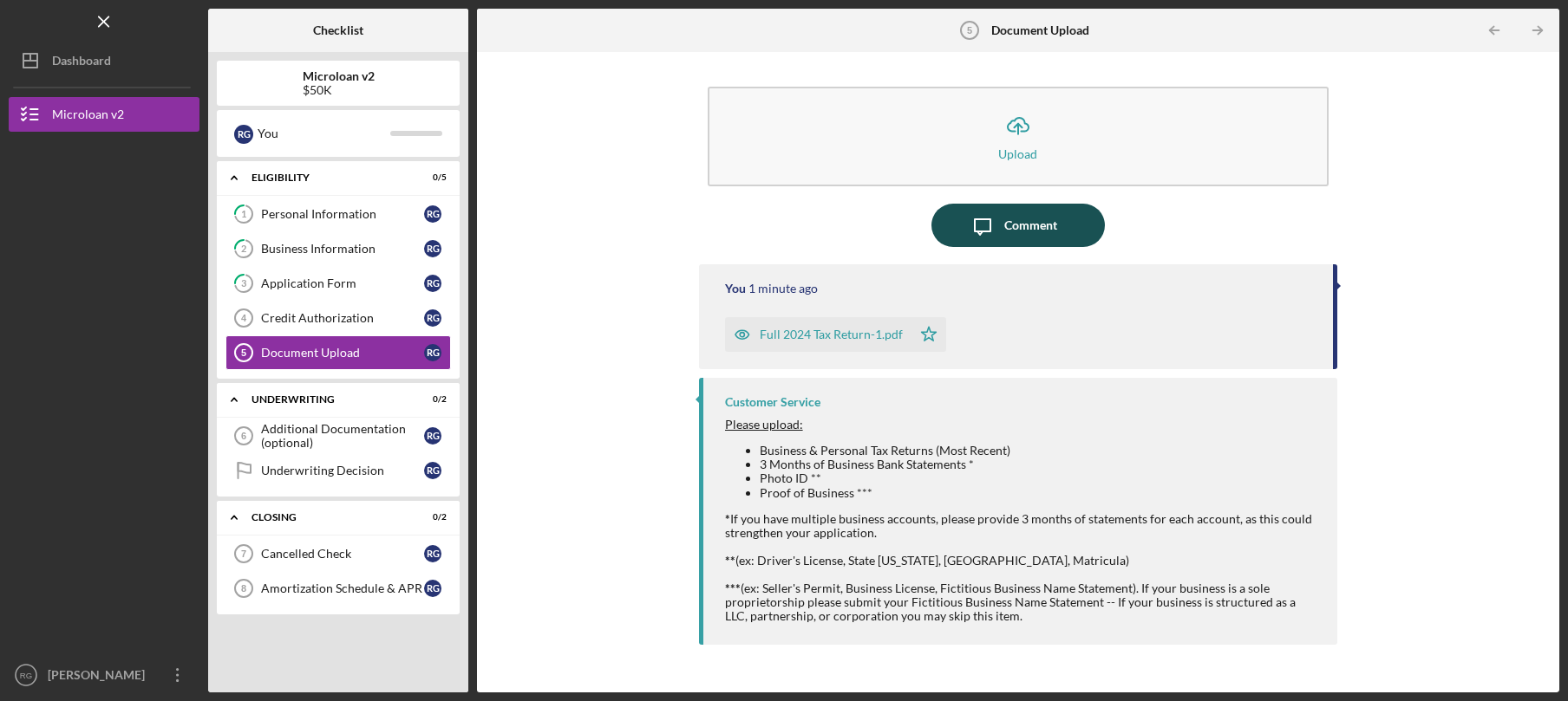
click at [1007, 228] on div "Comment" at bounding box center [1031, 225] width 53 height 43
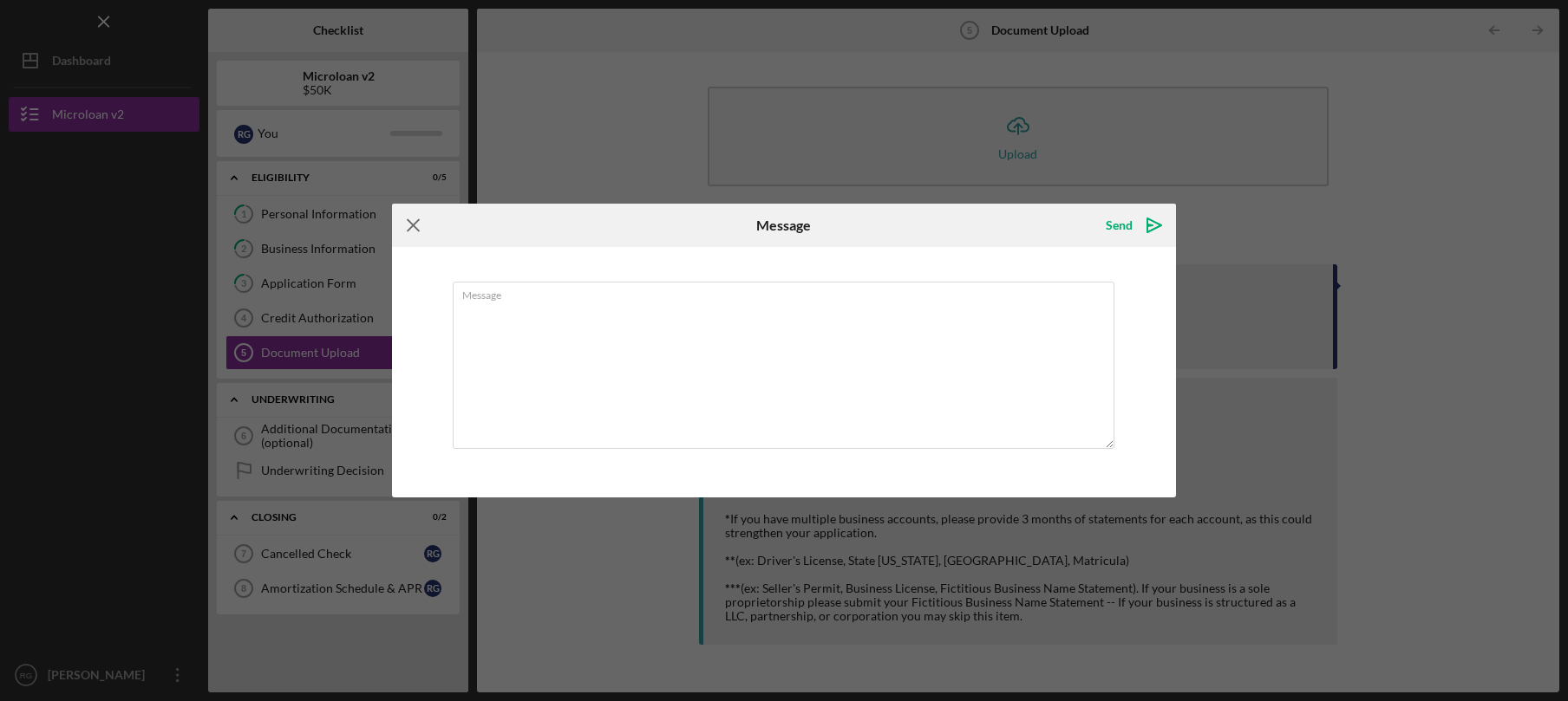
click at [409, 228] on icon "Icon/Menu Close" at bounding box center [413, 225] width 43 height 43
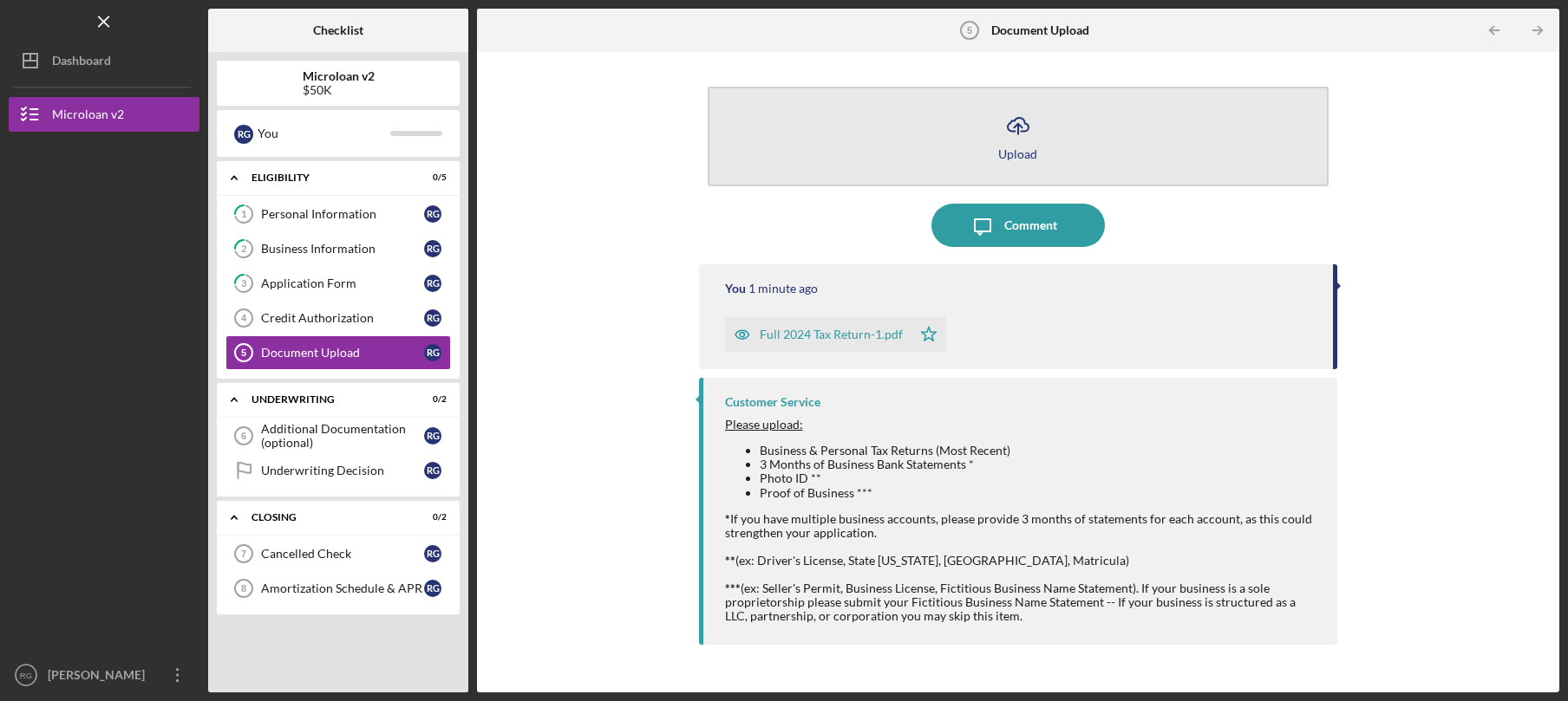
click at [1004, 148] on div "Upload" at bounding box center [1017, 154] width 39 height 13
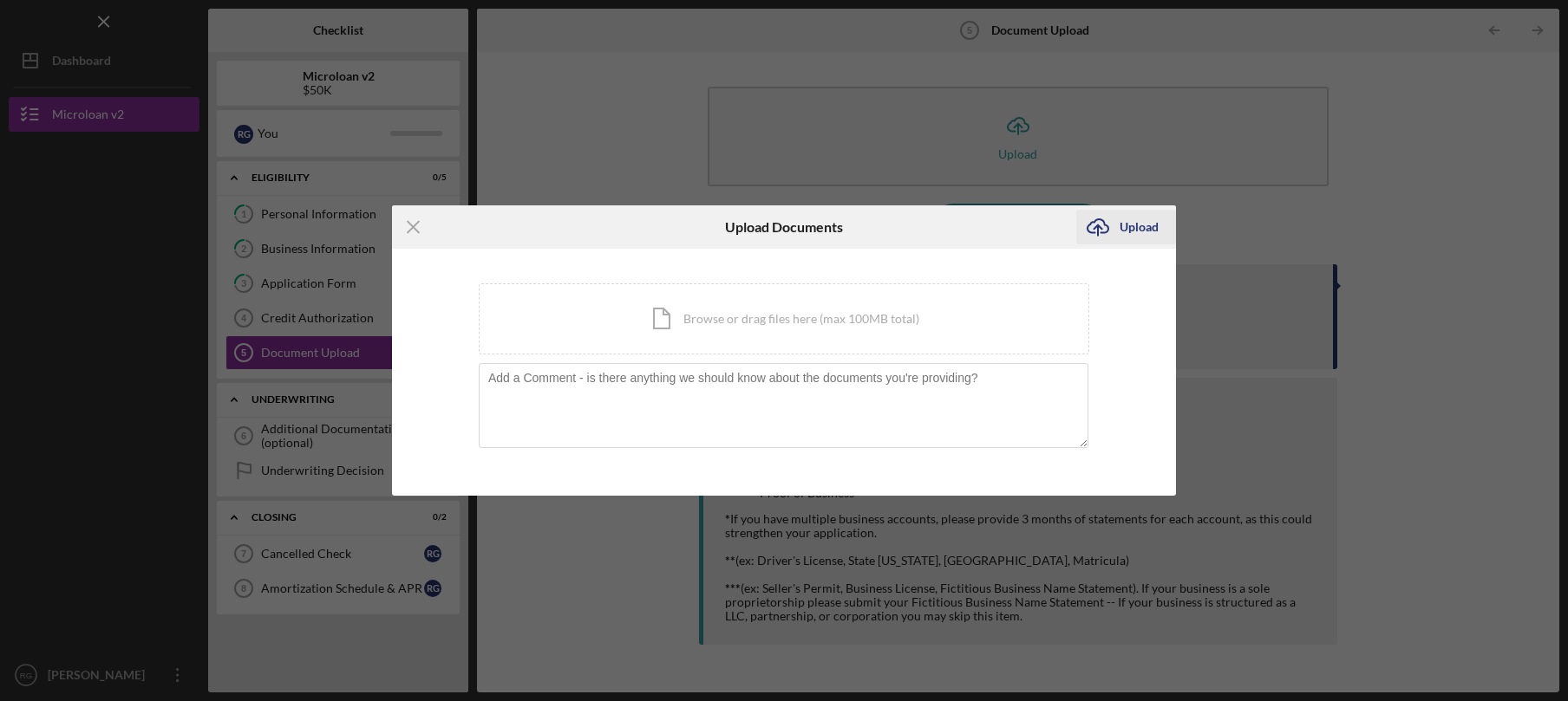
click at [1137, 234] on div "Upload" at bounding box center [1138, 228] width 39 height 35
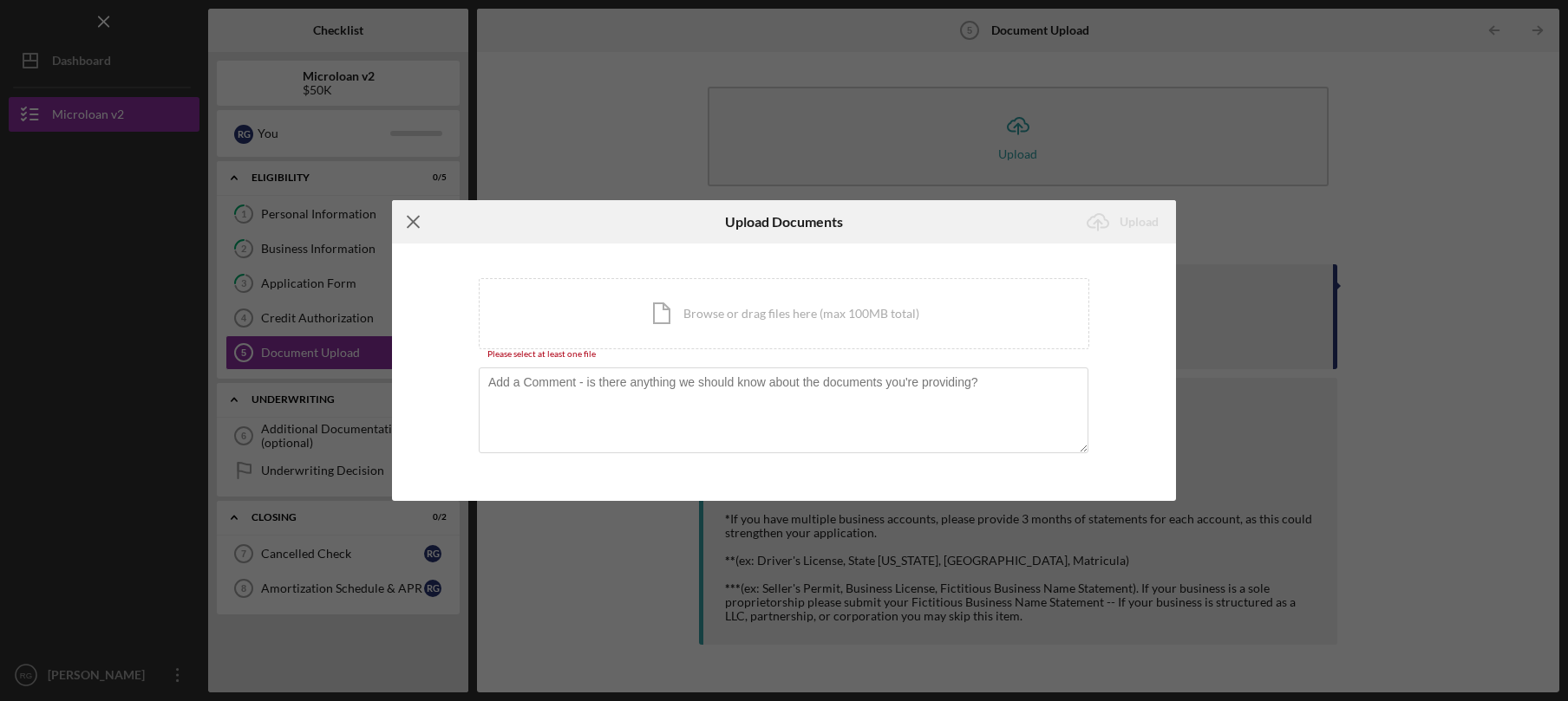
click at [406, 219] on icon "Icon/Menu Close" at bounding box center [413, 221] width 43 height 43
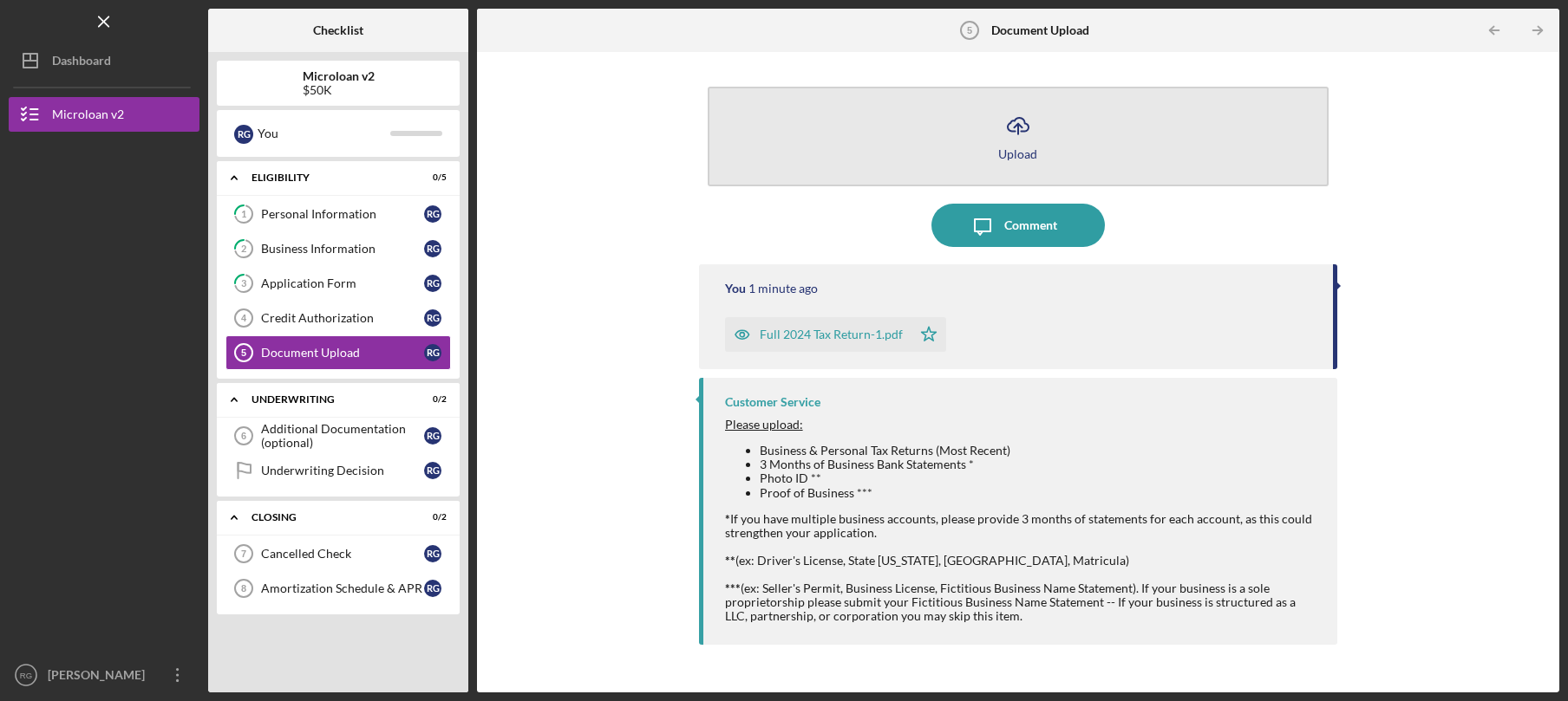
click at [1019, 146] on icon "Icon/Upload" at bounding box center [1017, 125] width 43 height 43
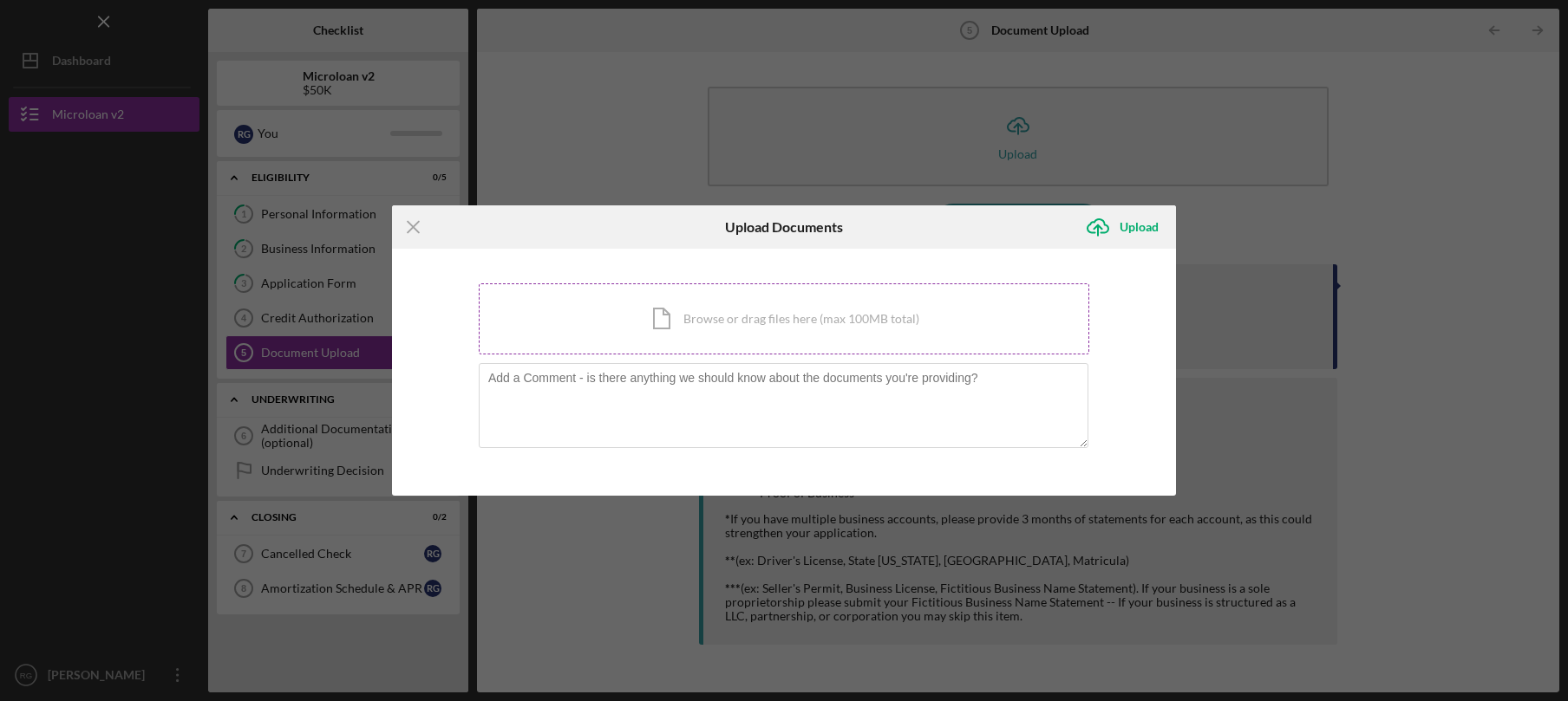
click at [696, 309] on div "Icon/Document Browse or drag files here (max 100MB total) Tap to choose files o…" at bounding box center [783, 318] width 610 height 71
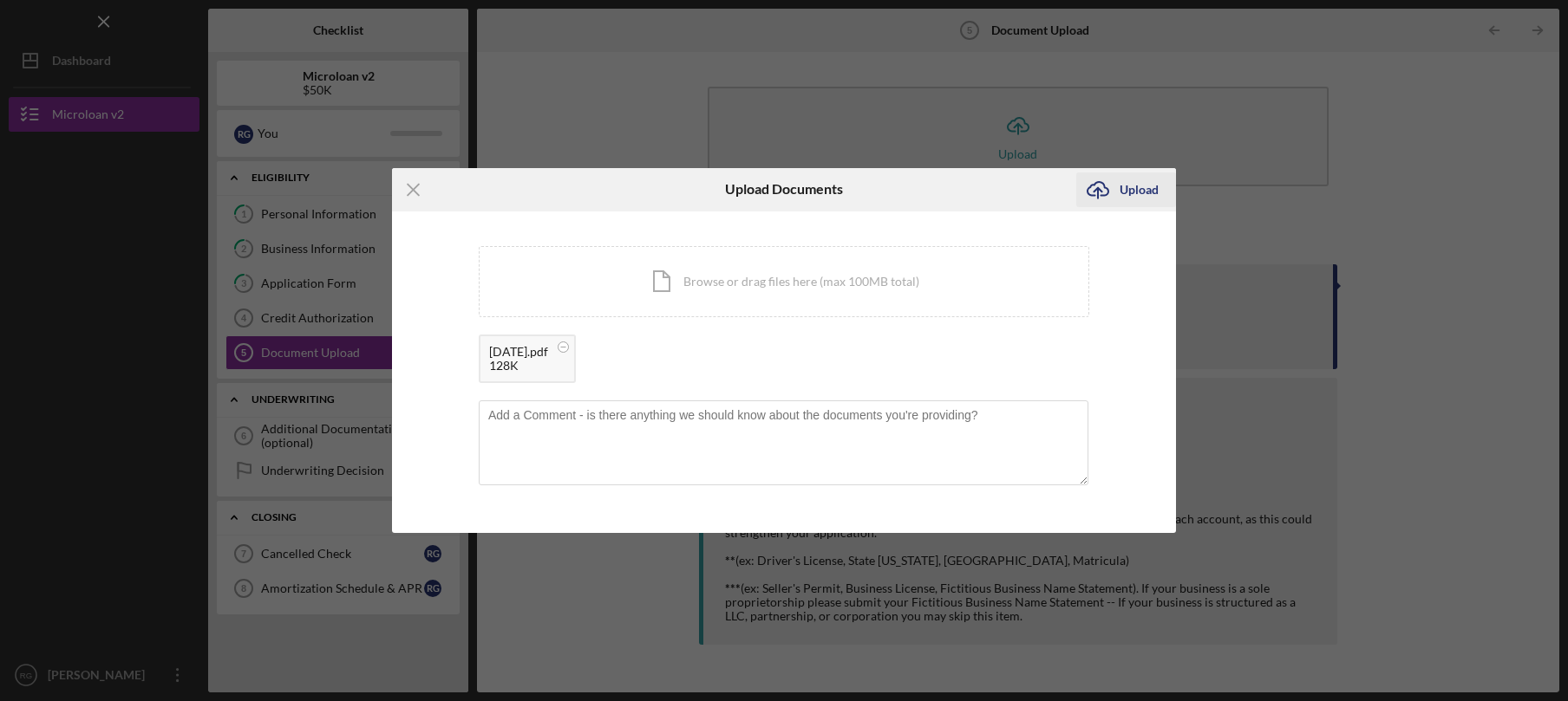
click at [1137, 196] on div "Upload" at bounding box center [1138, 190] width 39 height 35
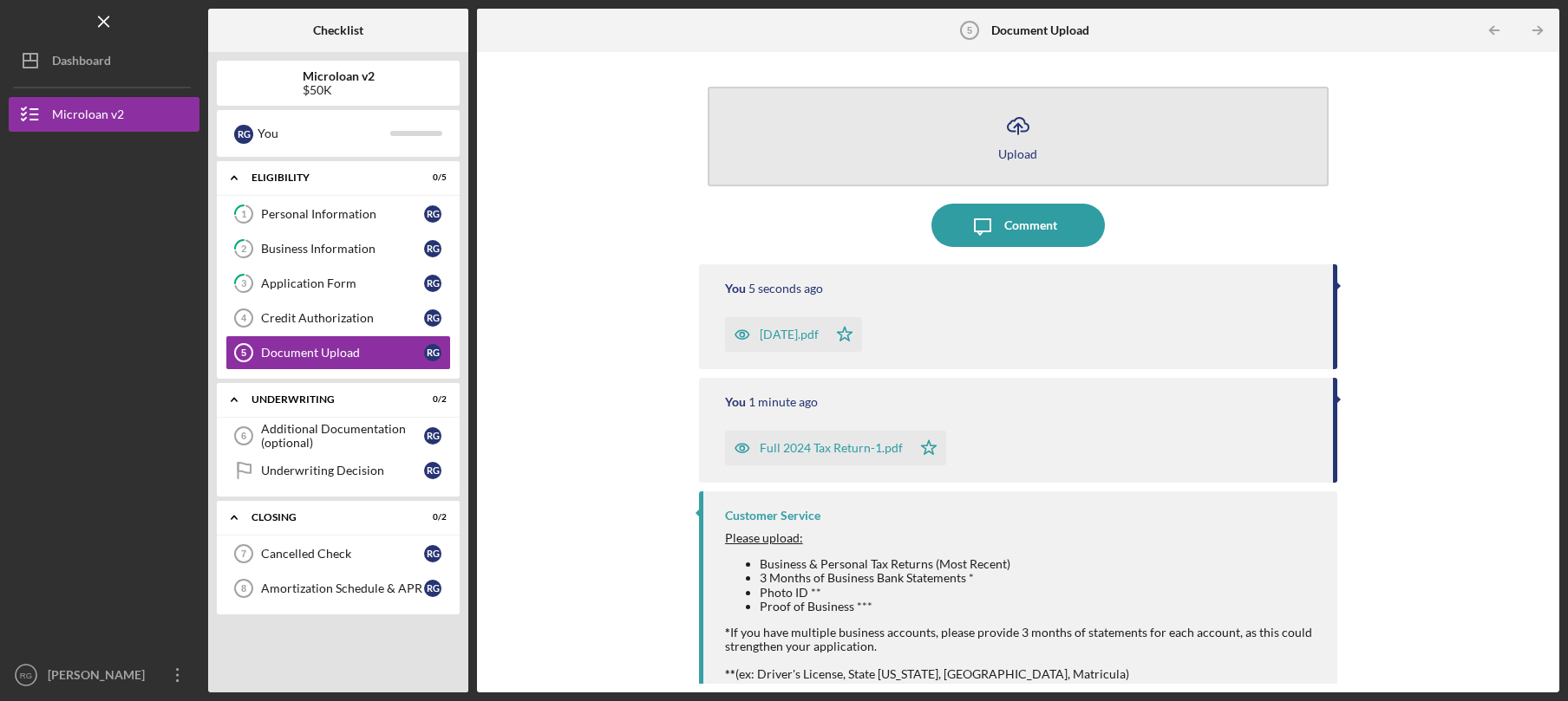
click at [1013, 160] on div "Upload" at bounding box center [1017, 154] width 39 height 13
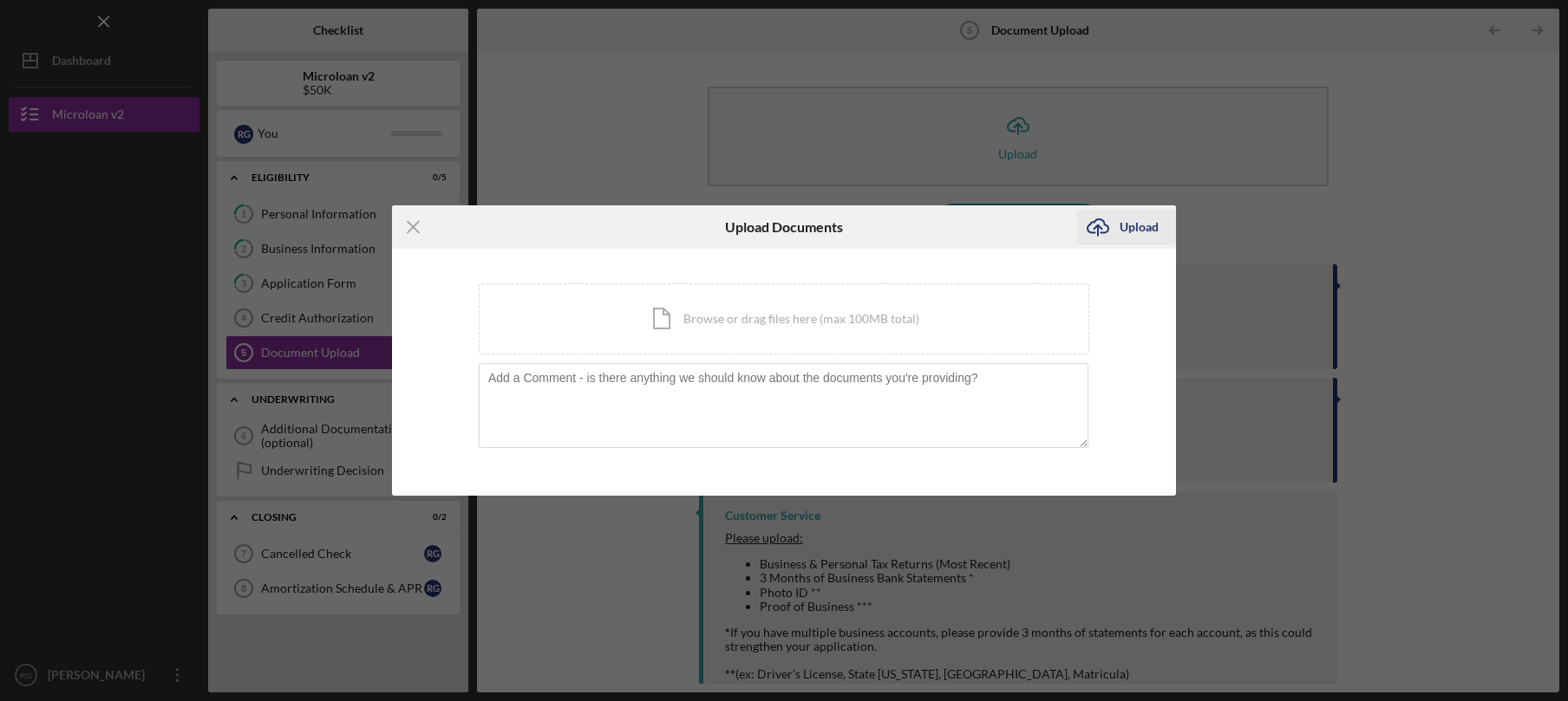
click at [1107, 232] on icon "submit" at bounding box center [1097, 226] width 21 height 13
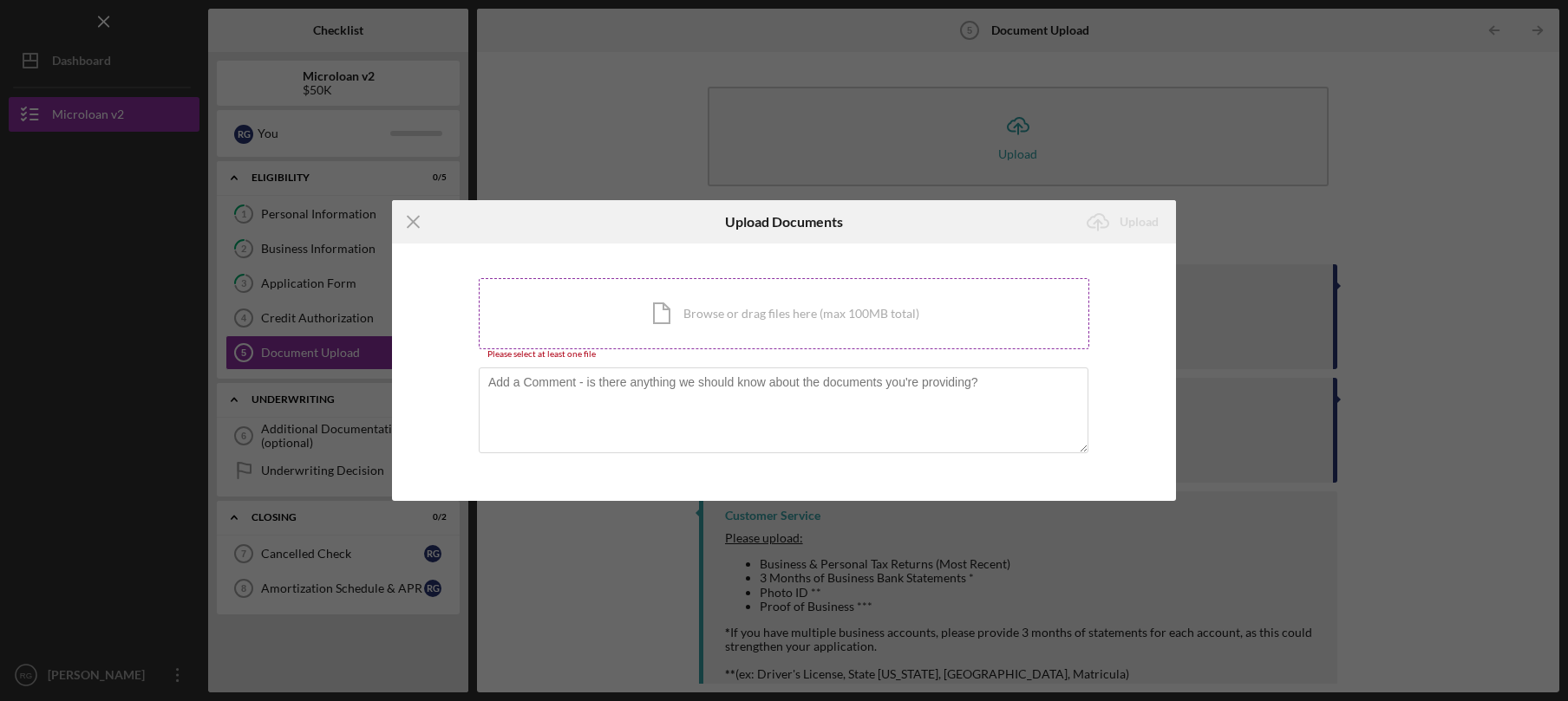
click at [876, 289] on div "Icon/Document Browse or drag files here (max 100MB total) Tap to choose files o…" at bounding box center [783, 313] width 610 height 71
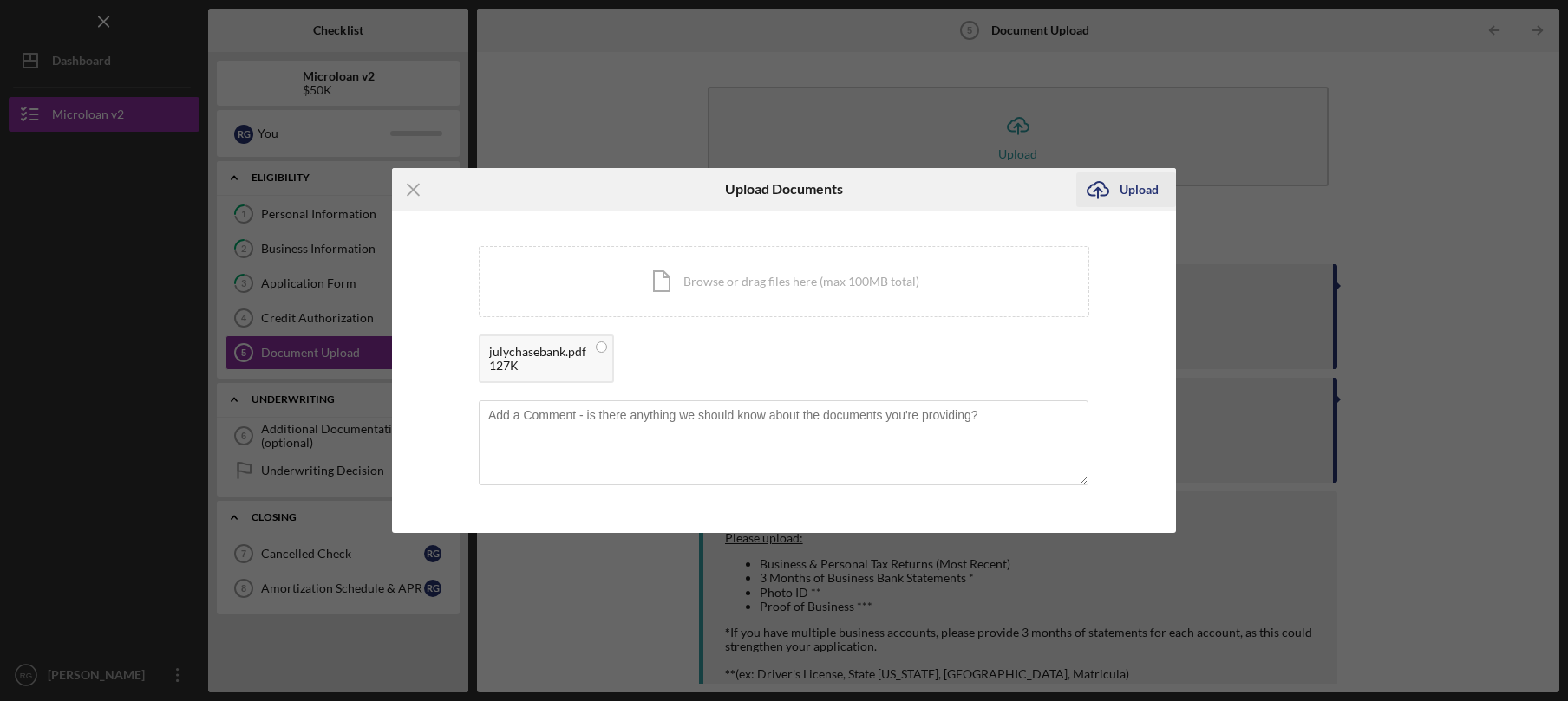
click at [1137, 193] on div "Upload" at bounding box center [1138, 190] width 39 height 35
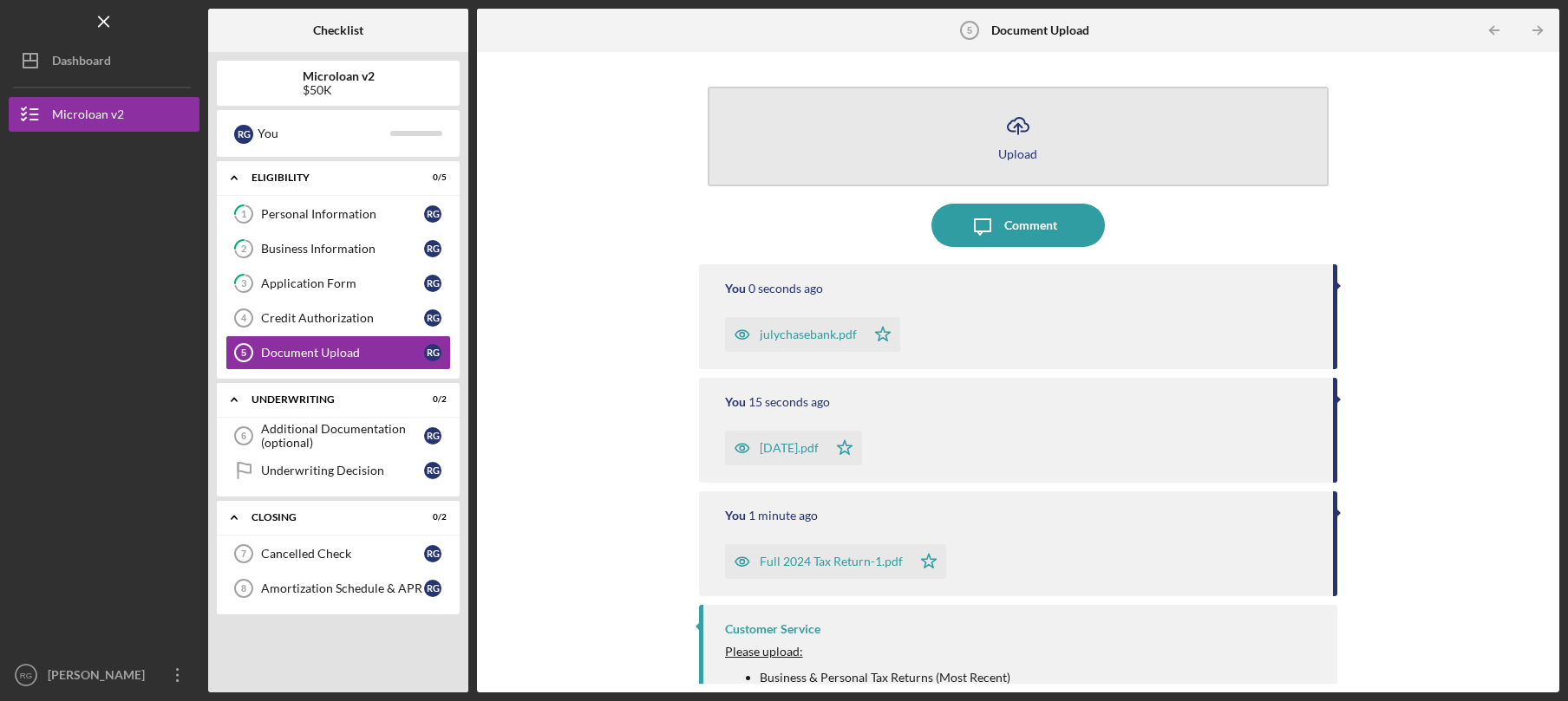
click at [1019, 161] on button "Icon/Upload Upload" at bounding box center [1018, 136] width 622 height 100
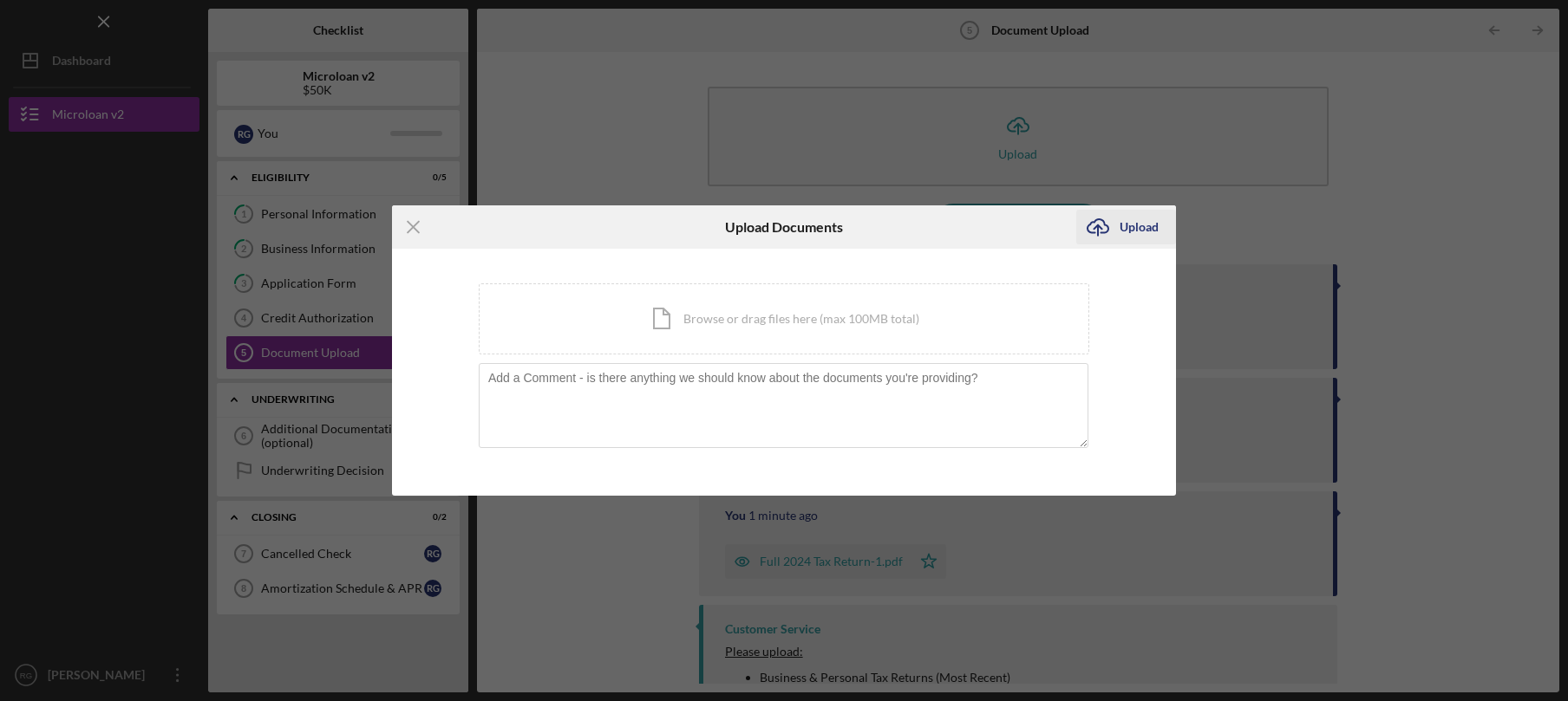
click at [1138, 227] on div "Upload" at bounding box center [1138, 228] width 39 height 35
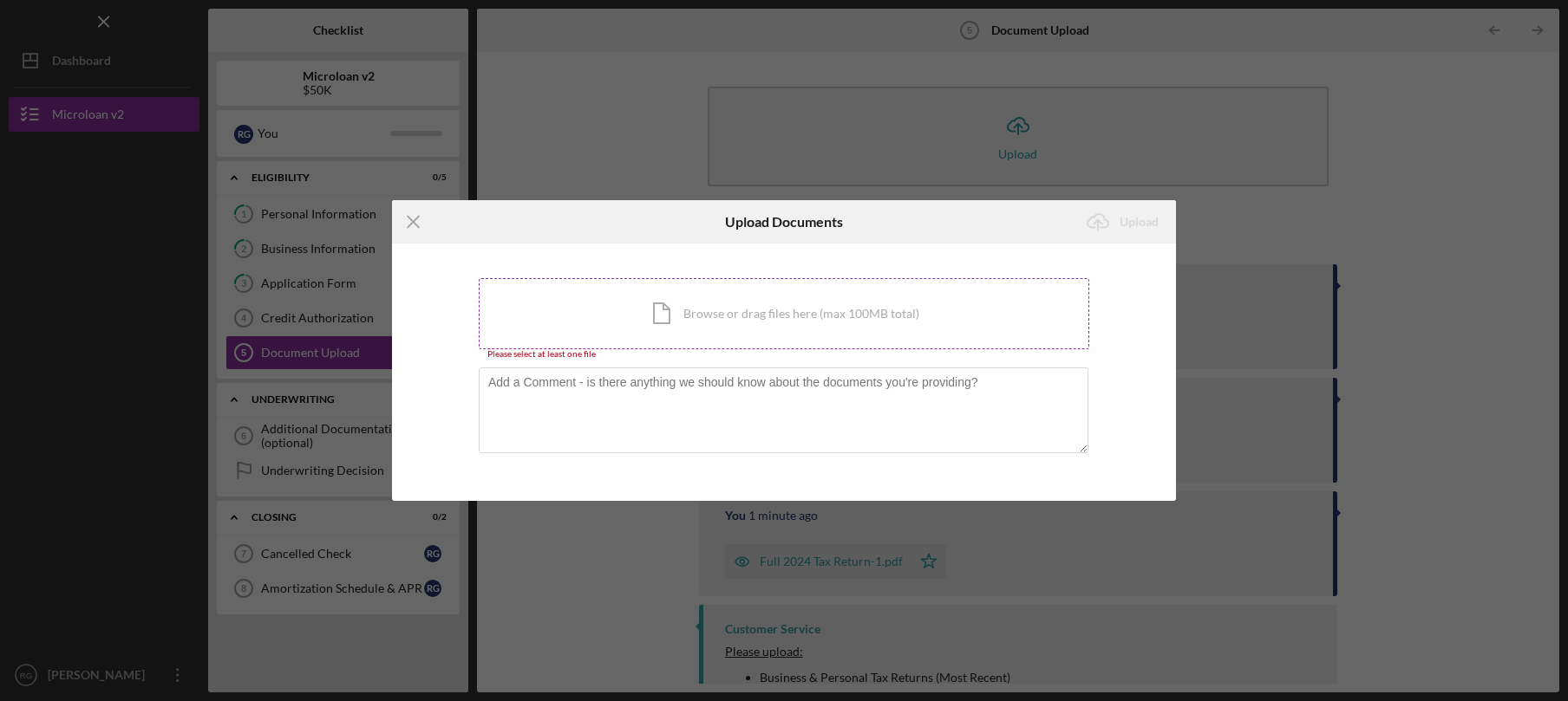
click at [667, 319] on div "Icon/Document Browse or drag files here (max 100MB total) Tap to choose files o…" at bounding box center [783, 313] width 610 height 71
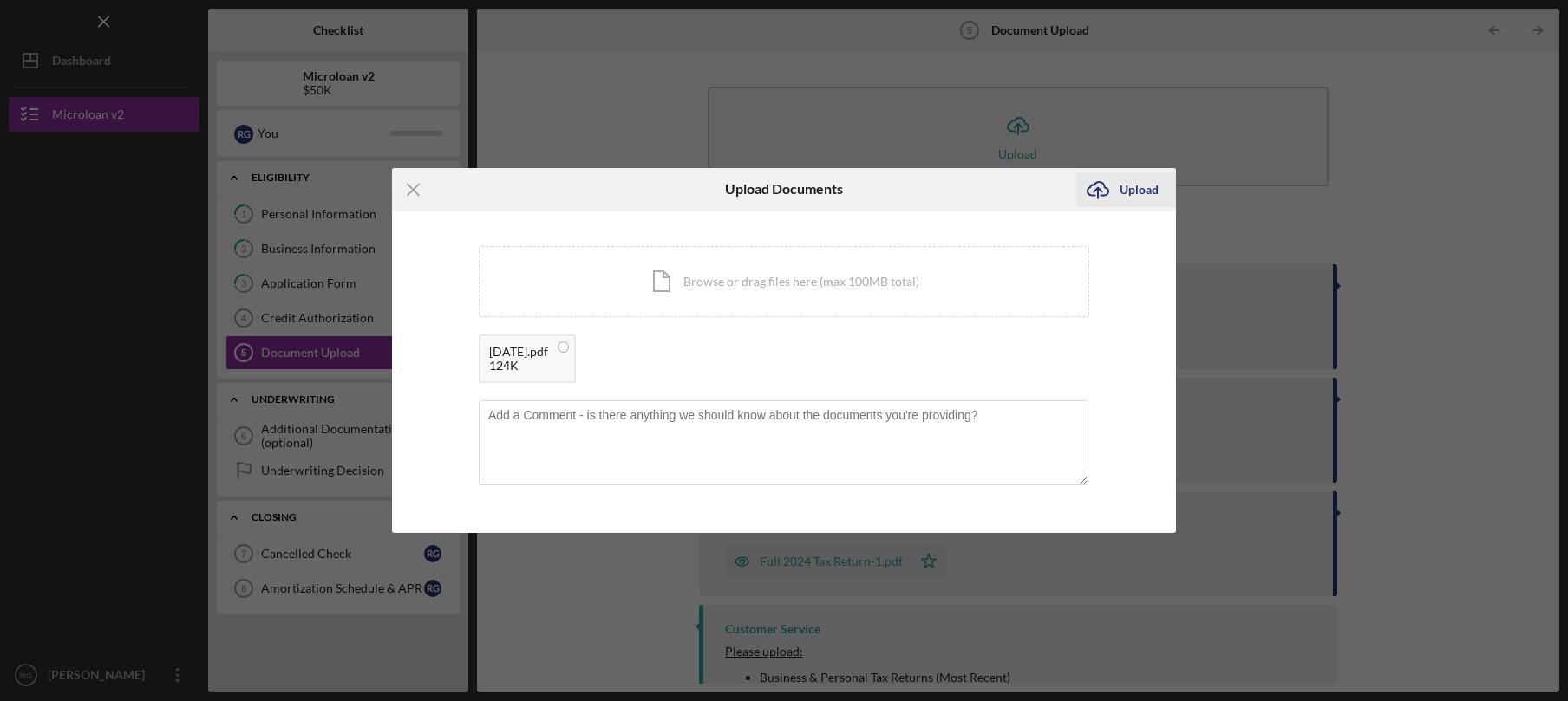
click at [1144, 191] on div "Upload" at bounding box center [1138, 190] width 39 height 35
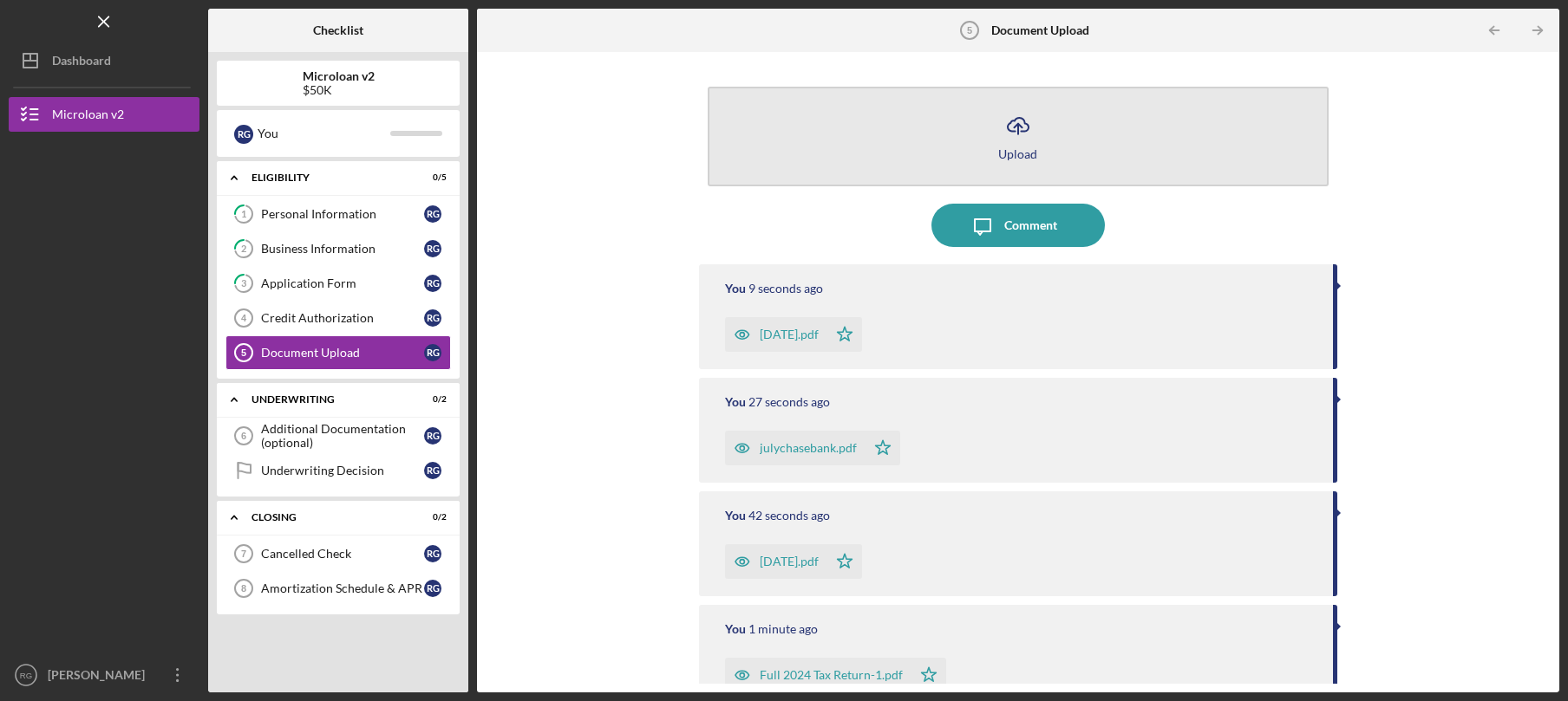
click at [1022, 150] on div "Upload" at bounding box center [1017, 154] width 39 height 13
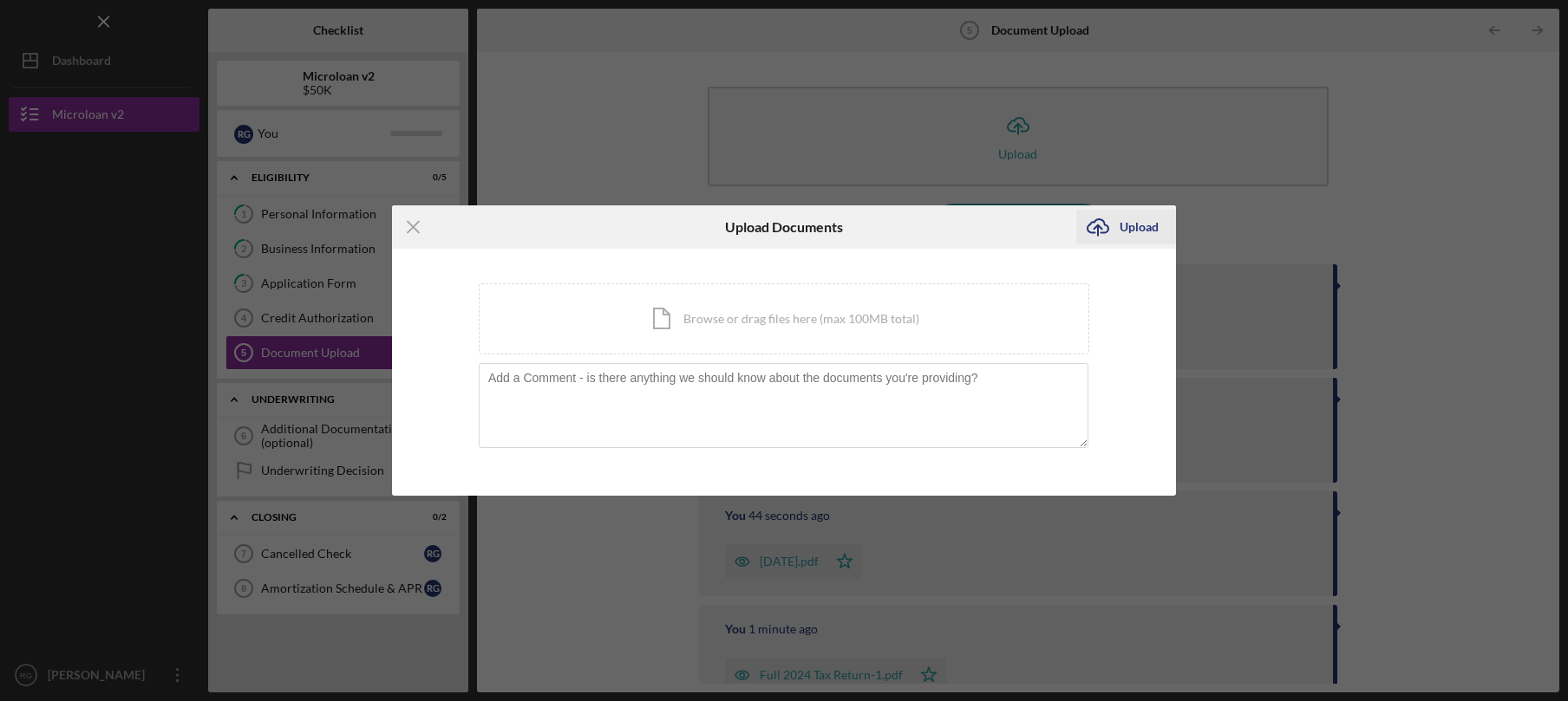
click at [1116, 225] on icon "Icon/Upload" at bounding box center [1097, 227] width 43 height 43
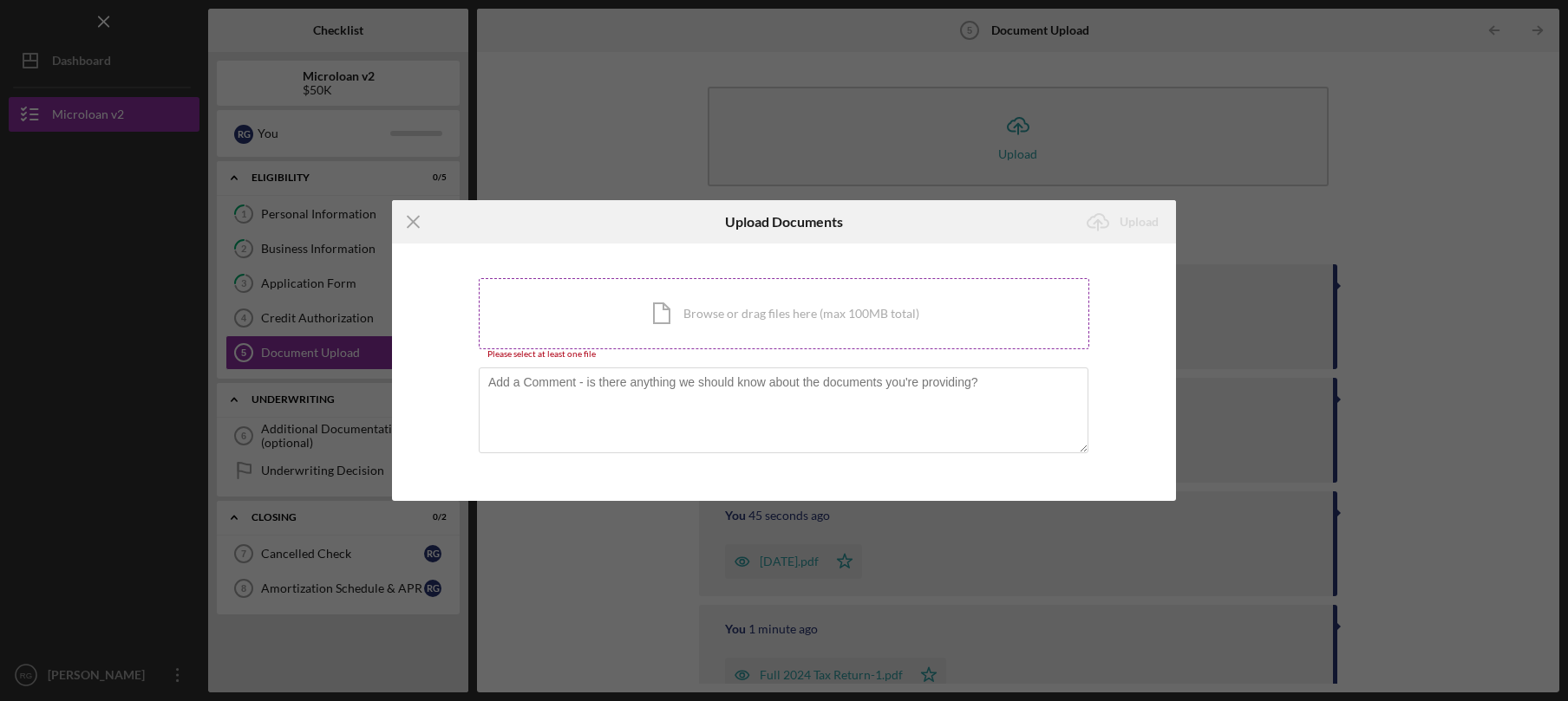
click at [775, 295] on div "Icon/Document Browse or drag files here (max 100MB total) Tap to choose files o…" at bounding box center [783, 313] width 610 height 71
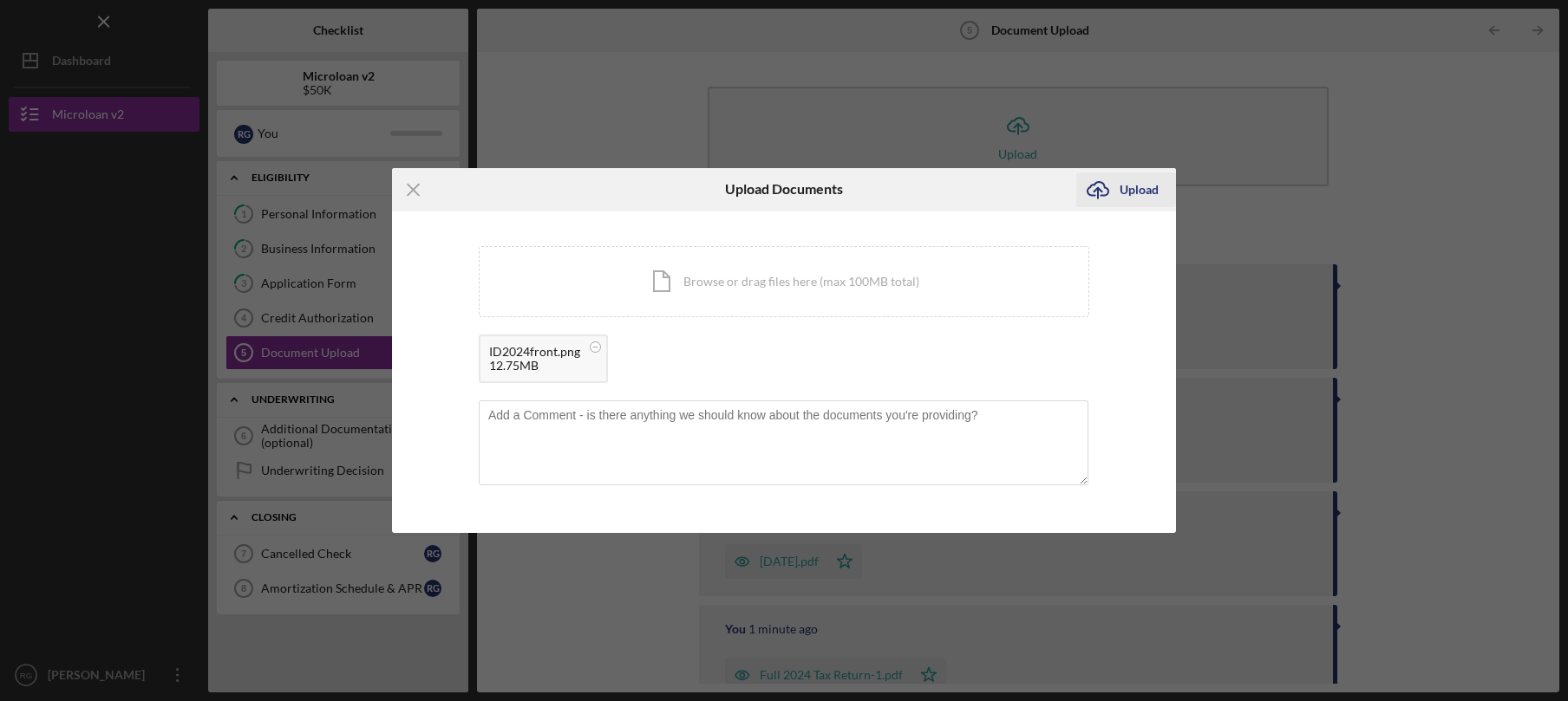
click at [1135, 195] on div "Upload" at bounding box center [1138, 190] width 39 height 35
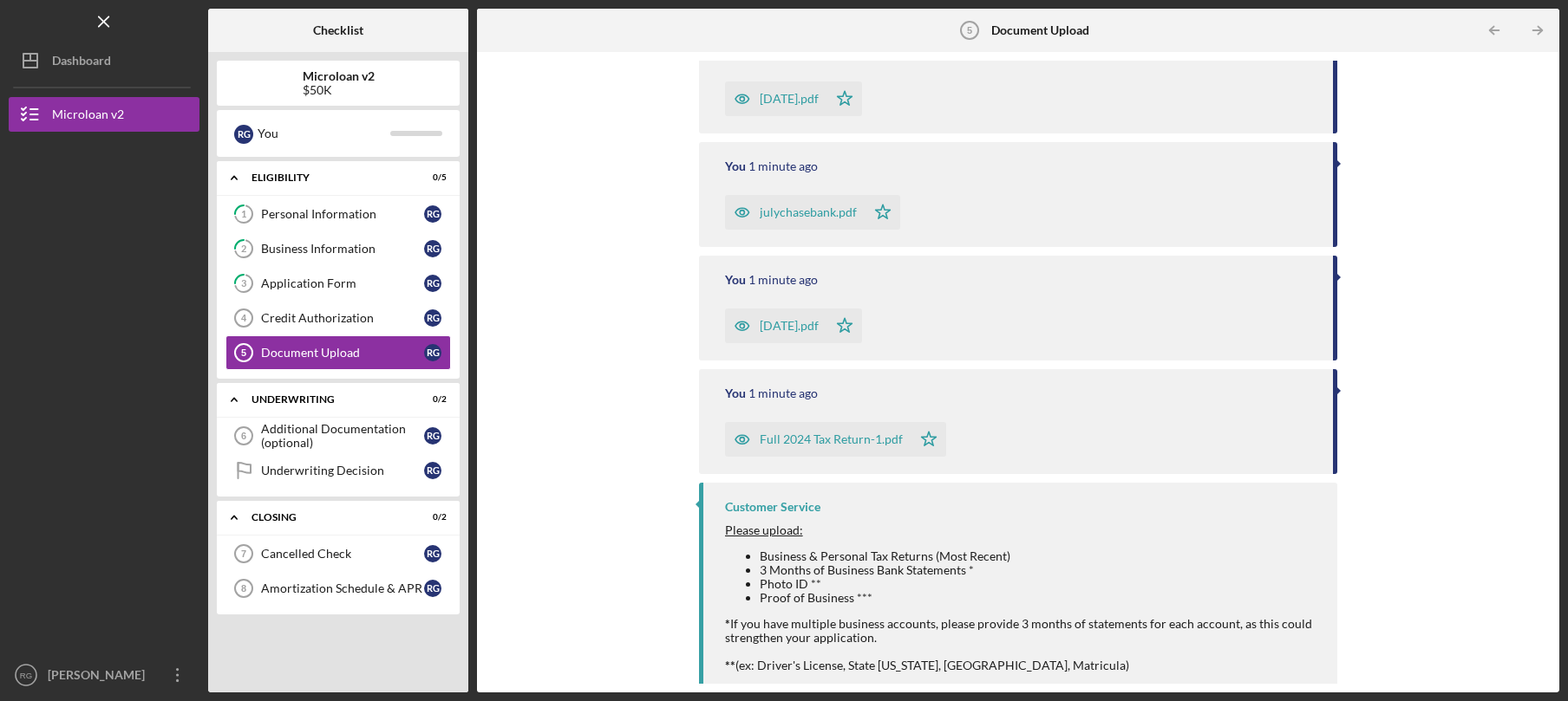
scroll to position [416, 0]
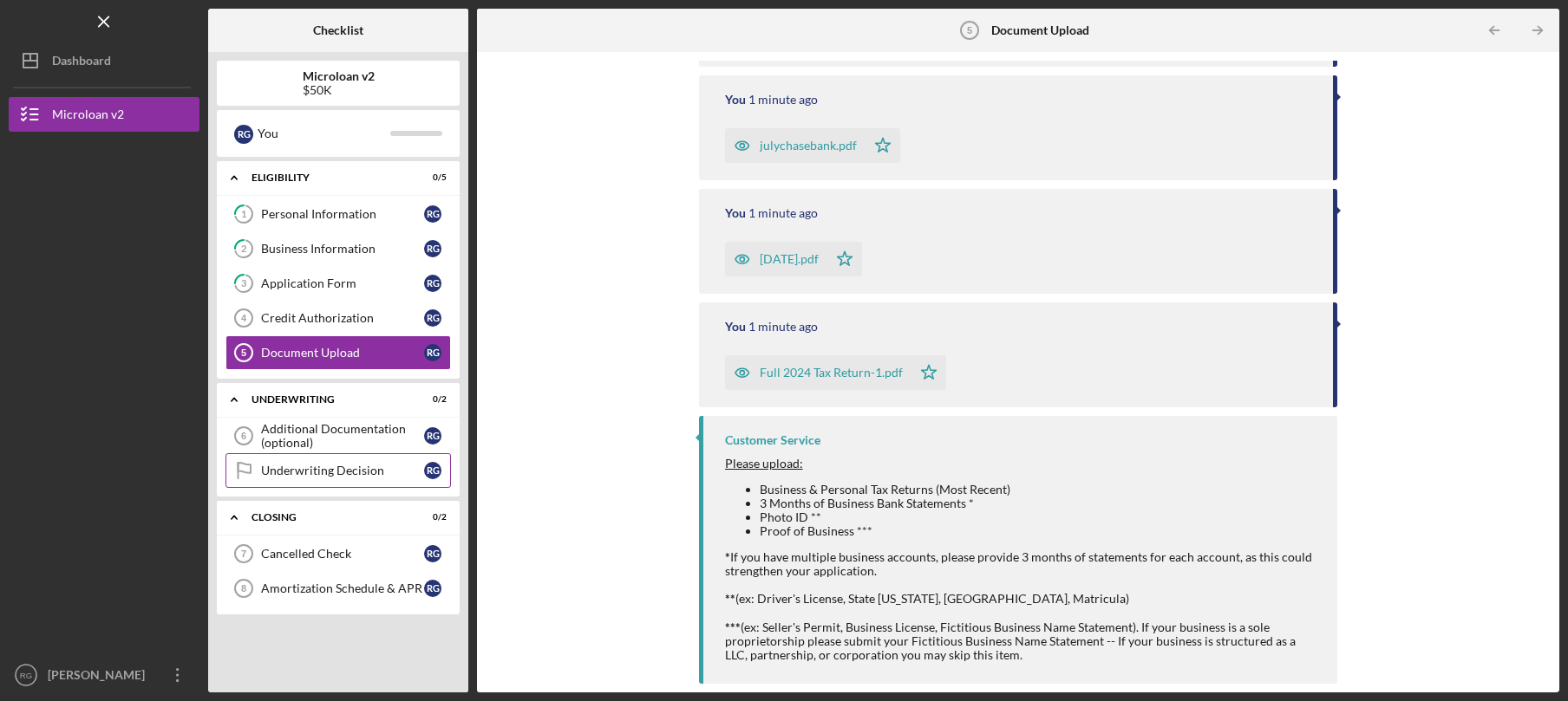
click at [399, 473] on div "Underwriting Decision" at bounding box center [342, 470] width 163 height 14
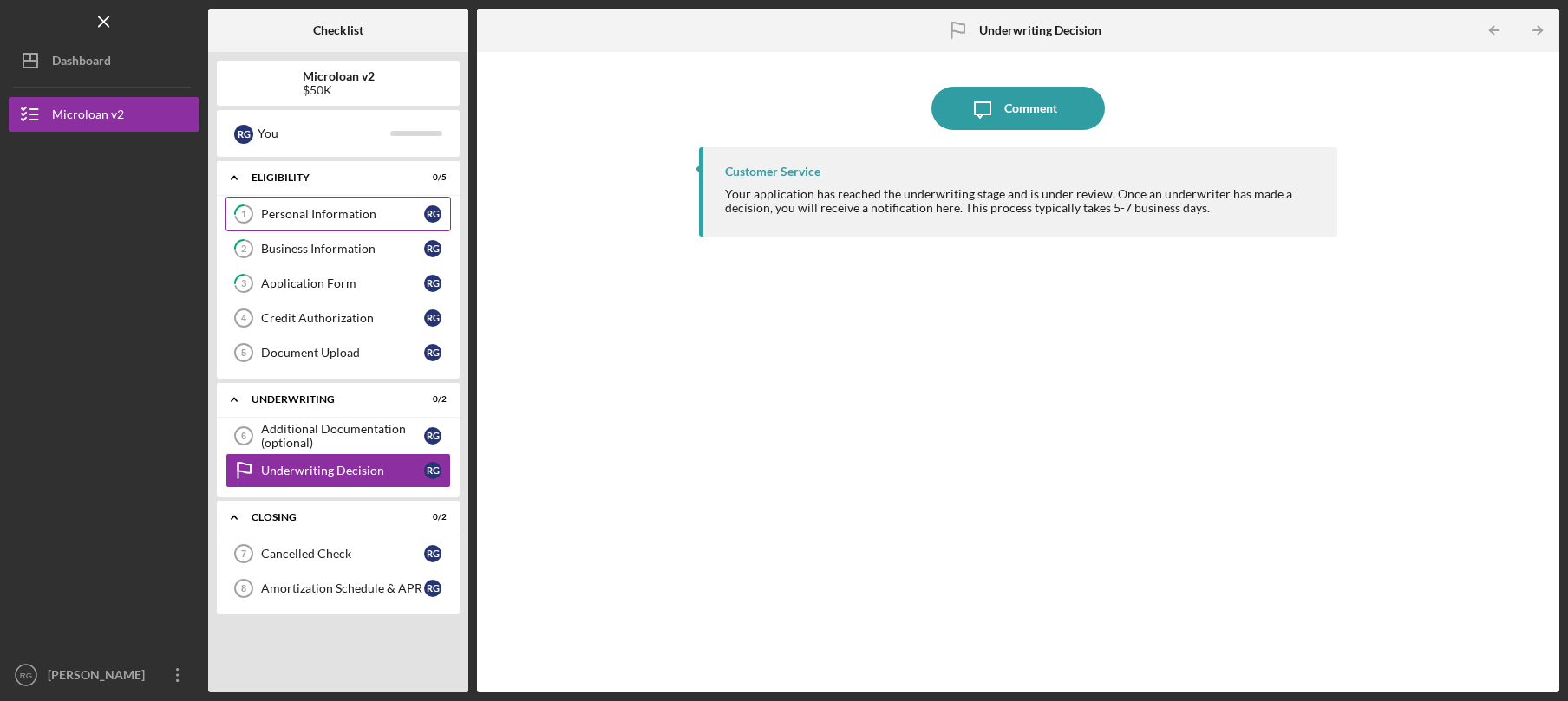
click at [361, 216] on div "Personal Information" at bounding box center [342, 214] width 163 height 14
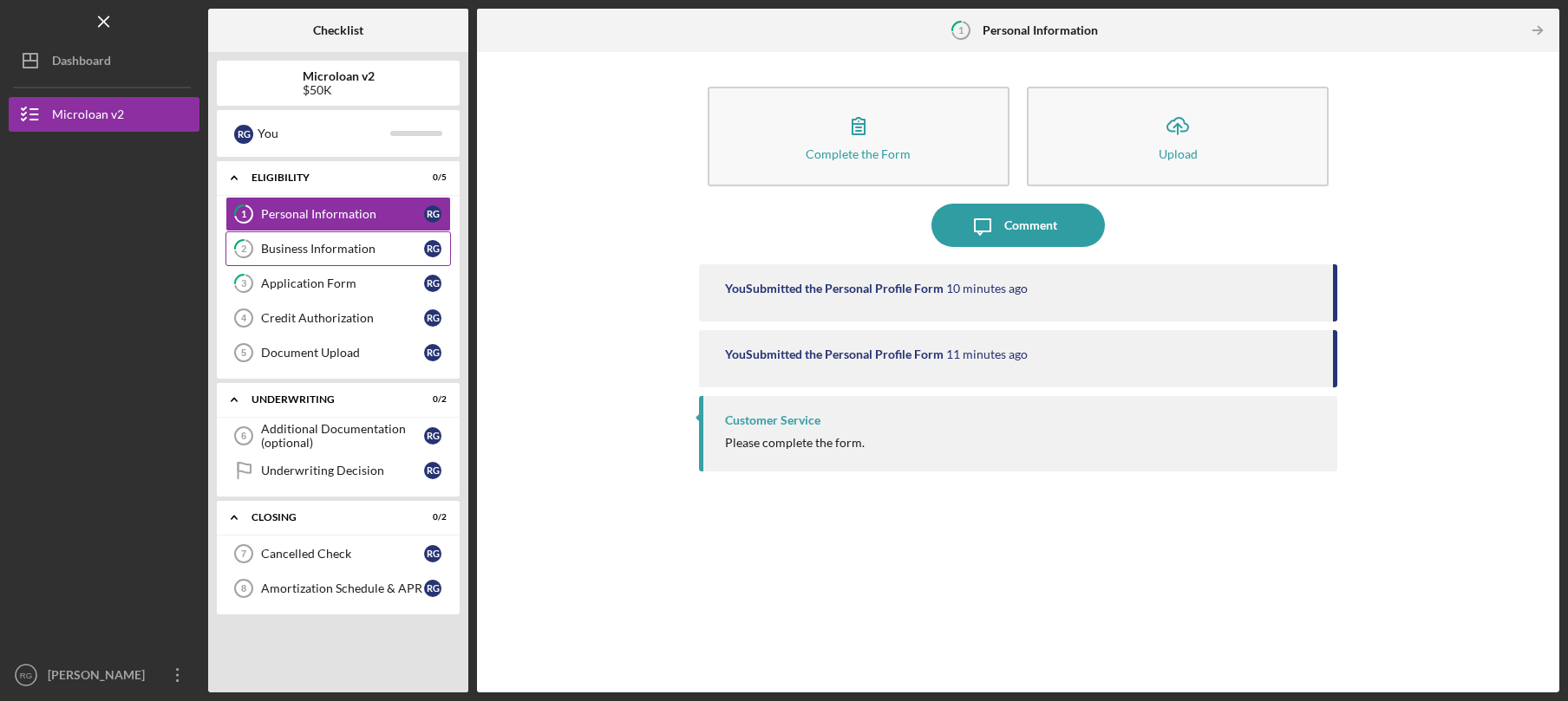
click at [361, 242] on div "Business Information" at bounding box center [342, 249] width 163 height 14
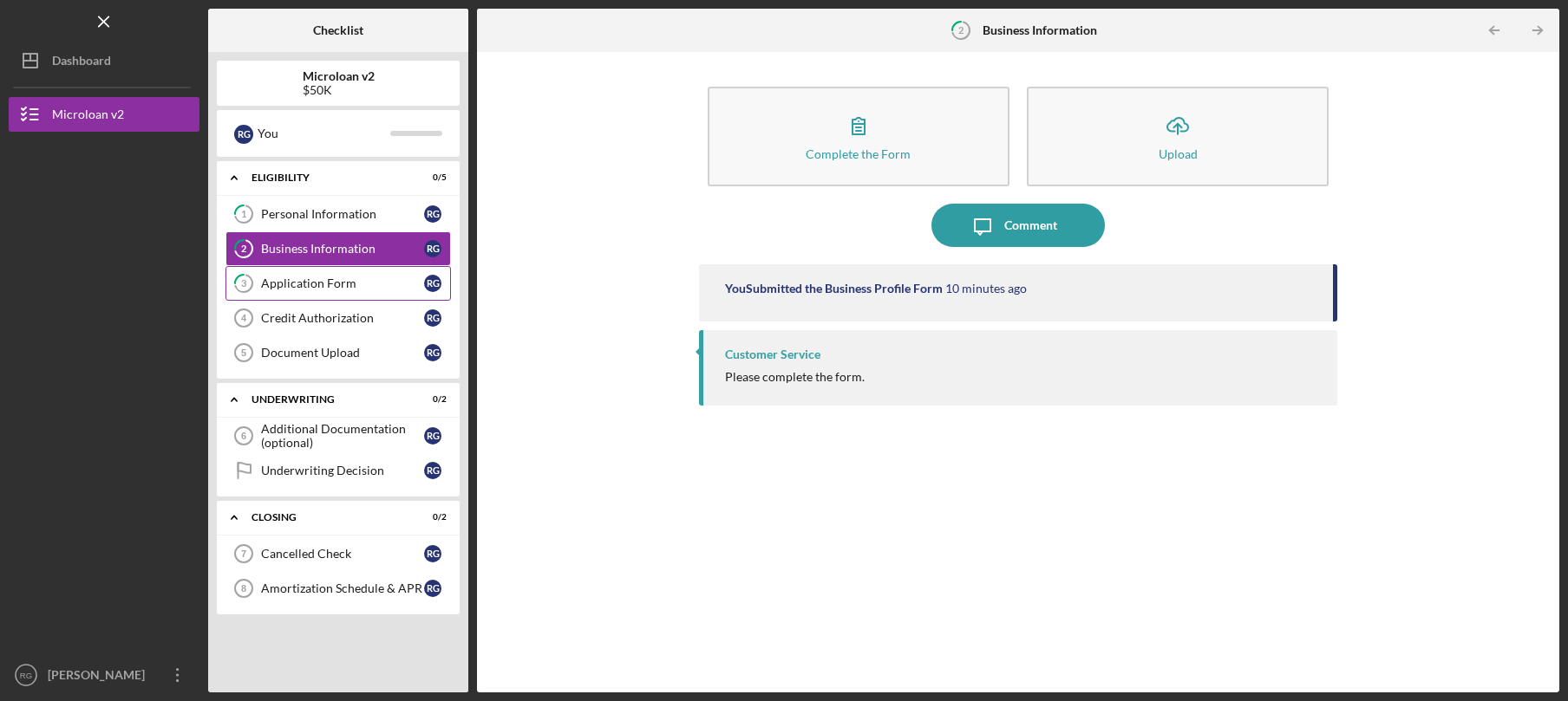
click at [357, 279] on div "Application Form" at bounding box center [342, 283] width 163 height 14
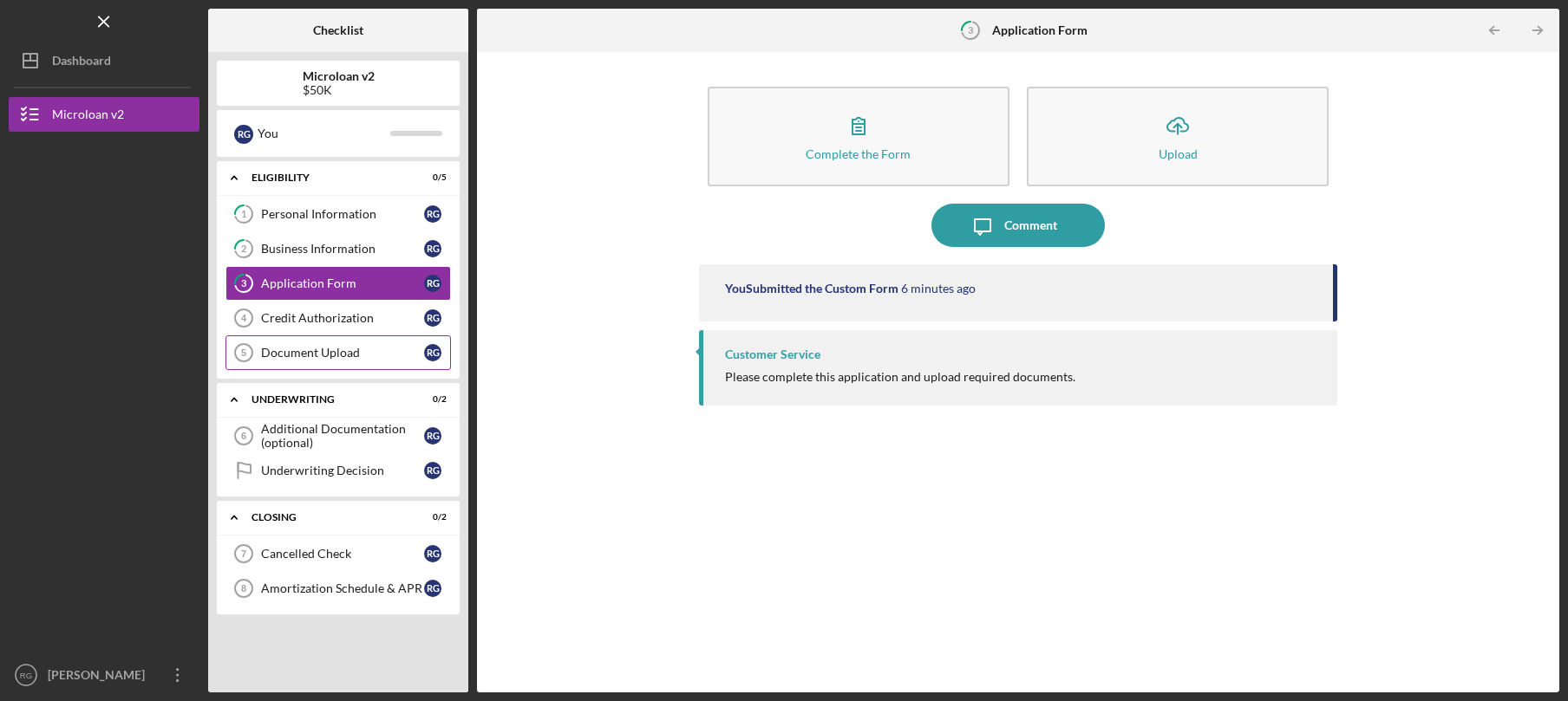
click at [344, 362] on link "Document Upload 5 Document Upload R G" at bounding box center [339, 353] width 226 height 35
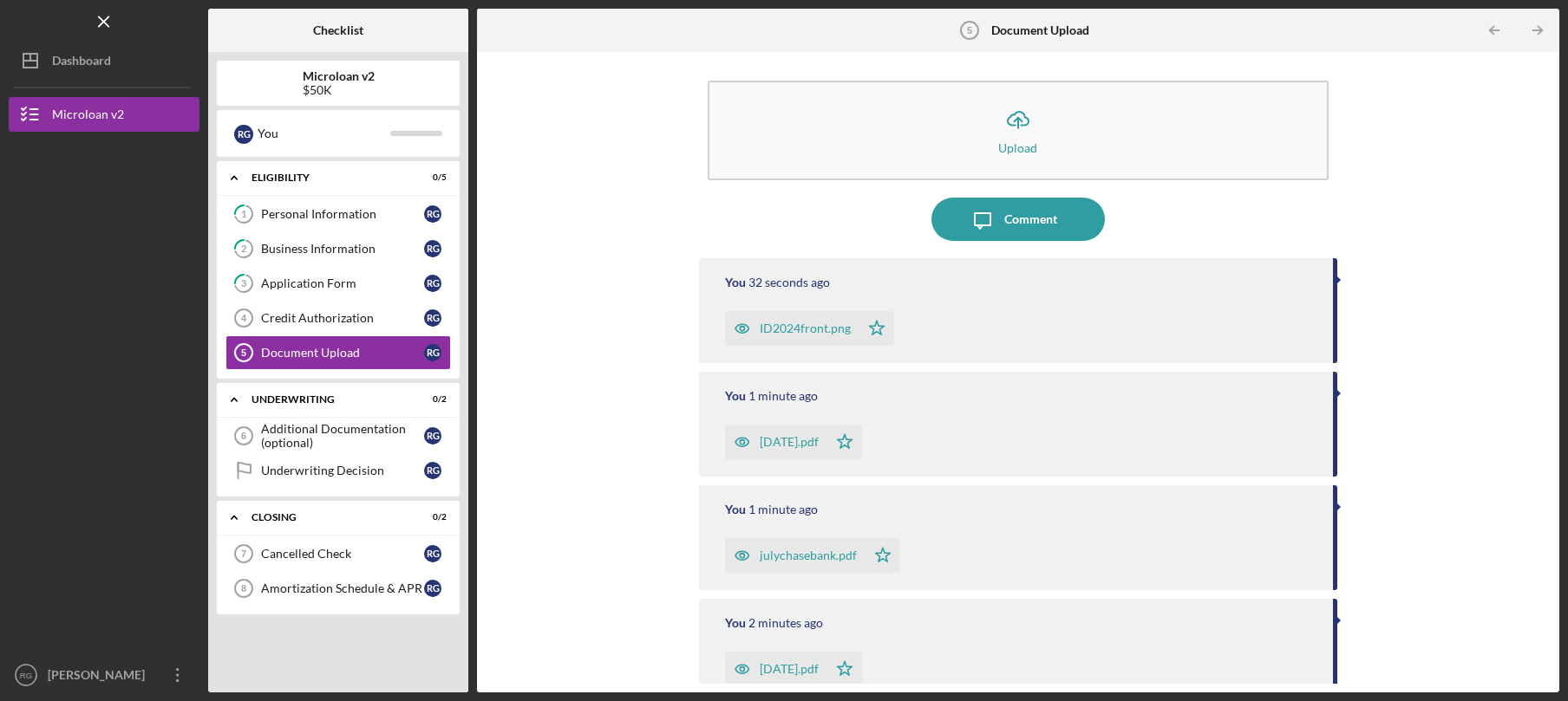
click at [616, 383] on div "Icon/Upload Upload Icon/Message Comment You 32 seconds ago ID2024front.png Icon…" at bounding box center [1018, 372] width 1065 height 623
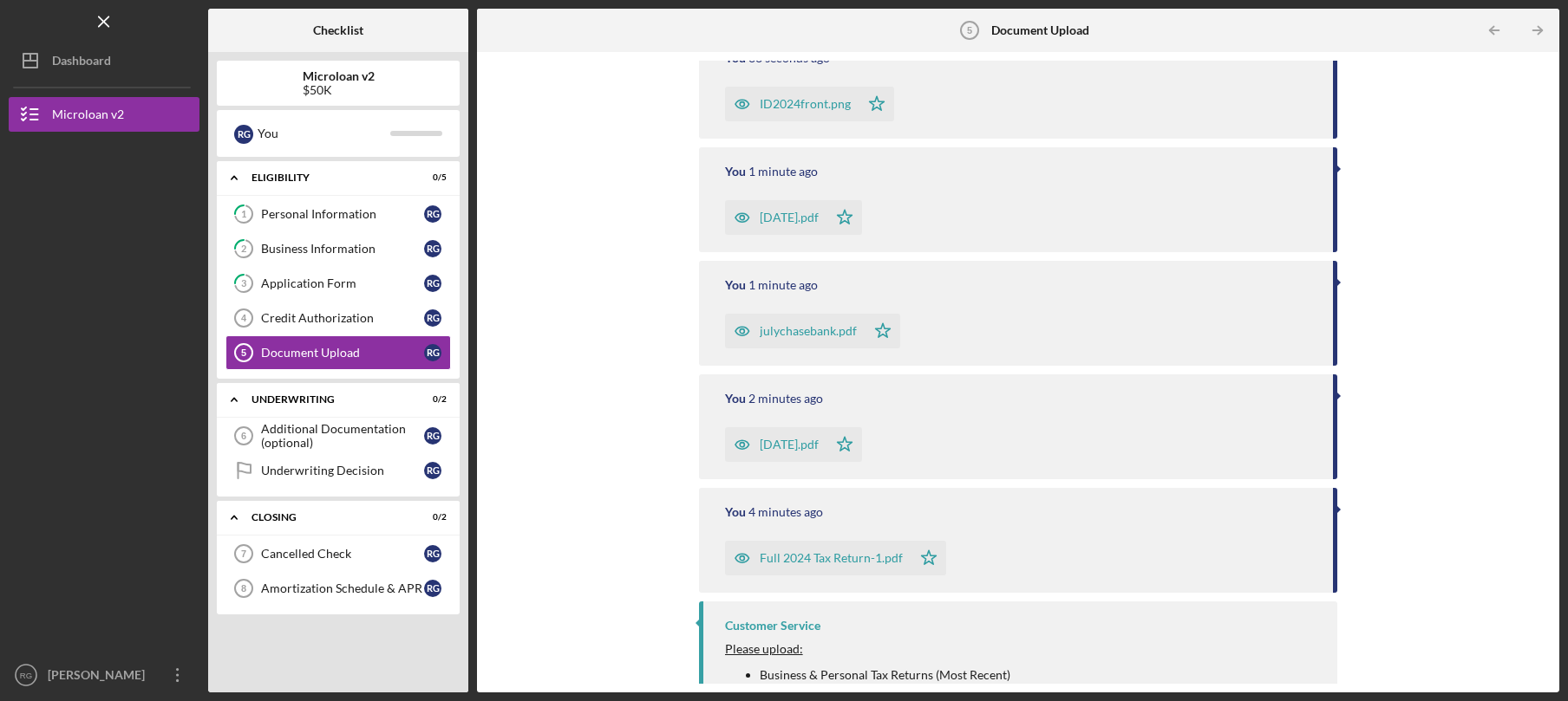
scroll to position [416, 0]
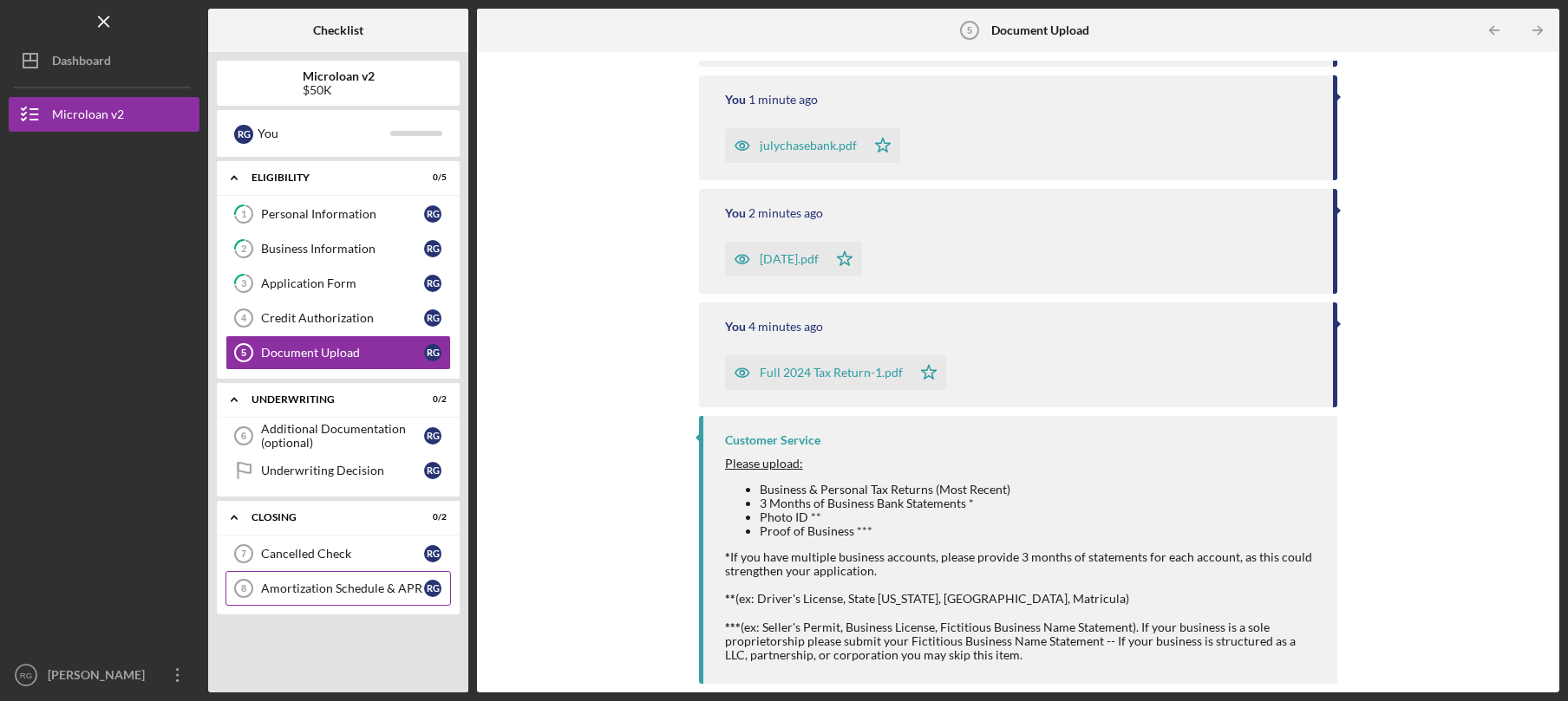
click at [378, 591] on div "Amortization Schedule & APR" at bounding box center [342, 588] width 163 height 14
